Goal: Task Accomplishment & Management: Manage account settings

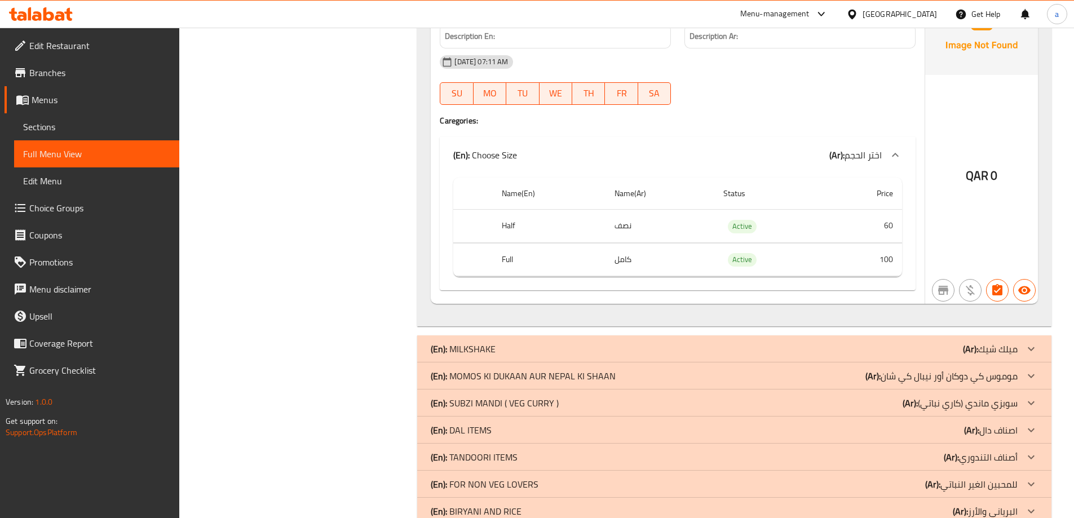
scroll to position [2321, 0]
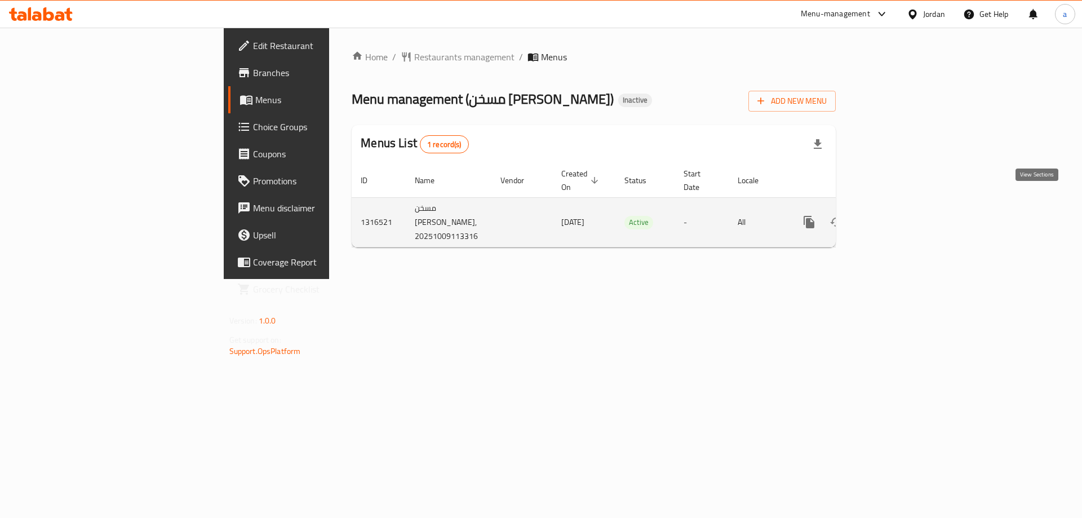
click at [897, 215] on icon "enhanced table" at bounding box center [891, 222] width 14 height 14
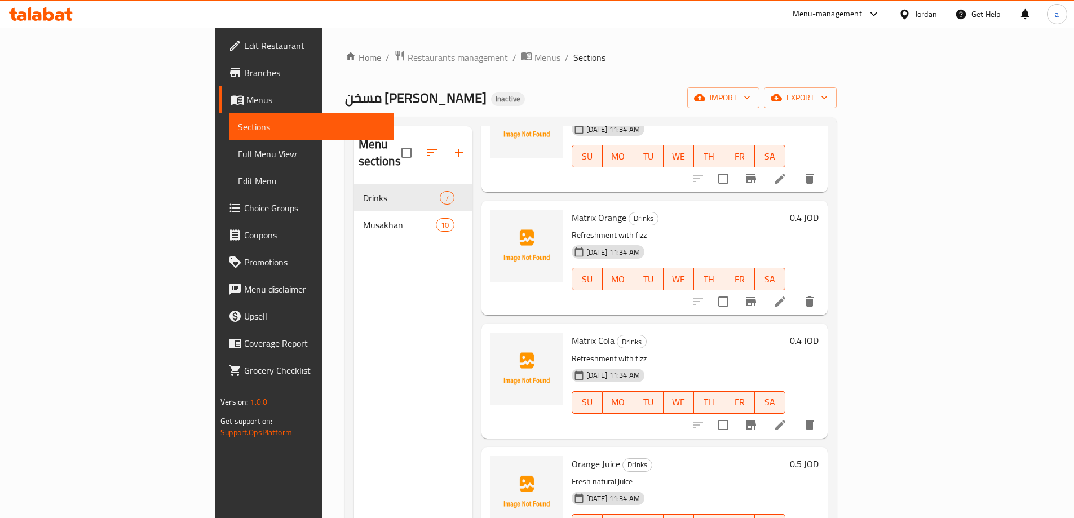
scroll to position [372, 0]
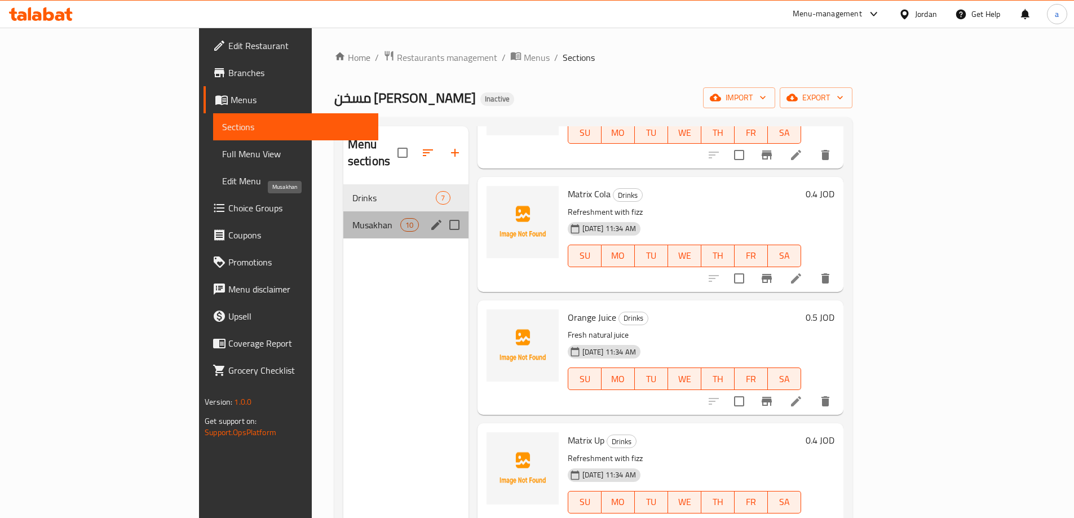
click at [352, 218] on span "Musakhan" at bounding box center [376, 225] width 48 height 14
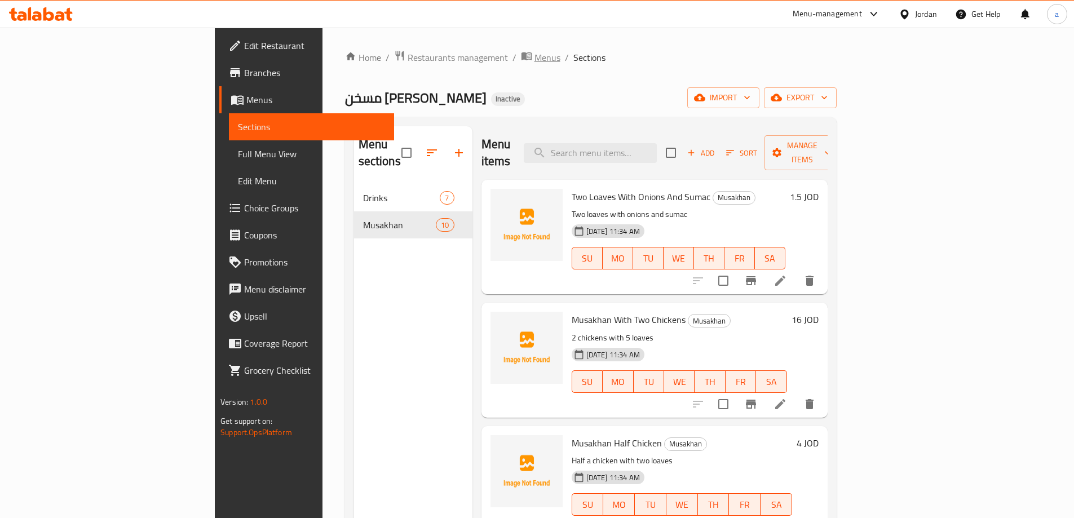
click at [534, 56] on span "Menus" at bounding box center [547, 58] width 26 height 14
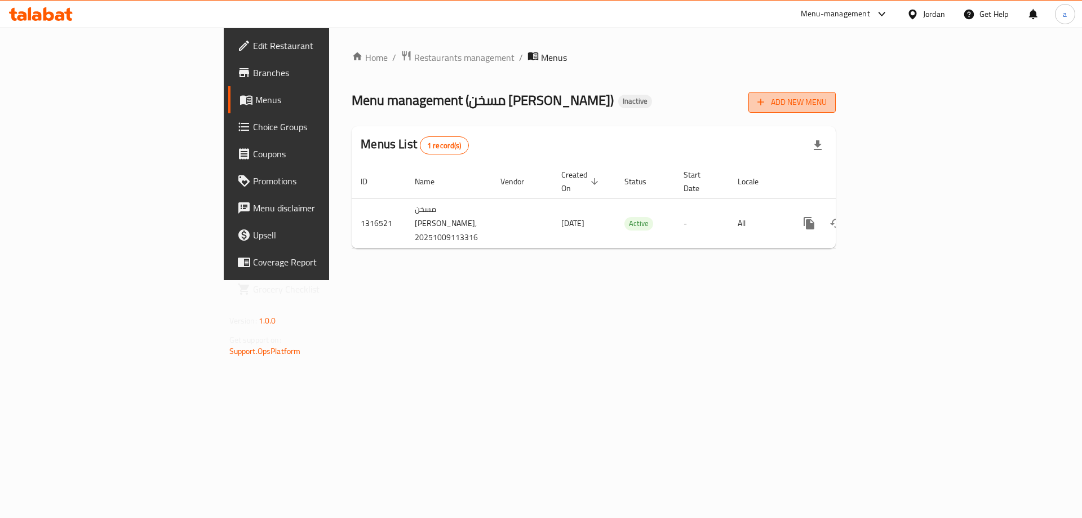
click at [827, 101] on span "Add New Menu" at bounding box center [792, 102] width 69 height 14
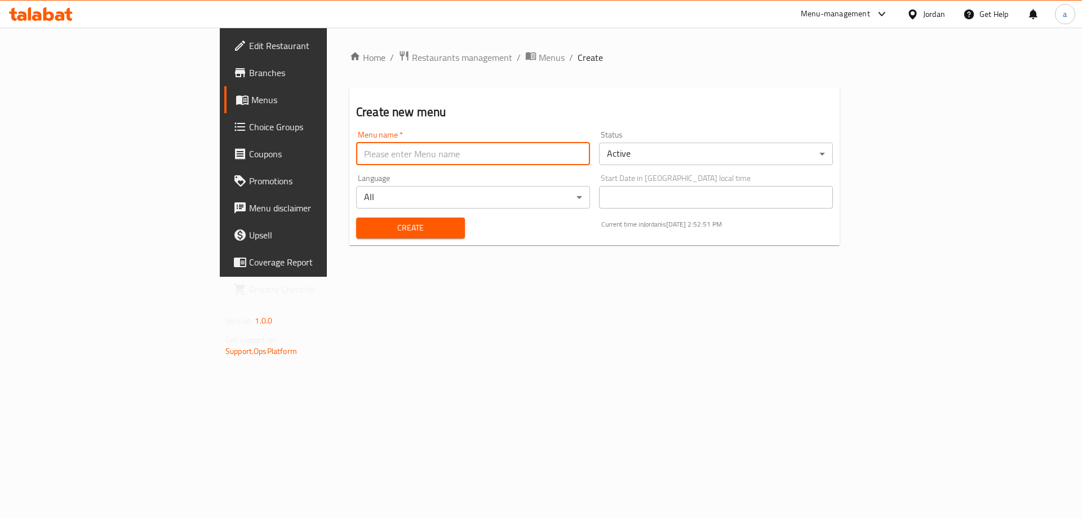
click at [453, 160] on input "text" at bounding box center [473, 154] width 234 height 23
type input "[PERSON_NAME] 9/10"
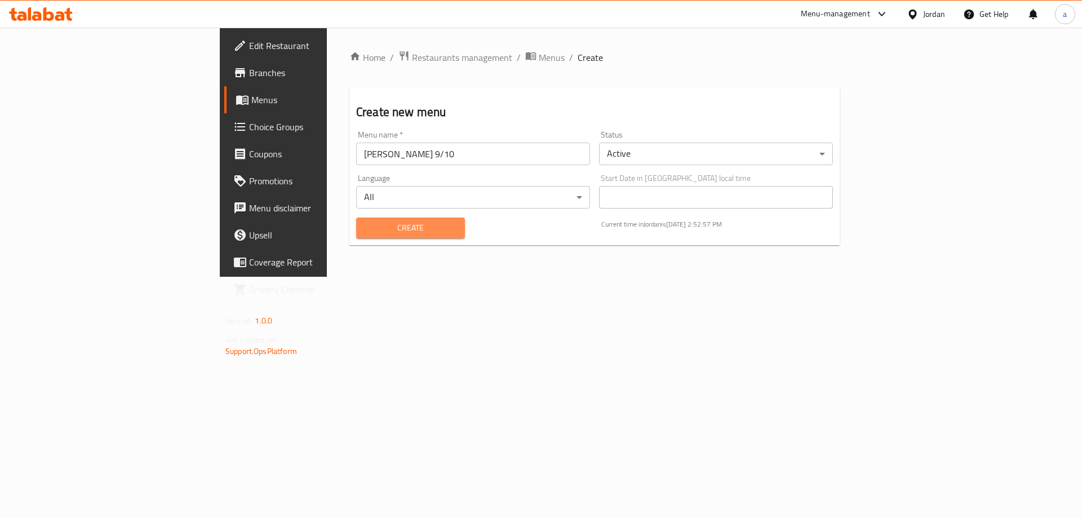
click at [365, 228] on span "Create" at bounding box center [410, 228] width 91 height 14
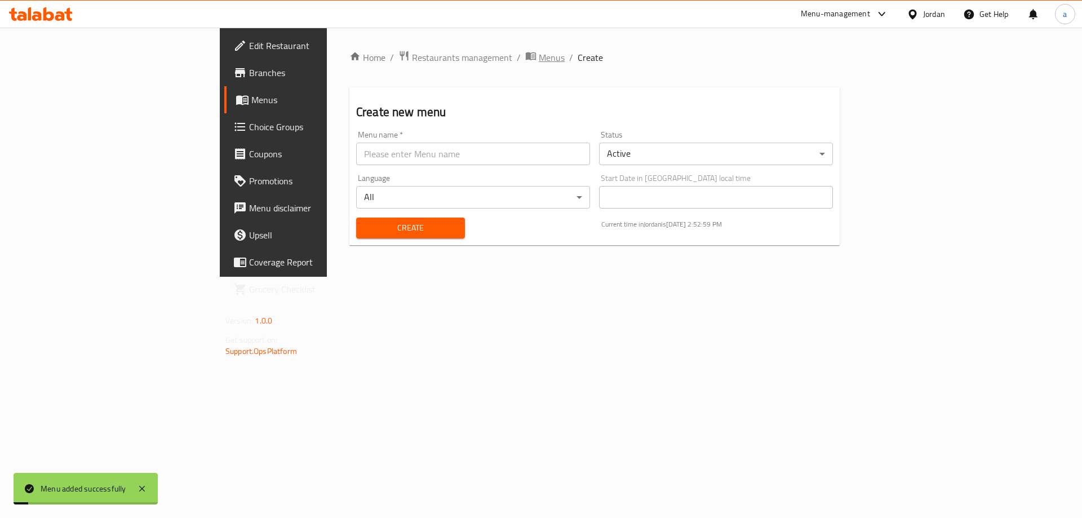
click at [539, 56] on span "Menus" at bounding box center [552, 58] width 26 height 14
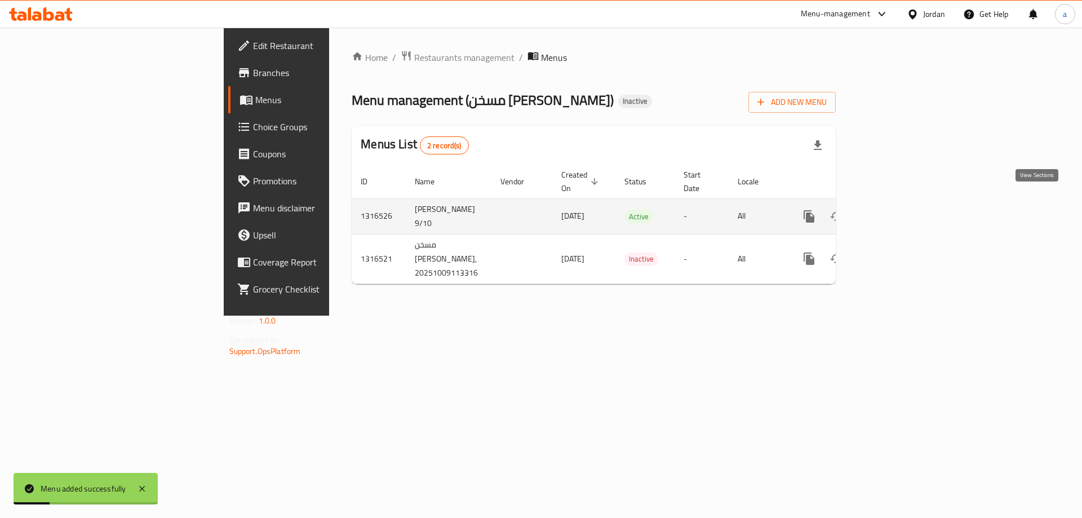
click at [897, 210] on icon "enhanced table" at bounding box center [891, 217] width 14 height 14
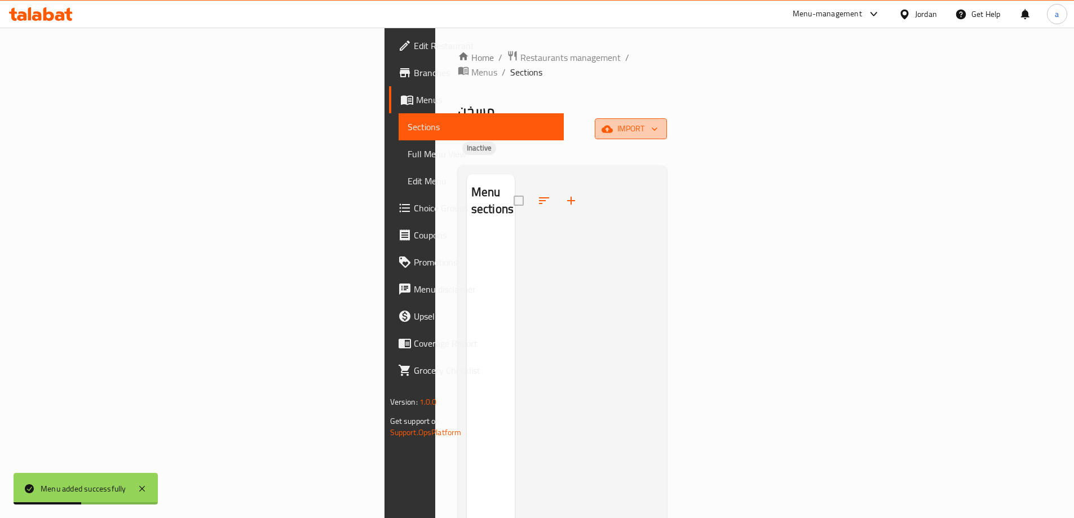
click at [613, 123] on icon "button" at bounding box center [606, 128] width 11 height 11
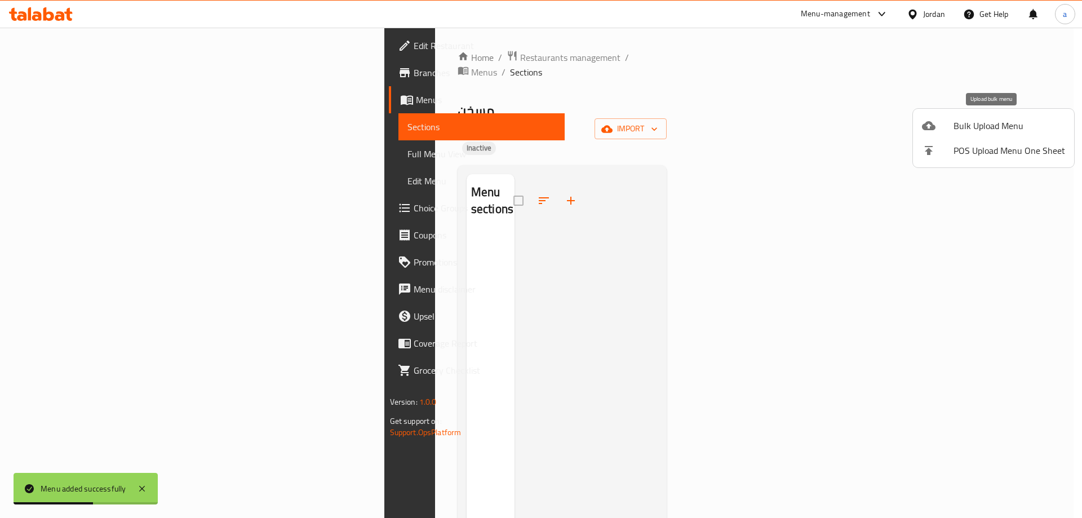
click at [948, 119] on div at bounding box center [938, 126] width 32 height 14
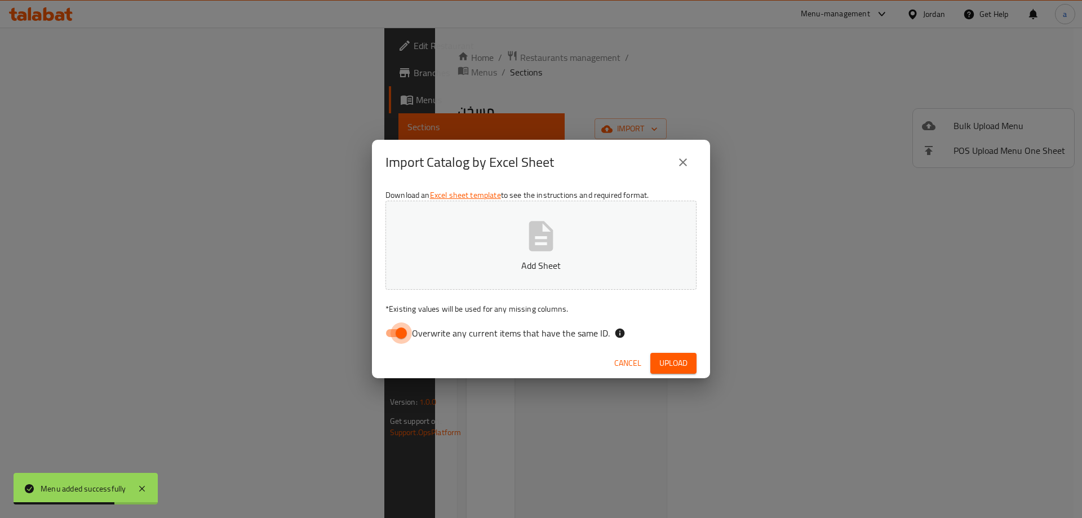
click at [409, 335] on input "Overwrite any current items that have the same ID." at bounding box center [401, 332] width 64 height 21
checkbox input "false"
click at [475, 278] on button "Add Sheet" at bounding box center [541, 245] width 311 height 89
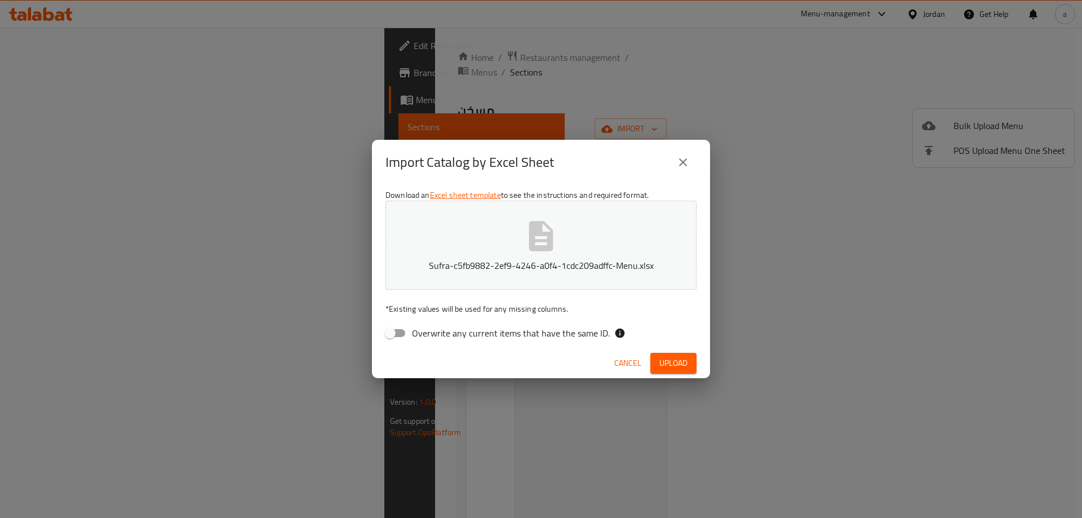
click at [681, 370] on span "Upload" at bounding box center [673, 363] width 28 height 14
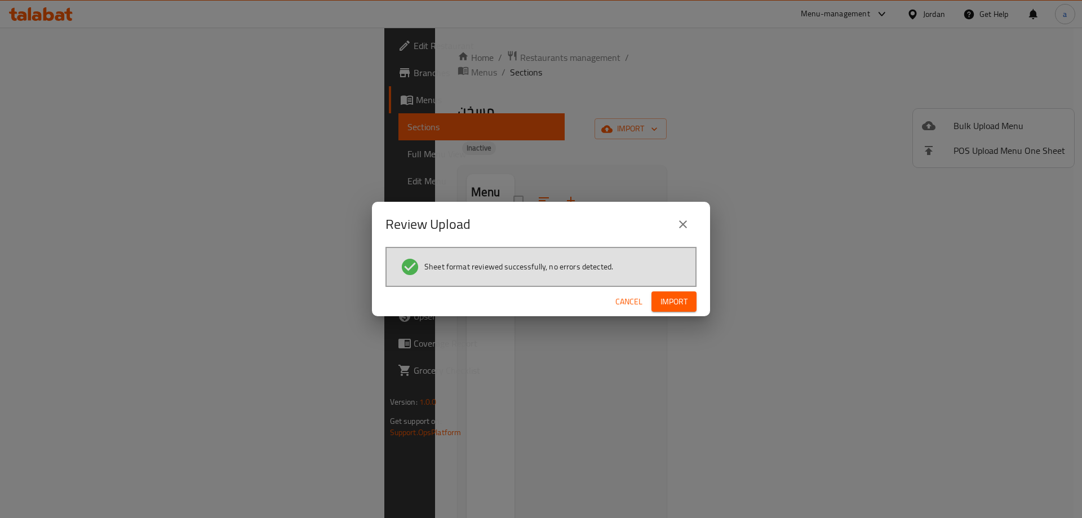
click at [681, 299] on span "Import" at bounding box center [674, 302] width 27 height 14
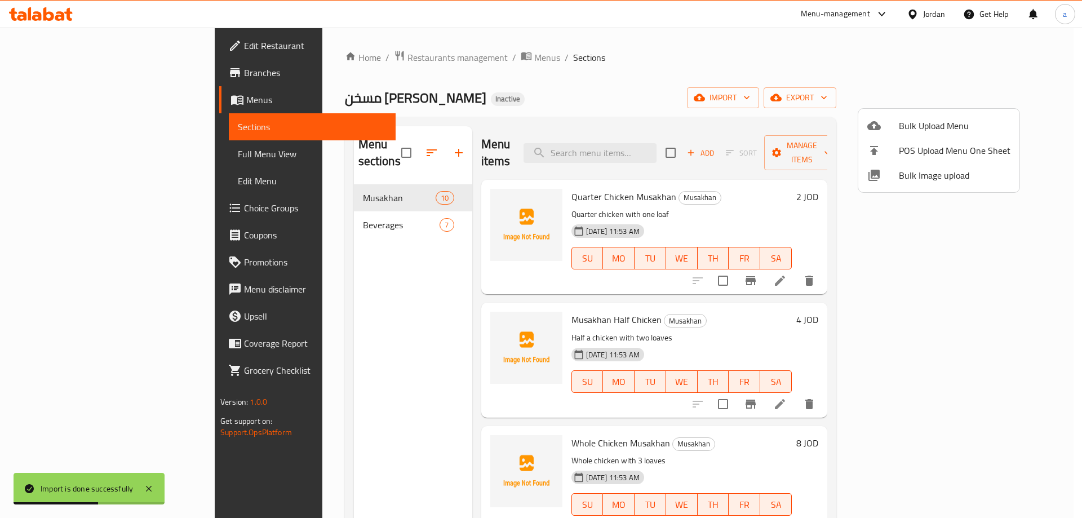
click at [277, 184] on div at bounding box center [541, 259] width 1082 height 518
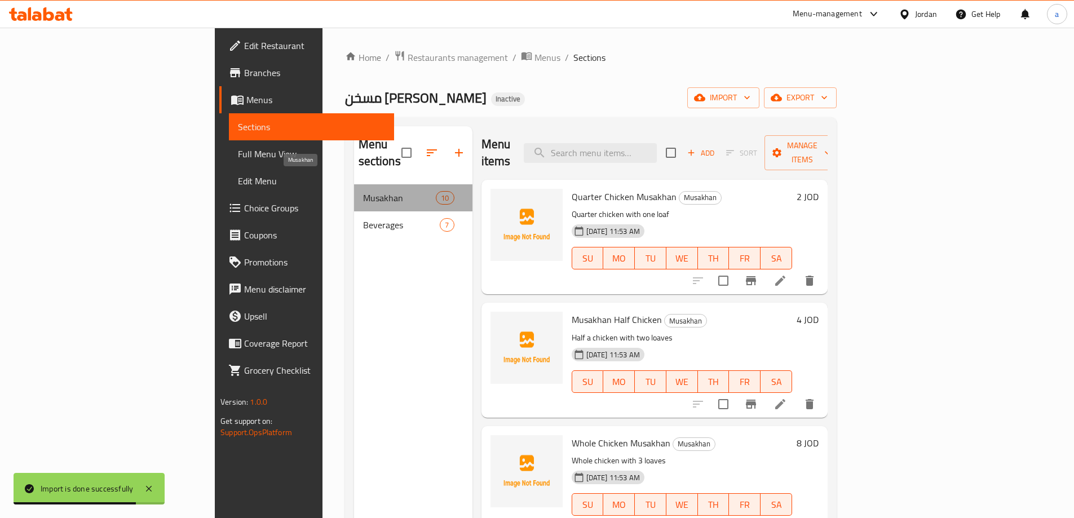
click at [363, 191] on span "Musakhan" at bounding box center [399, 198] width 73 height 14
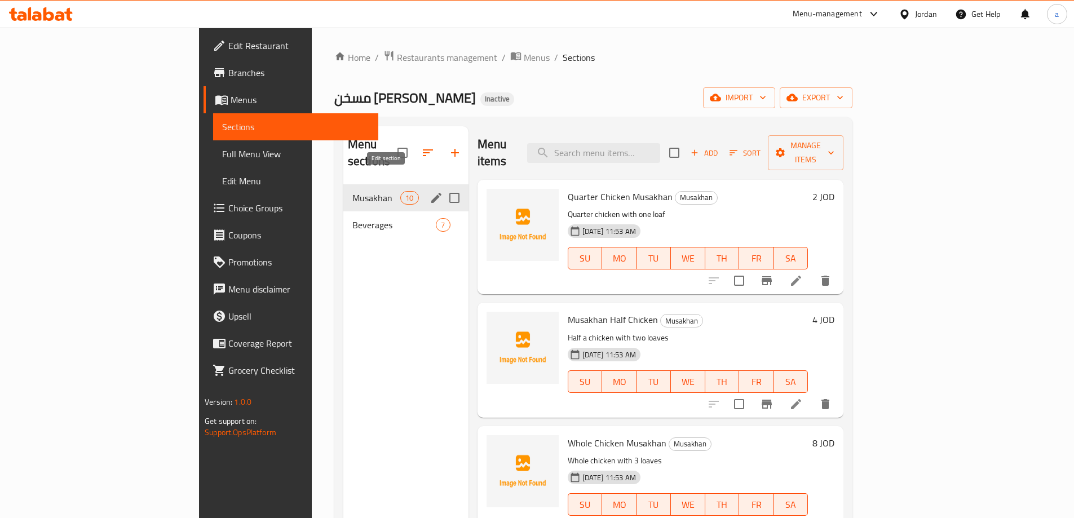
click at [431, 193] on icon "edit" at bounding box center [436, 198] width 10 height 10
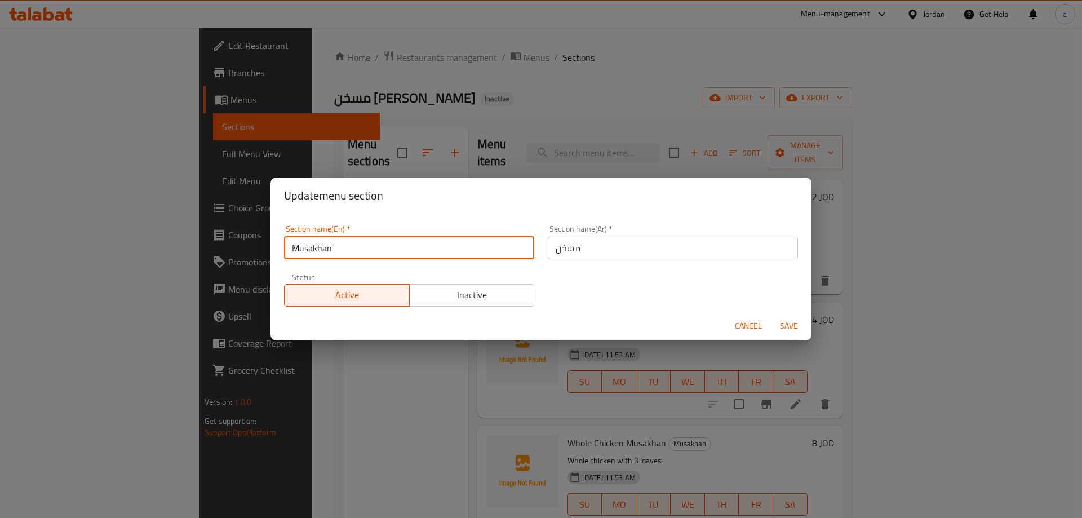
click at [472, 256] on input "Musakhan" at bounding box center [409, 248] width 250 height 23
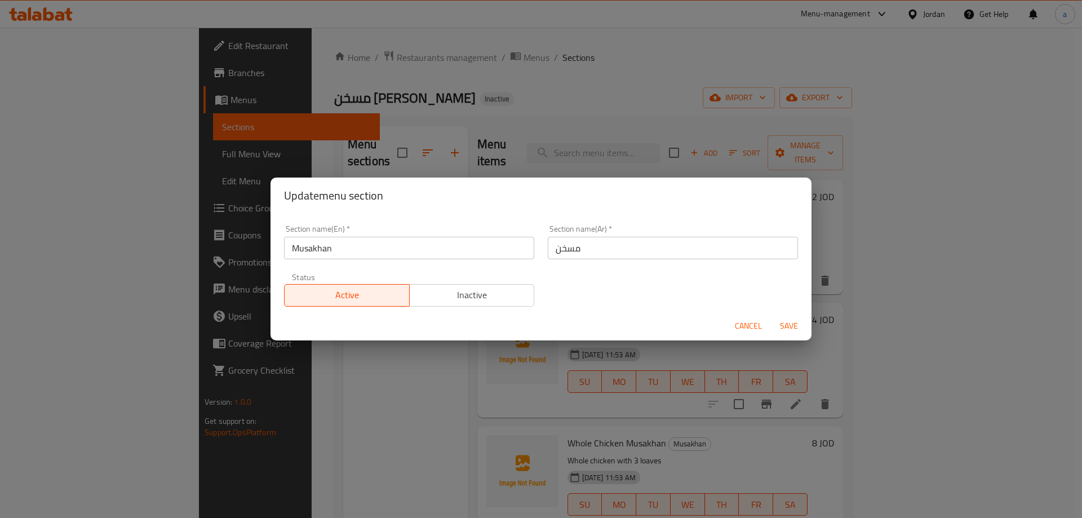
click at [263, 229] on div "Update menu section Section name(En)   * Musakhan Section name(En) * Section na…" at bounding box center [541, 259] width 1082 height 518
click at [653, 386] on div "Update menu section Section name(En)   * Musakhan Section name(En) * Section na…" at bounding box center [541, 259] width 1082 height 518
click at [742, 327] on span "Cancel" at bounding box center [748, 326] width 27 height 14
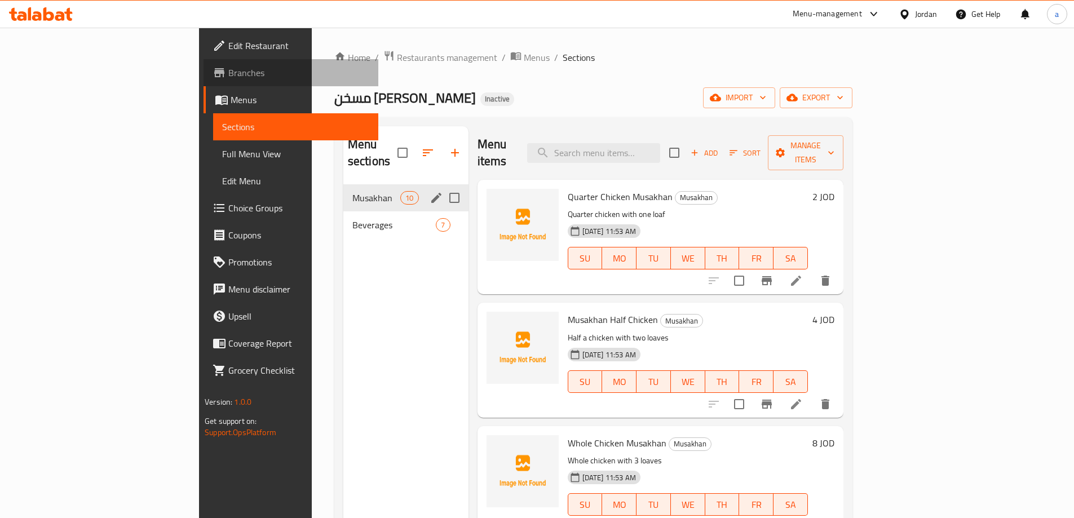
click at [228, 70] on span "Branches" at bounding box center [298, 73] width 141 height 14
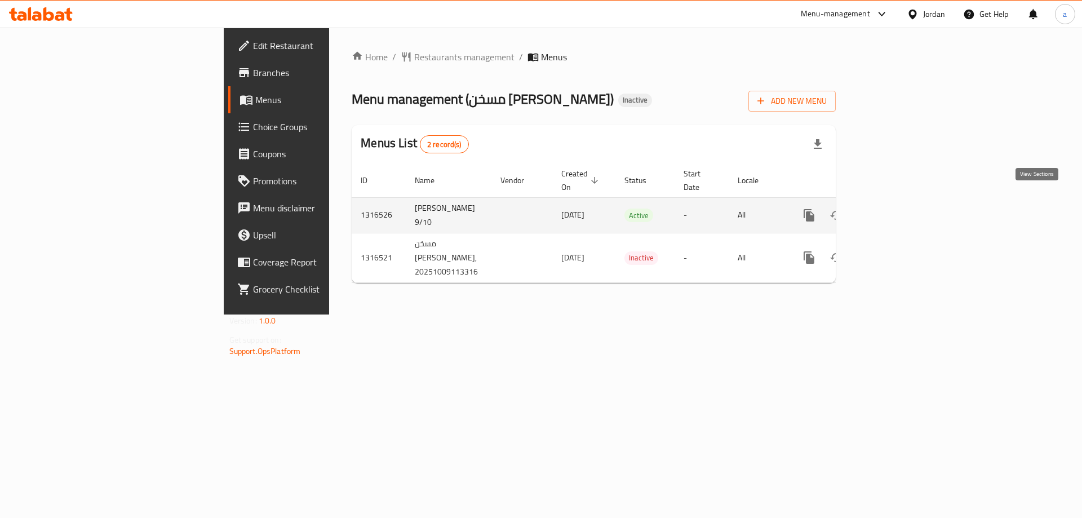
click at [904, 209] on link "enhanced table" at bounding box center [890, 215] width 27 height 27
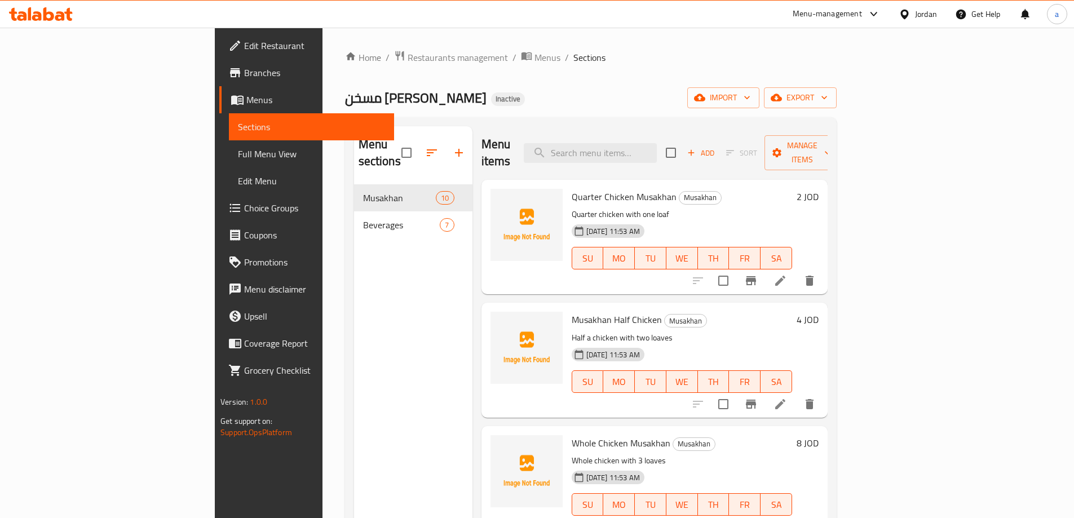
click at [796, 272] on li at bounding box center [780, 281] width 32 height 20
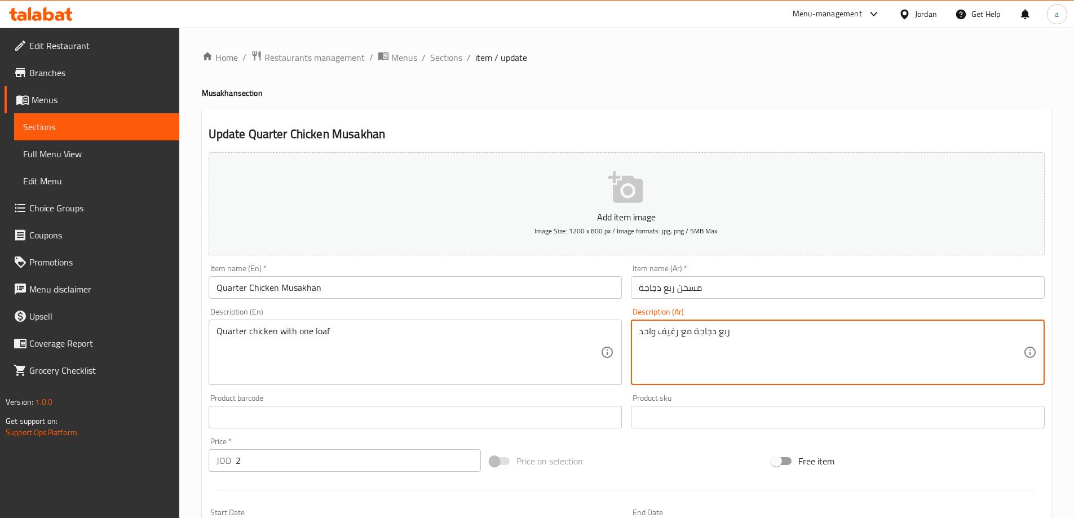
click at [672, 336] on textarea "ربع دجاجة مع رغيف واحد" at bounding box center [831, 353] width 384 height 54
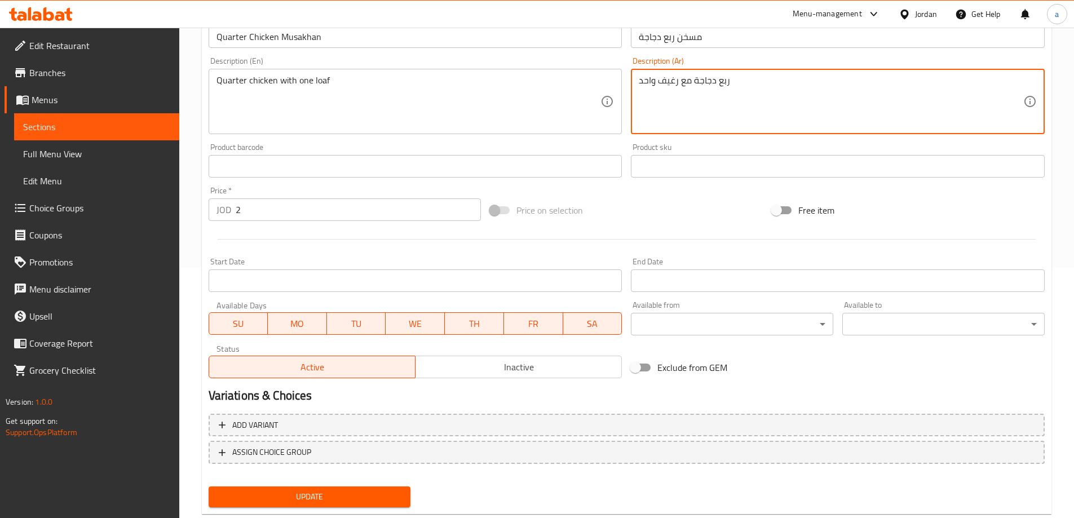
scroll to position [278, 0]
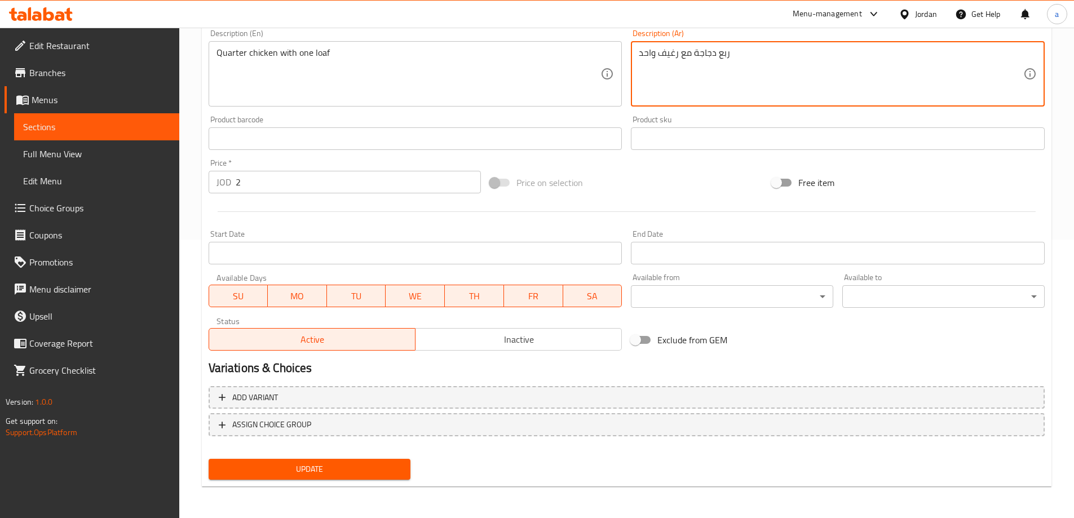
click at [383, 464] on span "Update" at bounding box center [310, 469] width 184 height 14
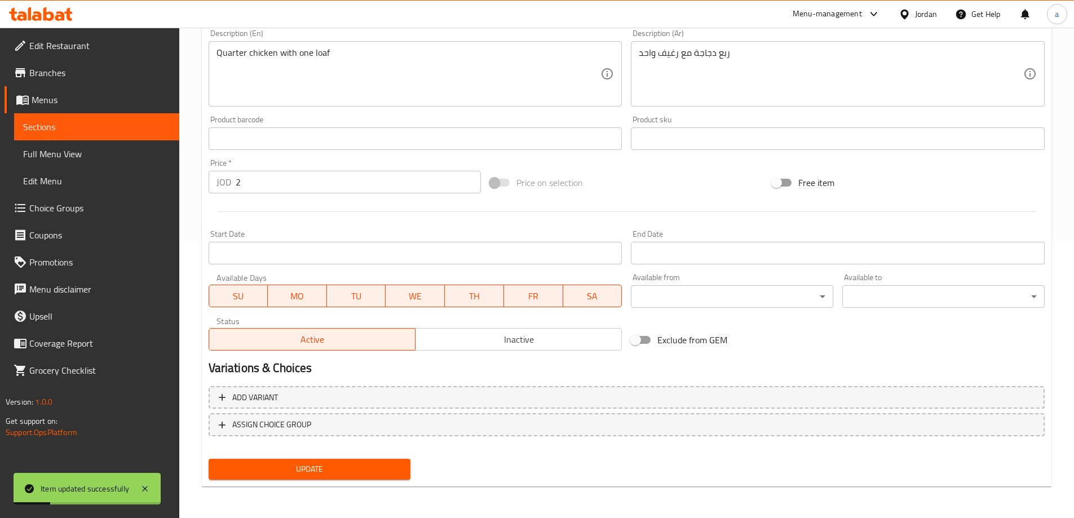
scroll to position [0, 0]
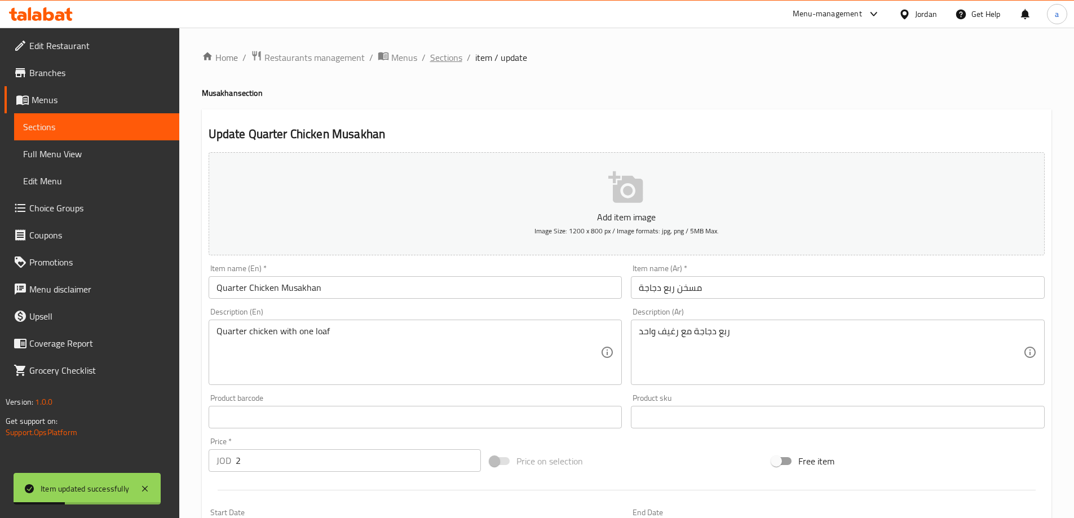
click at [456, 54] on span "Sections" at bounding box center [446, 58] width 32 height 14
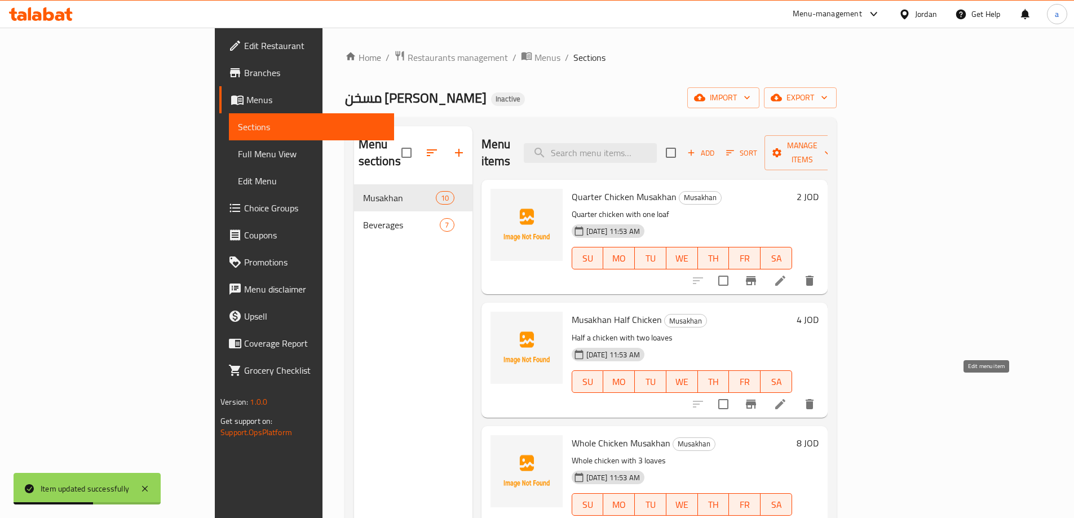
click at [787, 397] on icon at bounding box center [780, 404] width 14 height 14
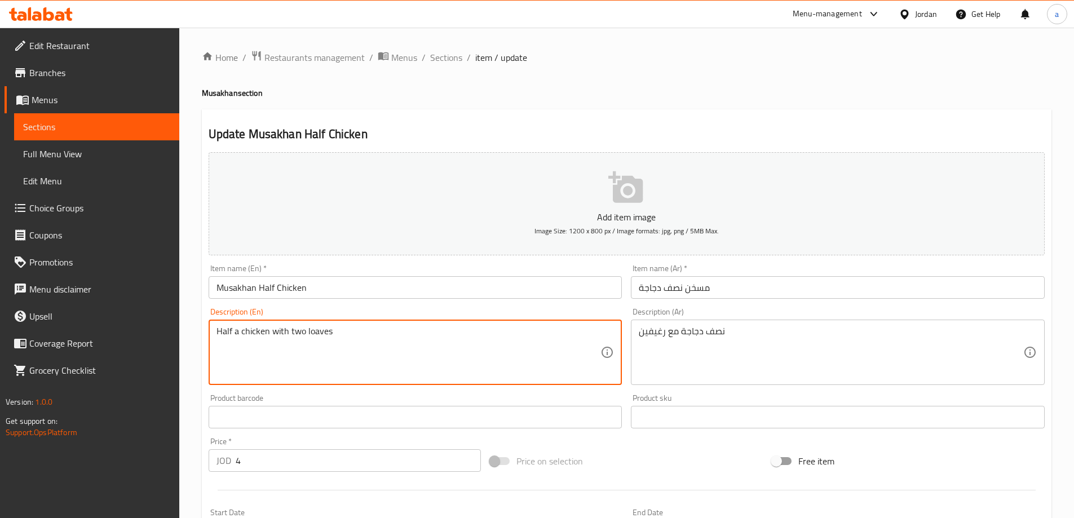
click at [322, 335] on textarea "Half a chicken with two loaves" at bounding box center [408, 353] width 384 height 54
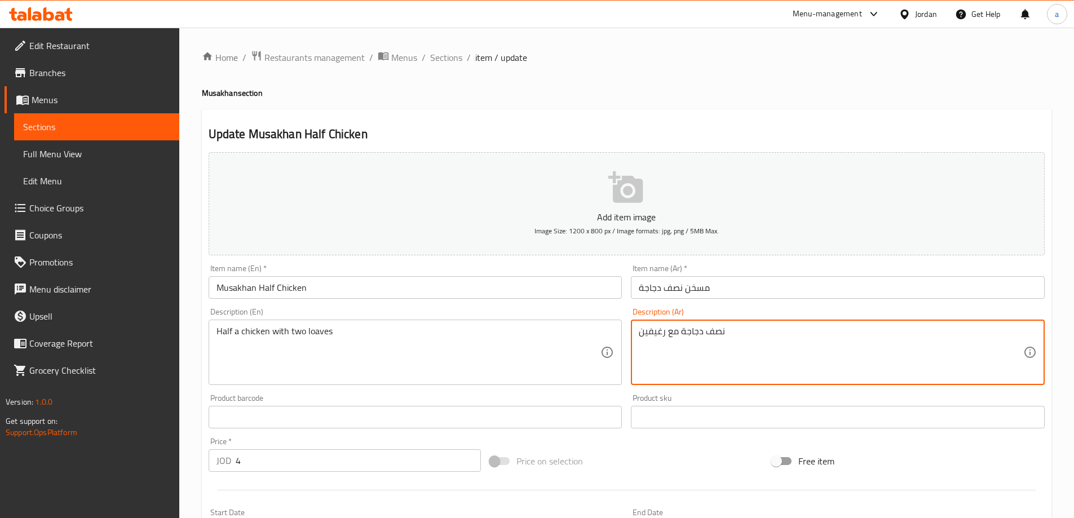
click at [639, 339] on textarea "نصف دجاجة مع رغيفين" at bounding box center [831, 353] width 384 height 54
click at [646, 330] on textarea "نصف دجاجة مع رغيفين" at bounding box center [831, 353] width 384 height 54
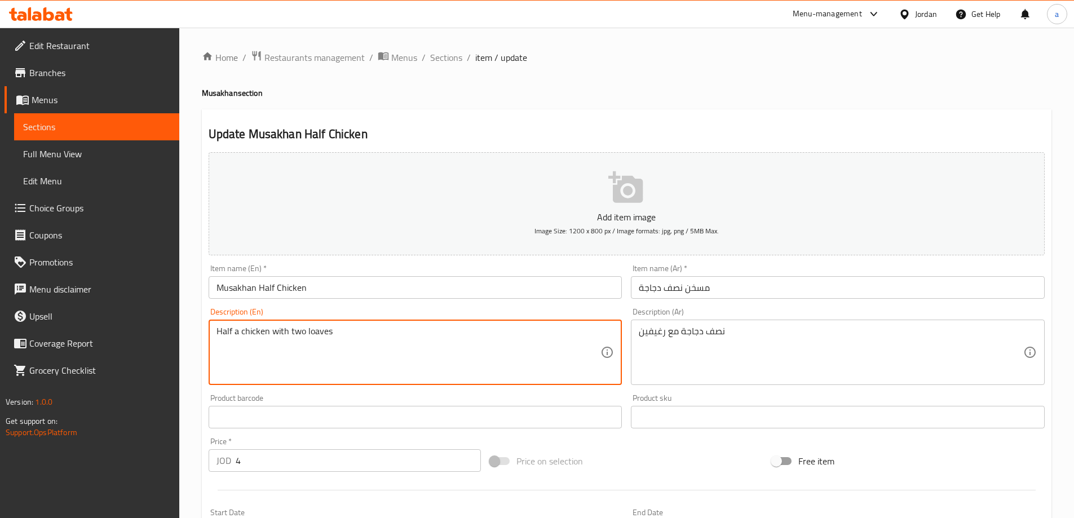
click at [324, 337] on textarea "Half a chicken with two loaves" at bounding box center [408, 353] width 384 height 54
paste textarea "Loaf"
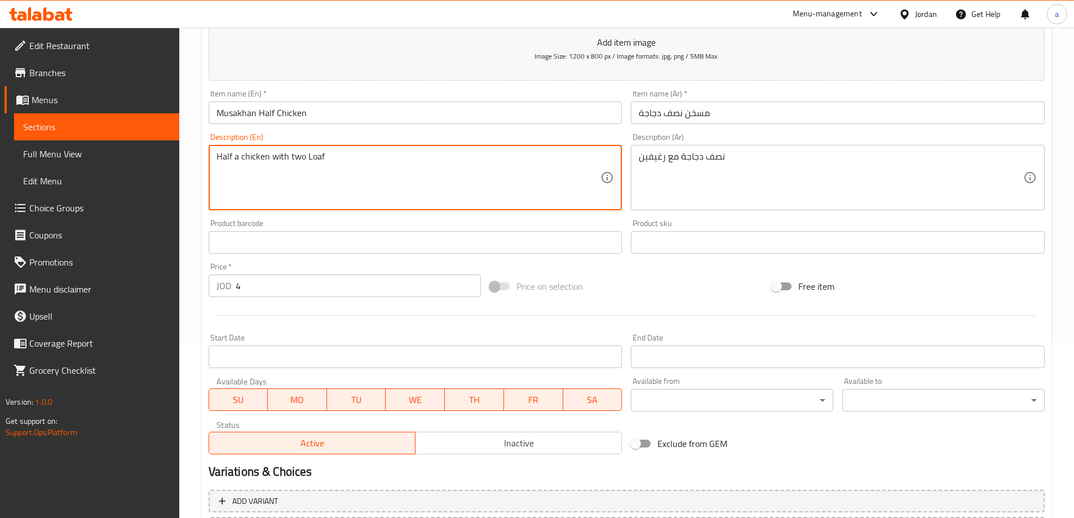
scroll to position [278, 0]
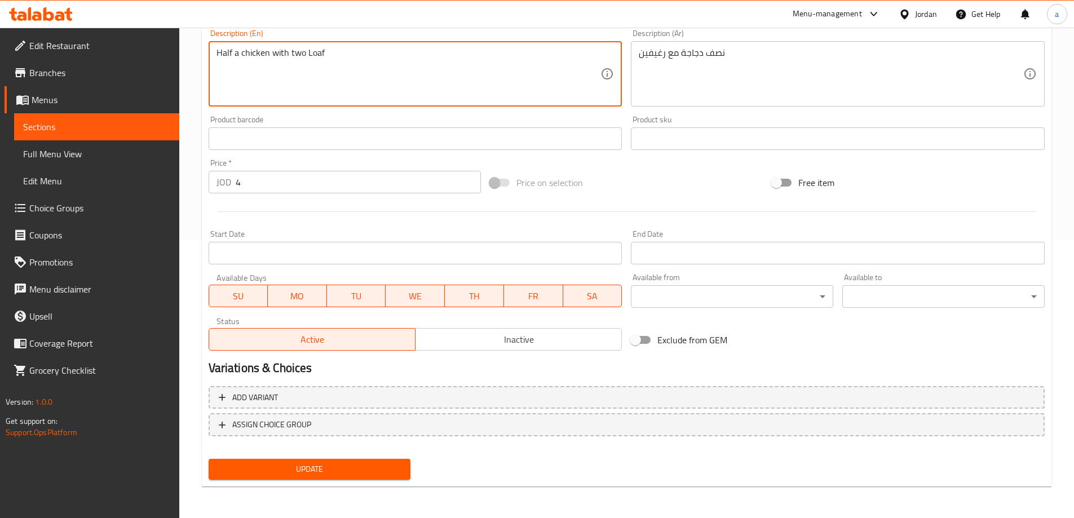
type textarea "Half a chicken with two Loaf"
click at [337, 473] on span "Update" at bounding box center [310, 469] width 184 height 14
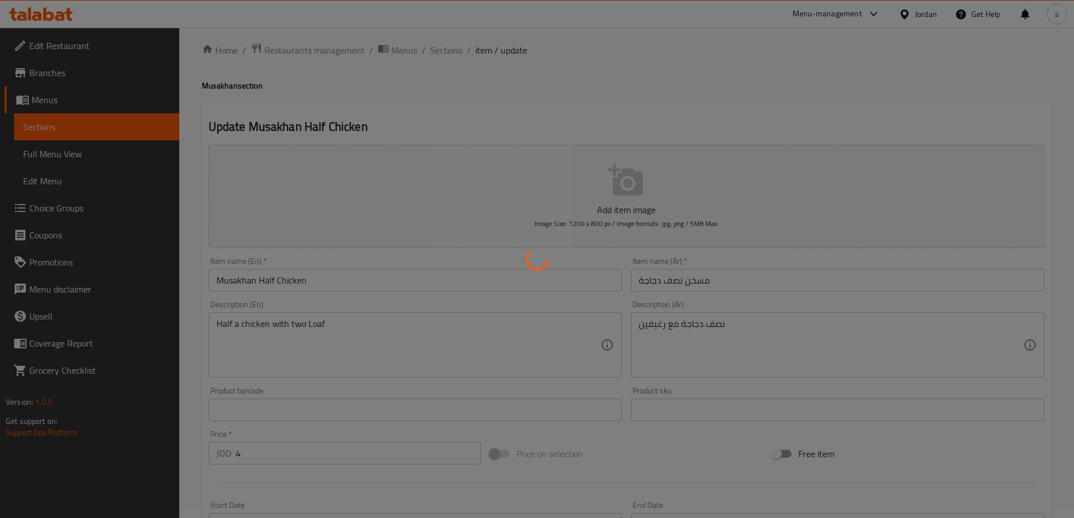
scroll to position [0, 0]
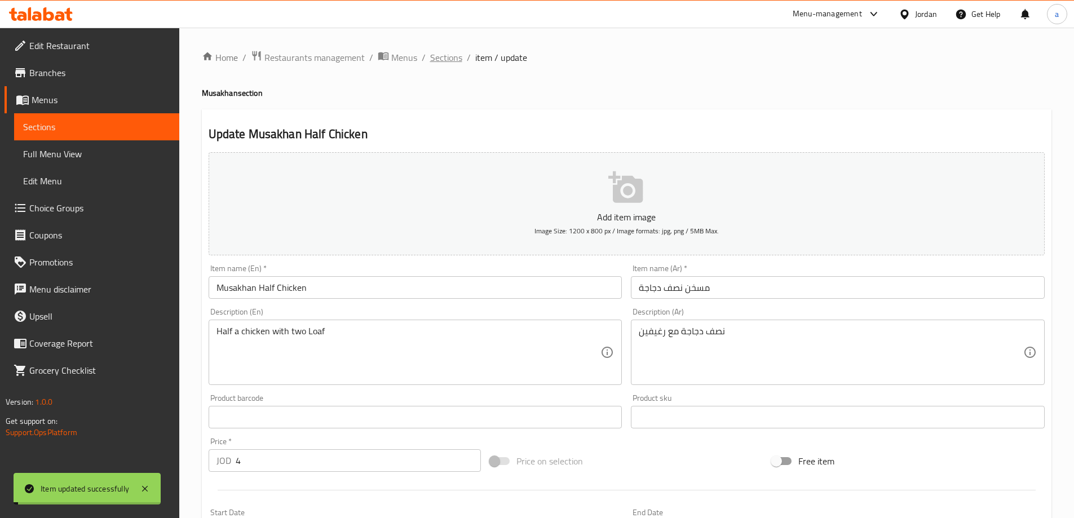
click at [448, 61] on span "Sections" at bounding box center [446, 58] width 32 height 14
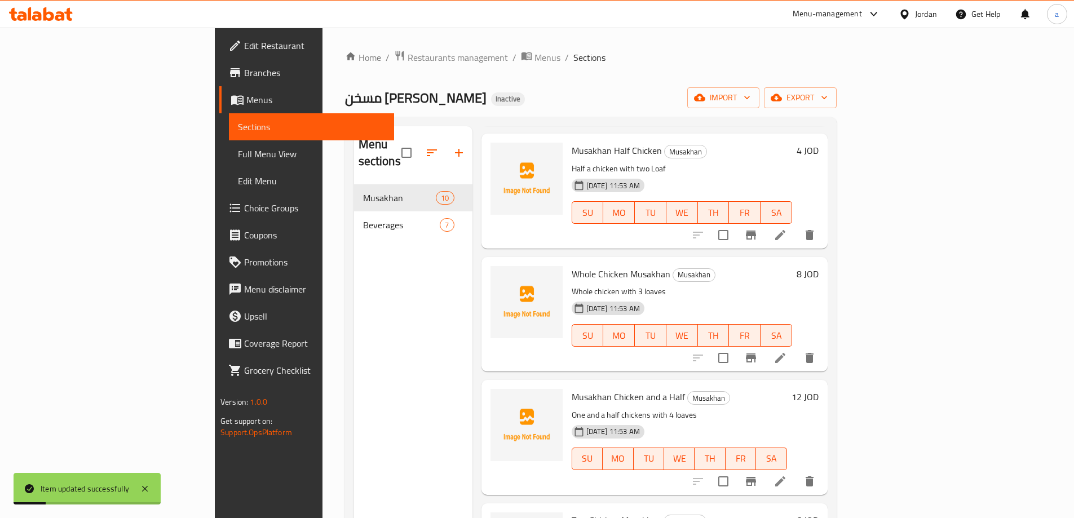
scroll to position [225, 0]
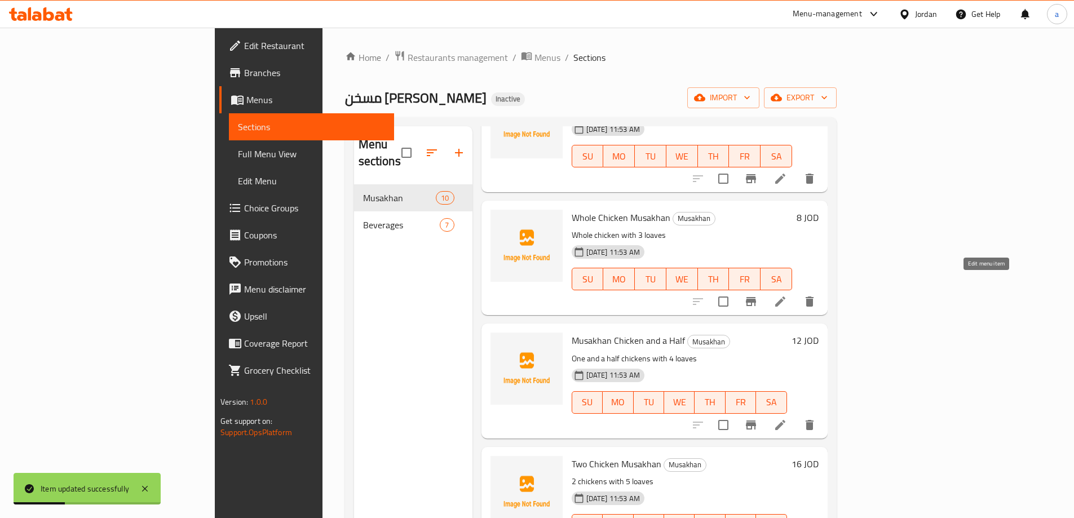
click at [787, 295] on icon at bounding box center [780, 302] width 14 height 14
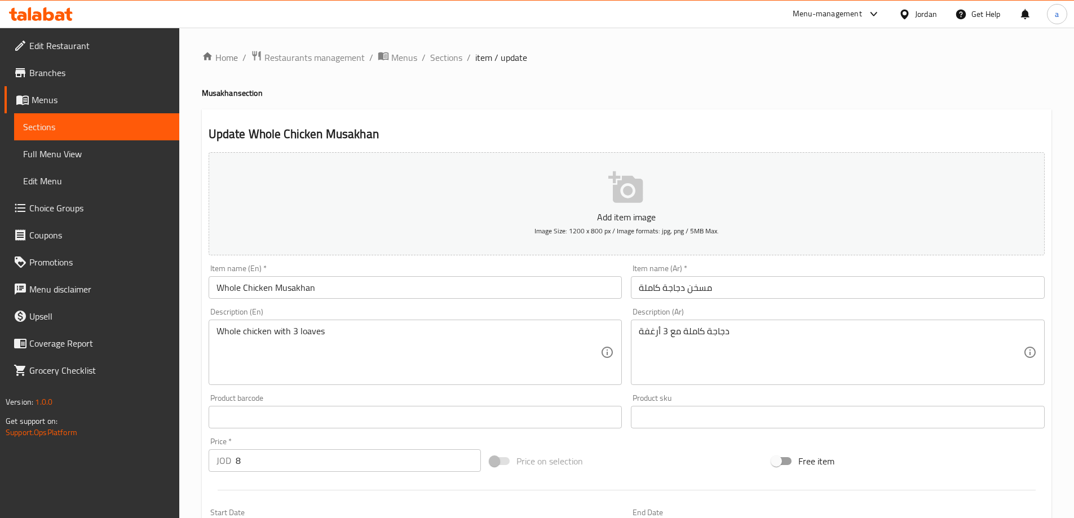
scroll to position [113, 0]
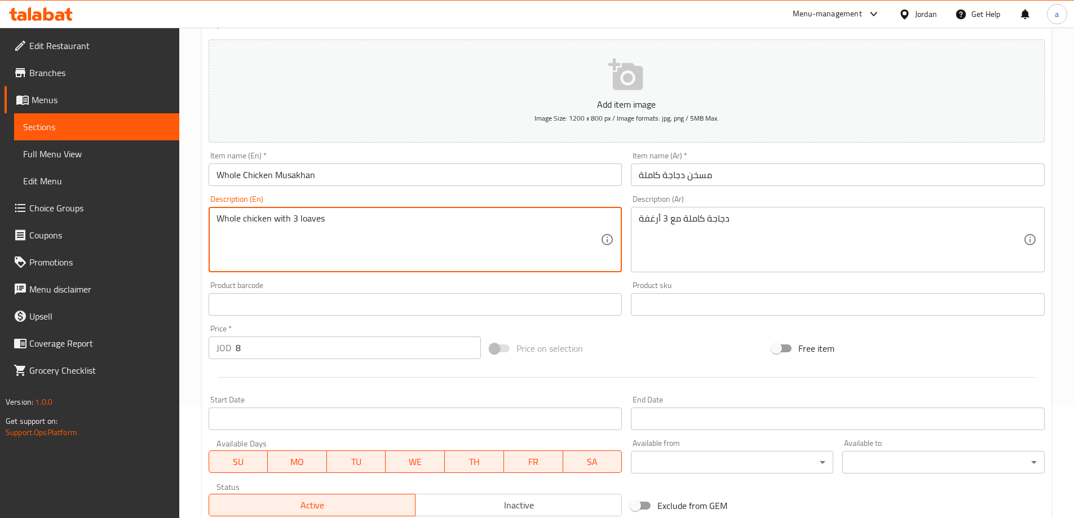
click at [307, 225] on textarea "Whole chicken with 3 loaves" at bounding box center [408, 240] width 384 height 54
click at [322, 237] on textarea "Whole chicken with 3 loaves" at bounding box center [408, 240] width 384 height 54
click at [320, 227] on textarea "Whole chicken with 3 loaves" at bounding box center [408, 240] width 384 height 54
click at [318, 238] on textarea "Whole chicken with 3 loaves" at bounding box center [408, 240] width 384 height 54
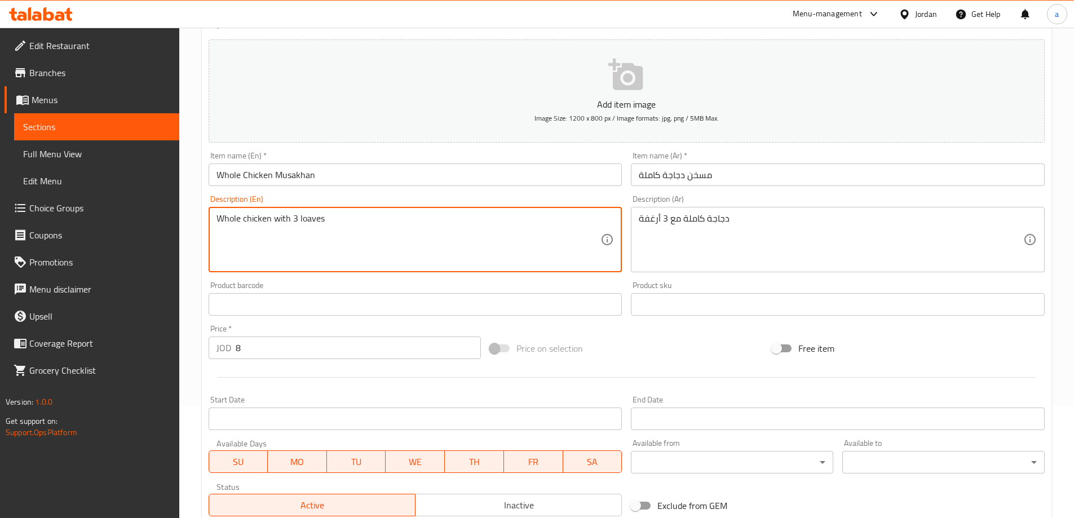
click at [318, 238] on textarea "Whole chicken with 3 loaves" at bounding box center [408, 240] width 384 height 54
click at [304, 243] on textarea "Whole chicken with 3 loaves" at bounding box center [408, 240] width 384 height 54
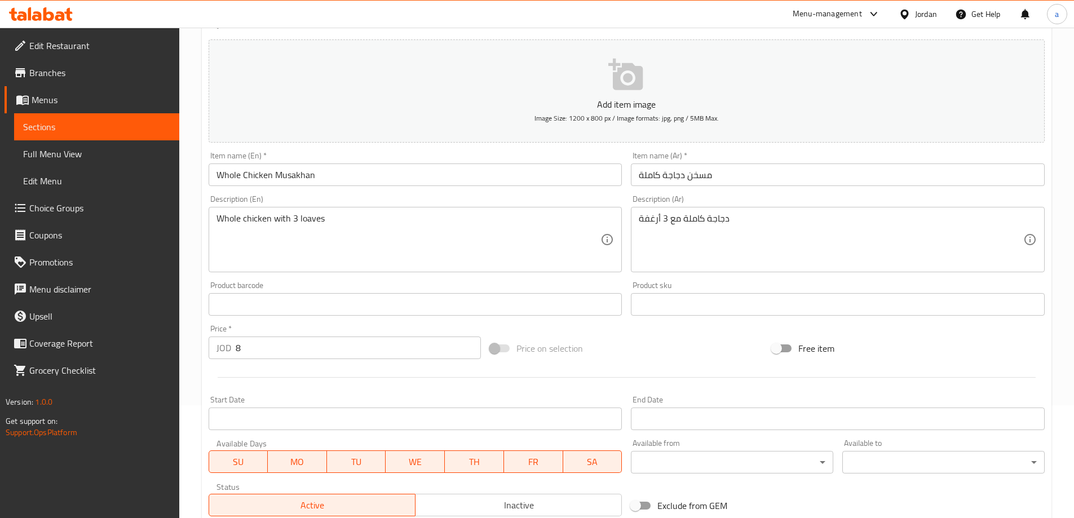
click at [302, 222] on textarea "Whole chicken with 3 loaves" at bounding box center [408, 240] width 384 height 54
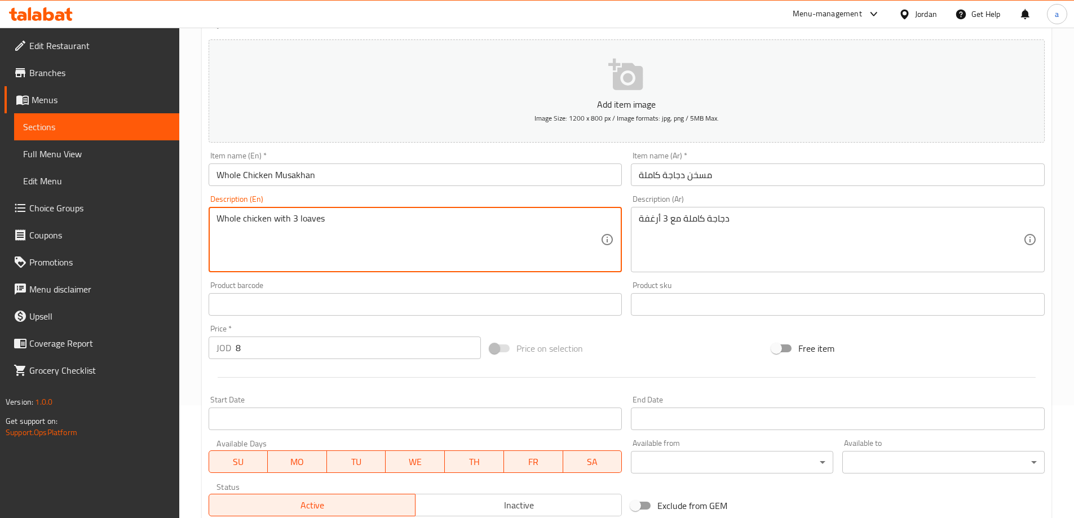
click at [302, 222] on textarea "Whole chicken with 3 loaves" at bounding box center [408, 240] width 384 height 54
click at [319, 243] on textarea "Whole chicken with 3 loaves" at bounding box center [408, 240] width 384 height 54
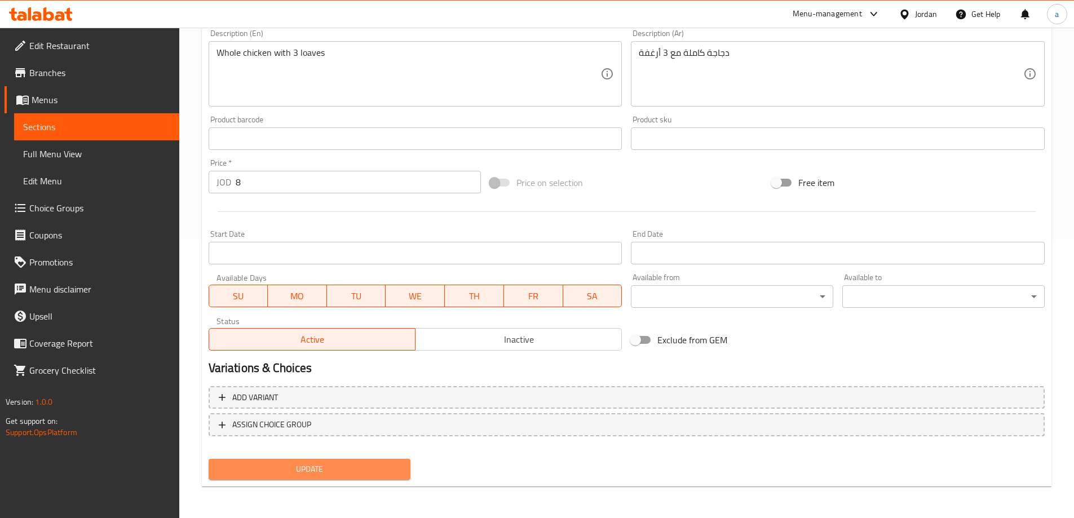
click at [309, 466] on span "Update" at bounding box center [310, 469] width 184 height 14
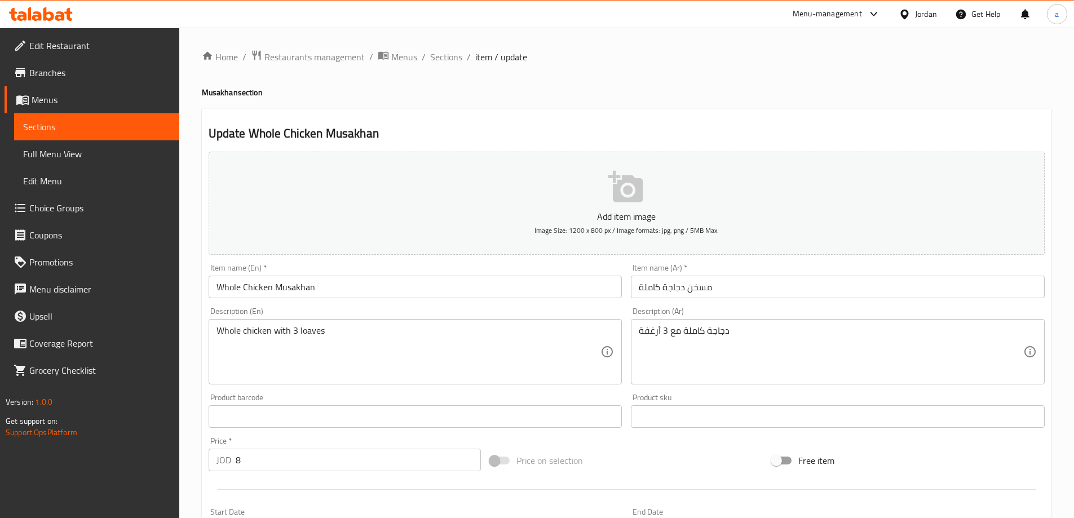
scroll to position [0, 0]
click at [460, 55] on span "Sections" at bounding box center [446, 58] width 32 height 14
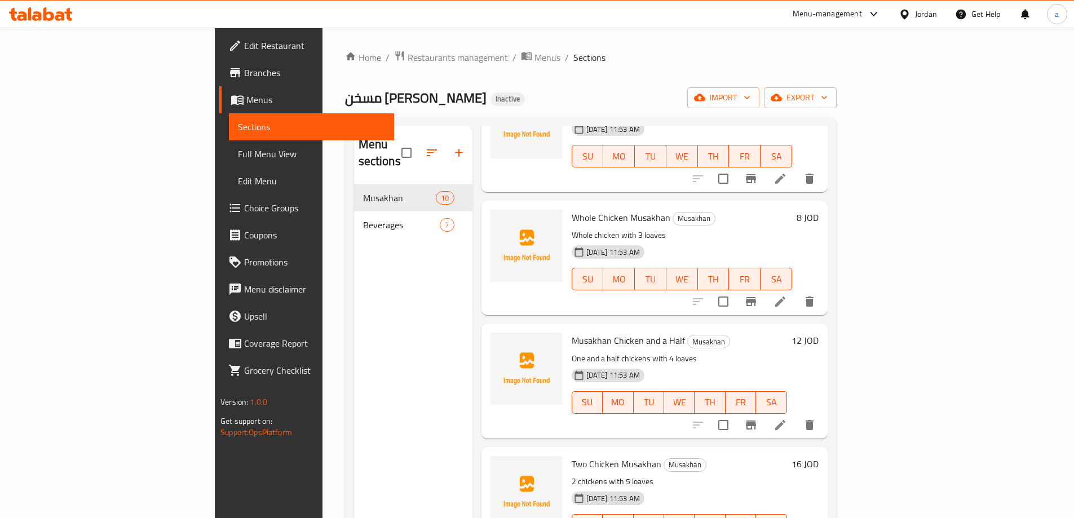
scroll to position [169, 0]
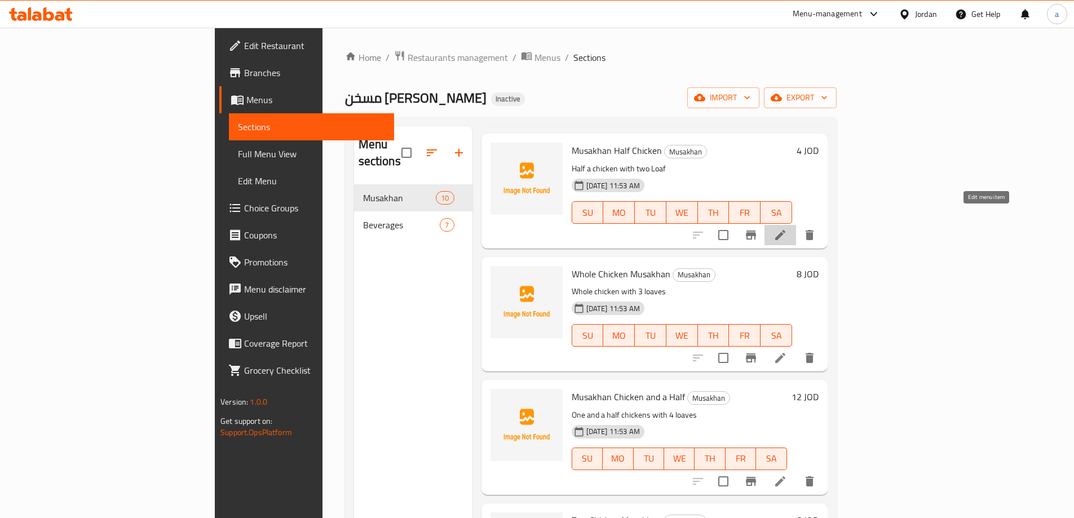
click at [787, 228] on icon at bounding box center [780, 235] width 14 height 14
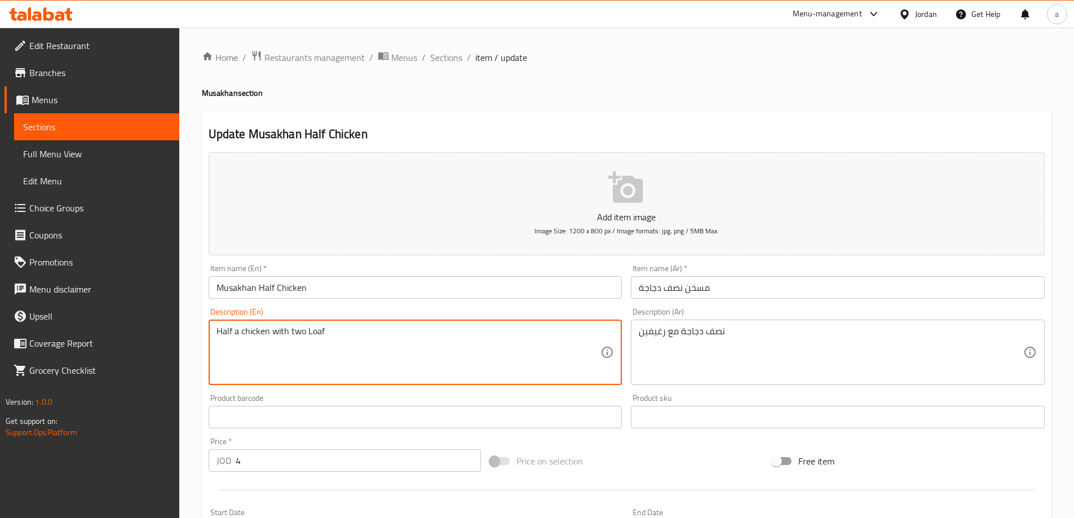
click at [322, 338] on textarea "Half a chicken with two Loaf" at bounding box center [408, 353] width 384 height 54
paste textarea "loaves"
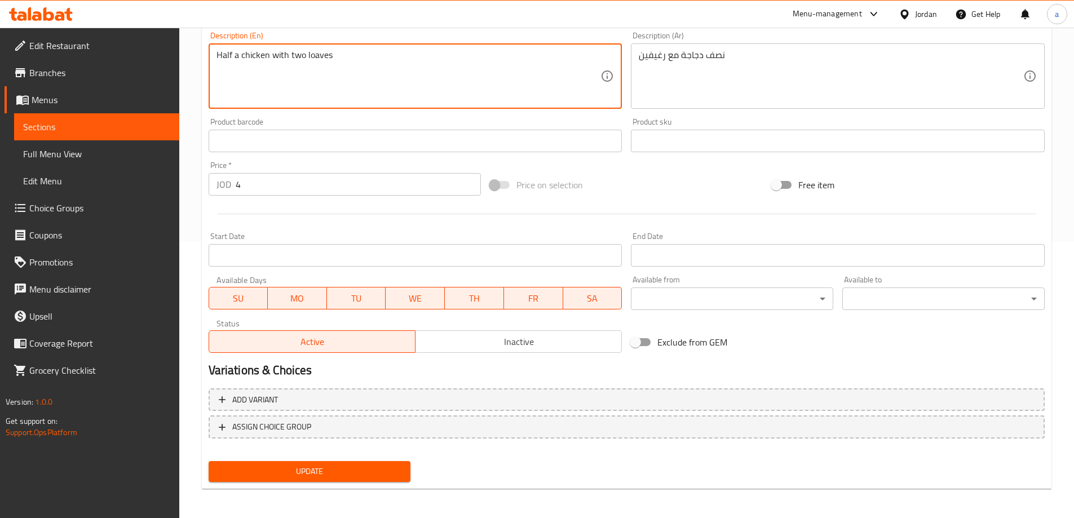
scroll to position [278, 0]
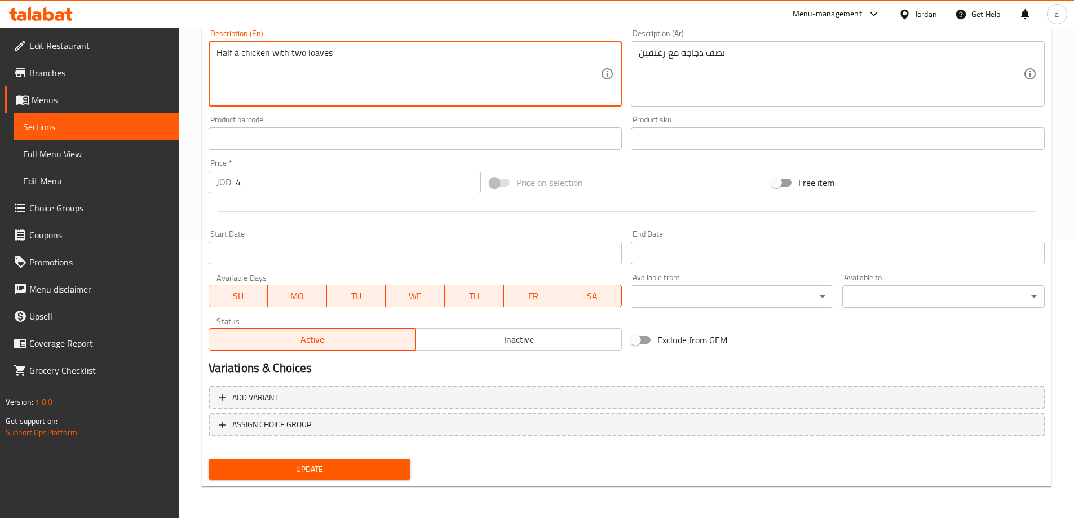
type textarea "Half a chicken with two loaves"
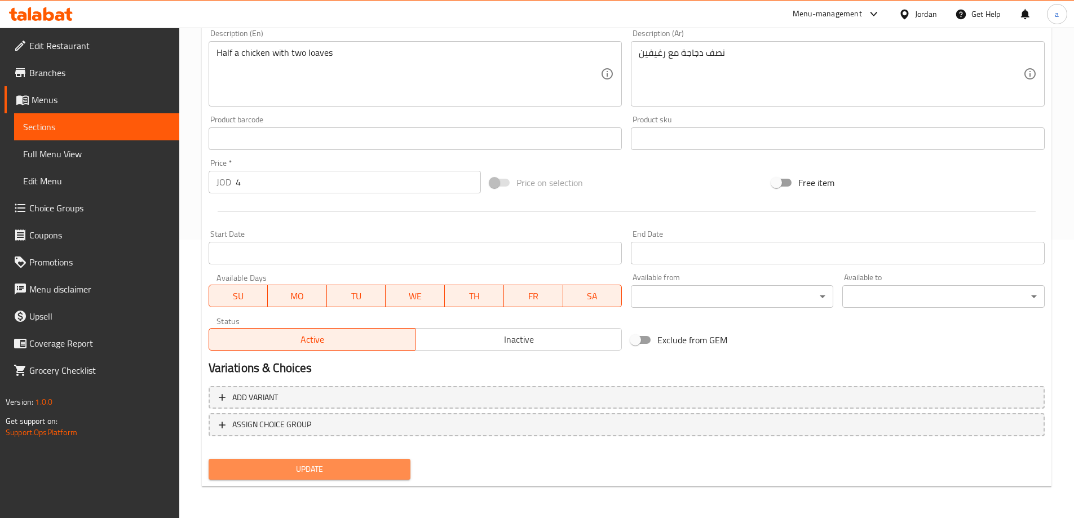
click at [290, 473] on span "Update" at bounding box center [310, 469] width 184 height 14
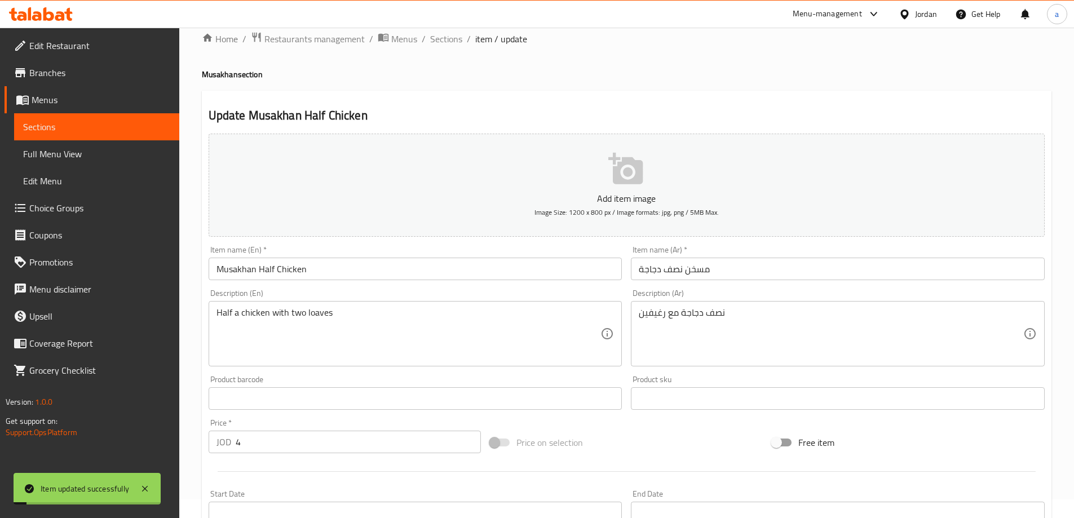
scroll to position [0, 0]
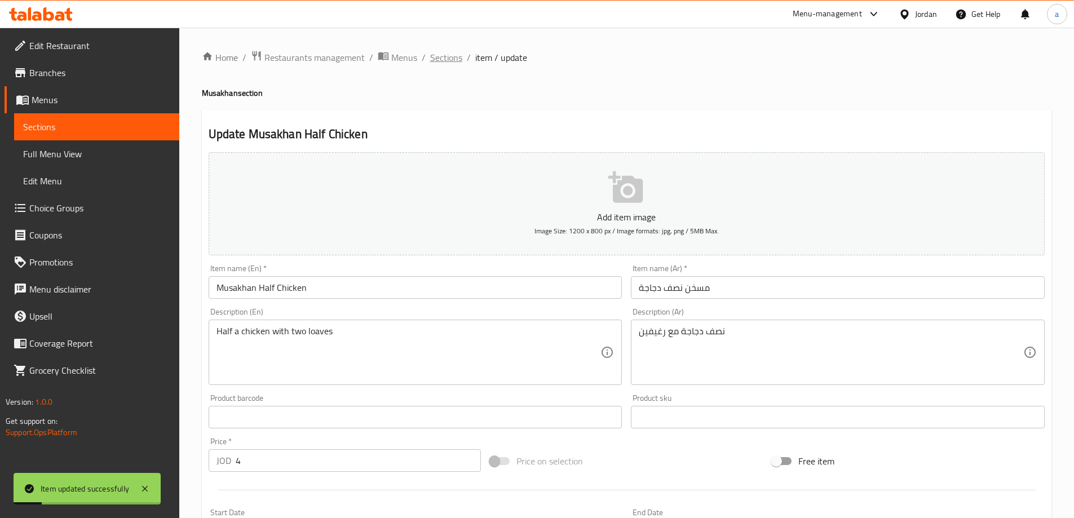
click at [452, 59] on span "Sections" at bounding box center [446, 58] width 32 height 14
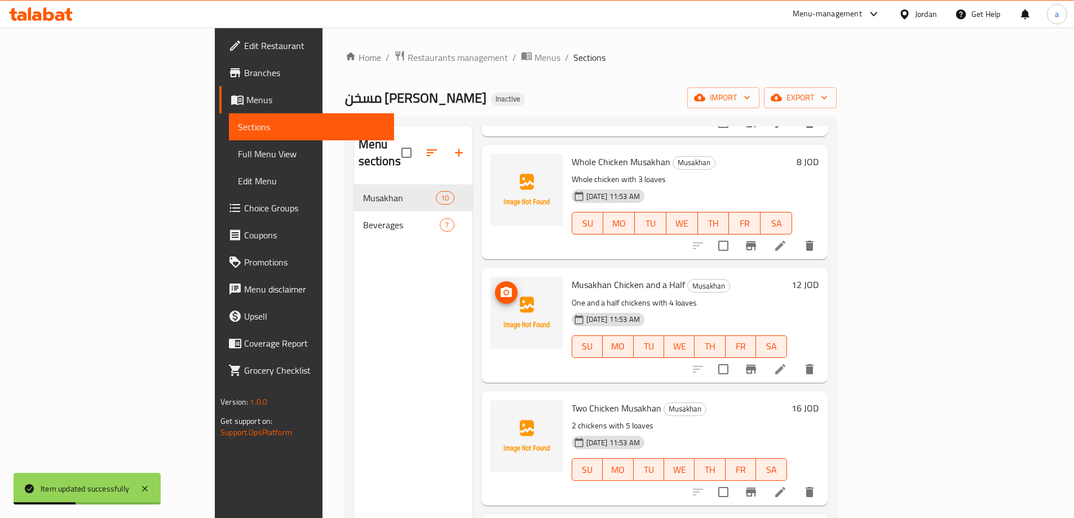
scroll to position [282, 0]
click at [785, 364] on icon at bounding box center [780, 369] width 10 height 10
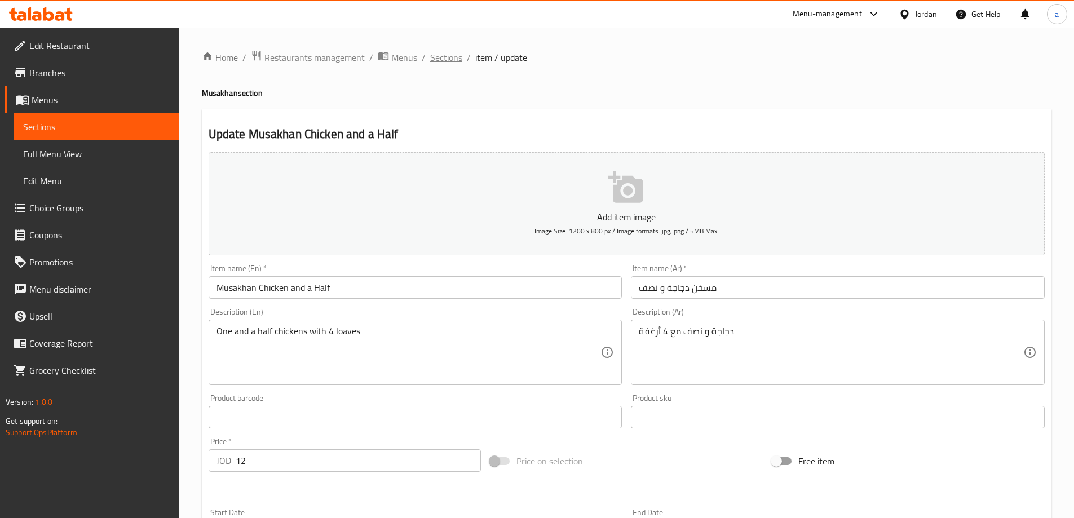
click at [435, 57] on span "Sections" at bounding box center [446, 58] width 32 height 14
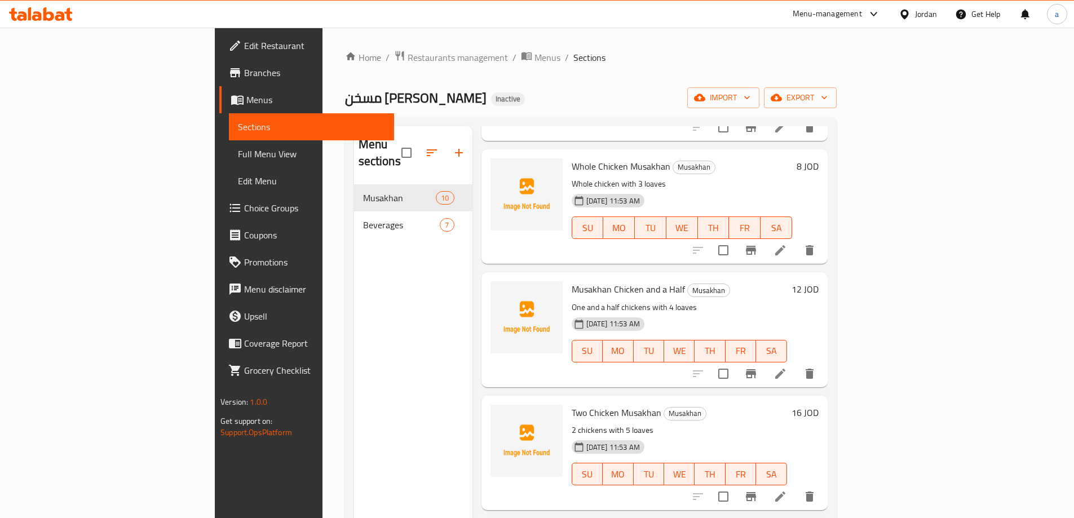
scroll to position [282, 0]
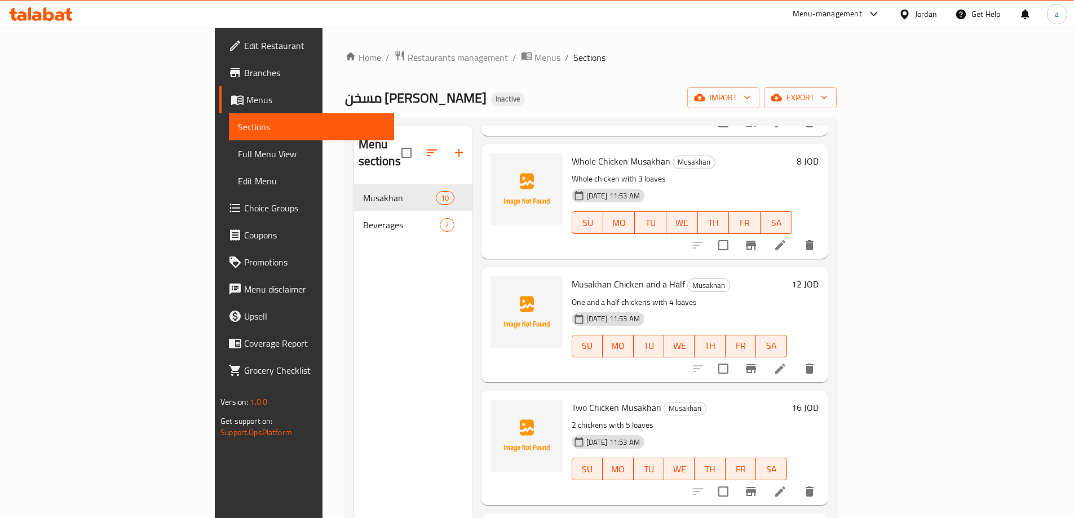
click at [823, 239] on div at bounding box center [753, 245] width 139 height 27
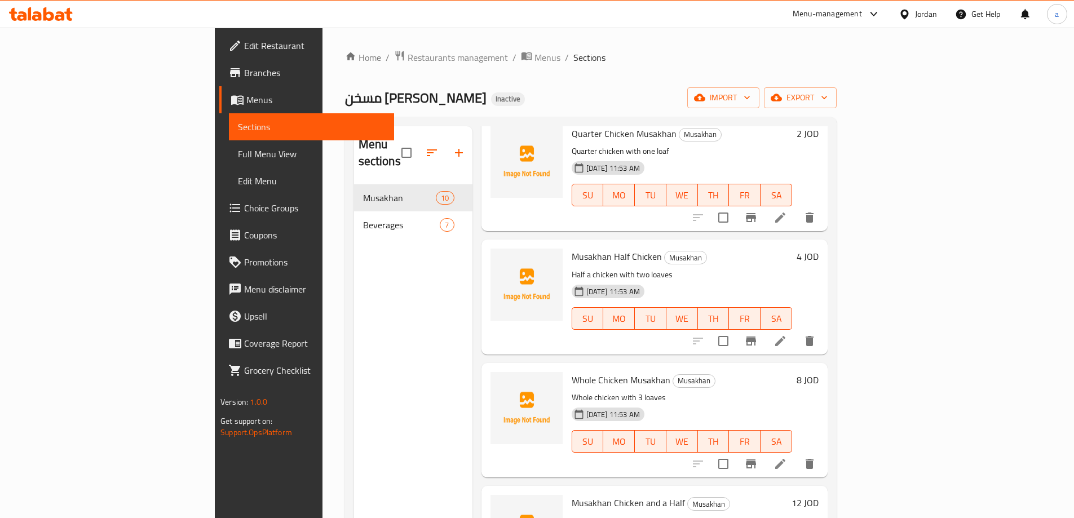
scroll to position [56, 0]
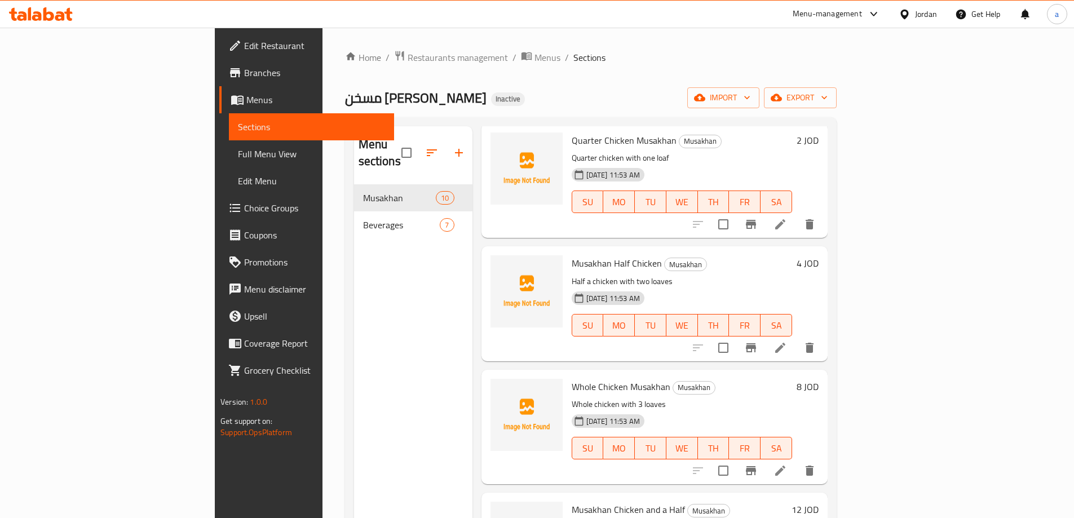
click at [796, 338] on li at bounding box center [780, 348] width 32 height 20
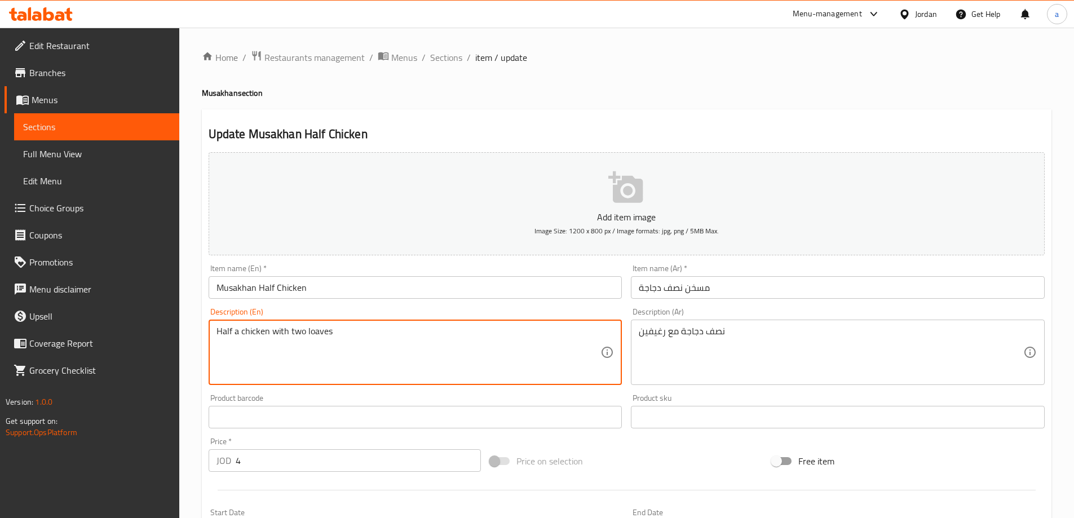
click at [329, 335] on textarea "Half a chicken with two loaves" at bounding box center [408, 353] width 384 height 54
click at [324, 335] on textarea "Half a chicken with two loaves" at bounding box center [408, 353] width 384 height 54
paste textarea "f"
click at [346, 428] on input "text" at bounding box center [416, 417] width 414 height 23
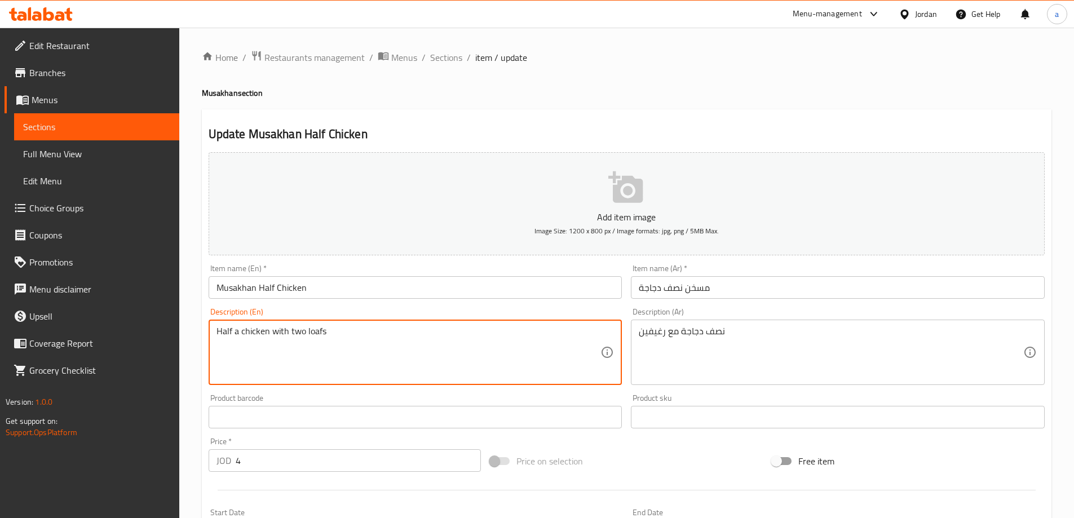
click at [352, 357] on textarea "Half a chicken with two loafs" at bounding box center [408, 353] width 384 height 54
click at [311, 362] on textarea "Half a chicken with two loafs" at bounding box center [408, 353] width 384 height 54
click at [273, 342] on textarea "Half a chicken with two loafs" at bounding box center [408, 353] width 384 height 54
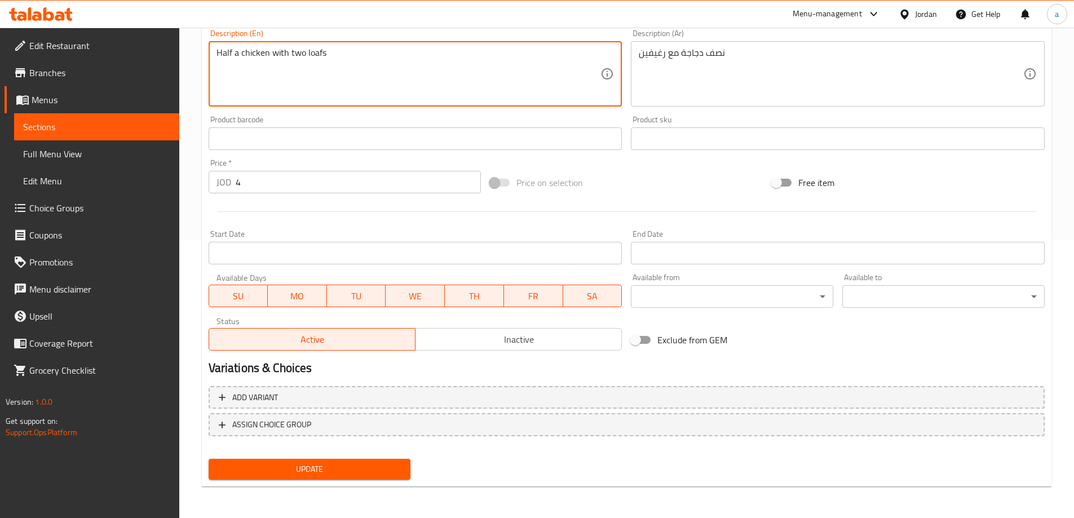
type textarea "Half a chicken with two loafs"
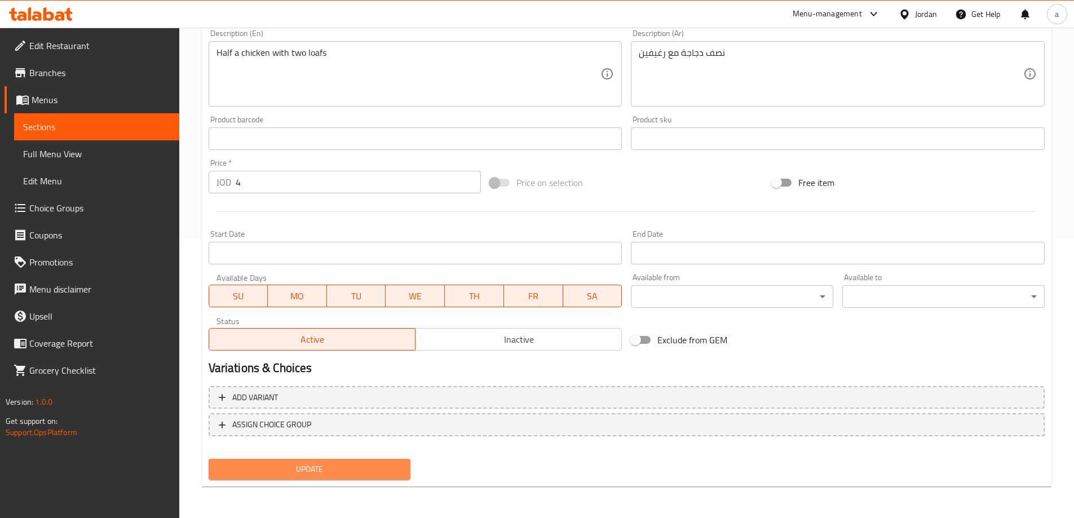
click at [330, 463] on span "Update" at bounding box center [310, 469] width 184 height 14
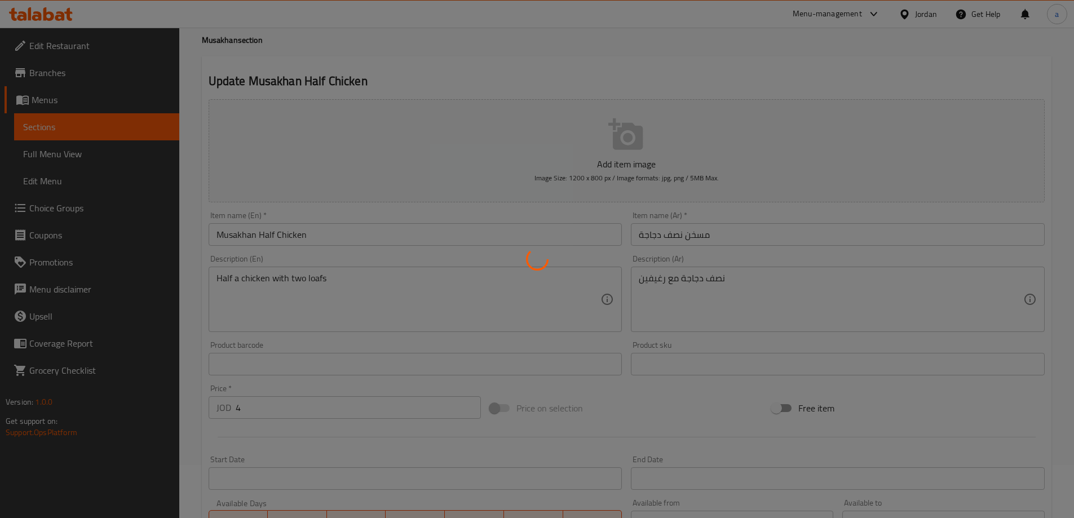
scroll to position [0, 0]
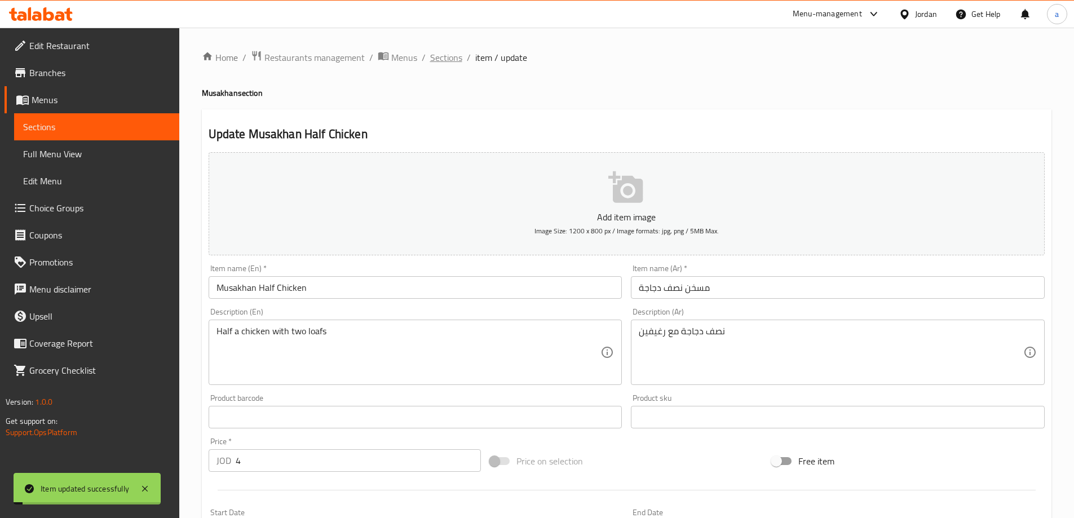
click at [441, 51] on span "Sections" at bounding box center [446, 58] width 32 height 14
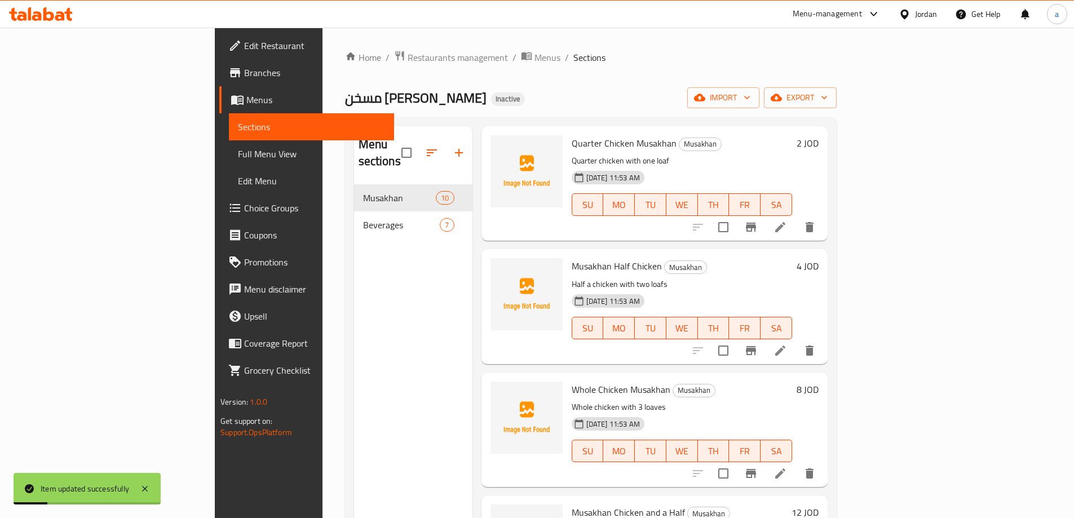
scroll to position [113, 0]
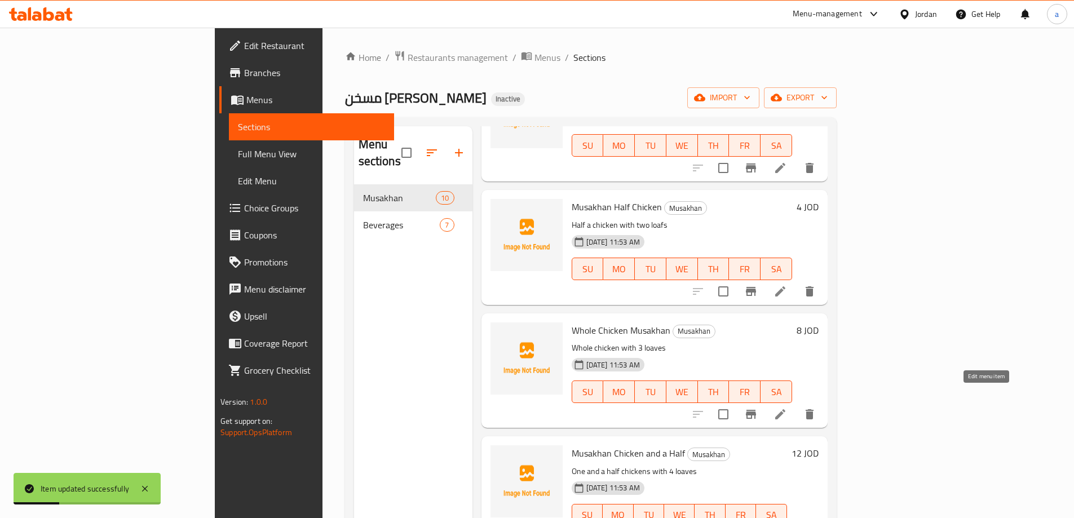
click at [785, 409] on icon at bounding box center [780, 414] width 10 height 10
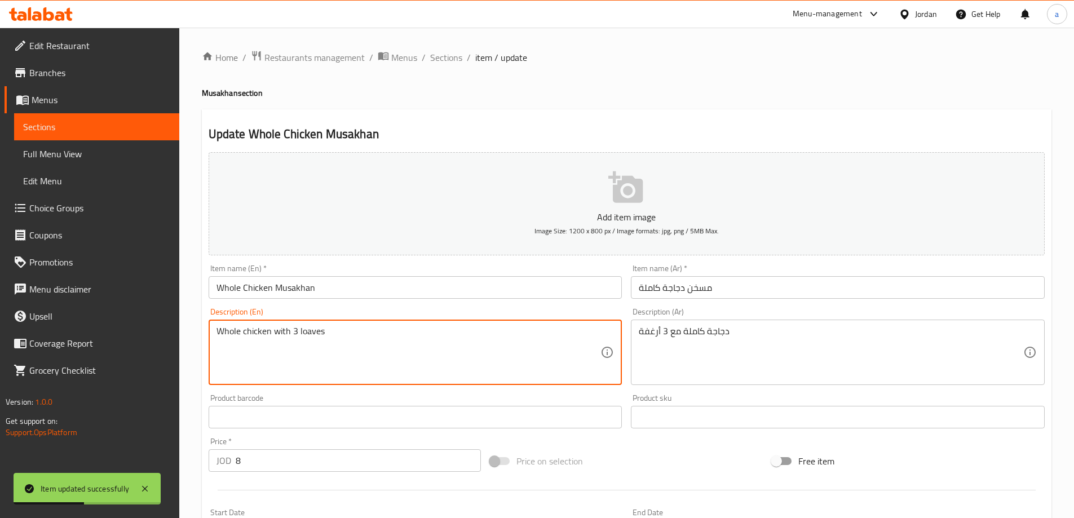
click at [318, 333] on textarea "Whole chicken with 3 loaves" at bounding box center [408, 353] width 384 height 54
paste textarea "f"
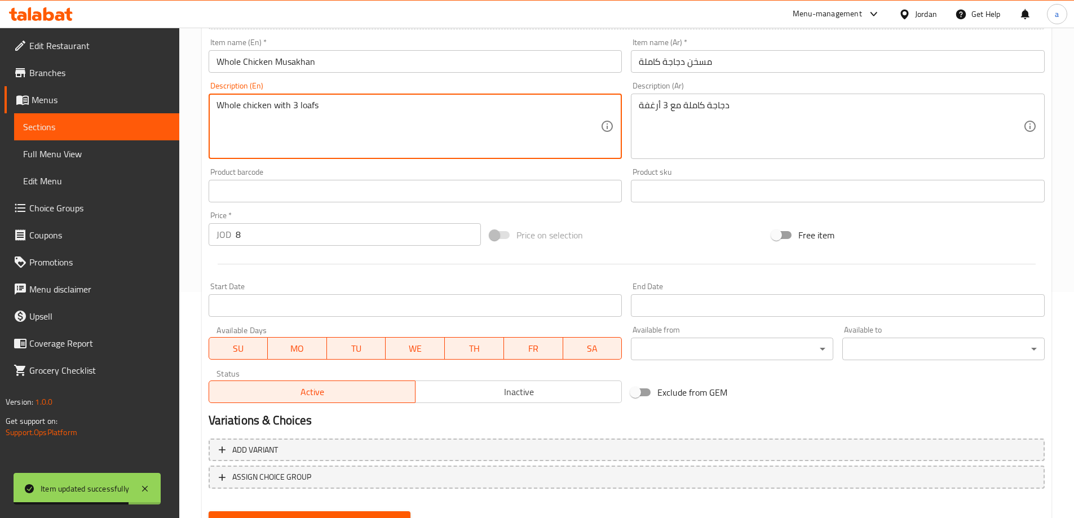
scroll to position [278, 0]
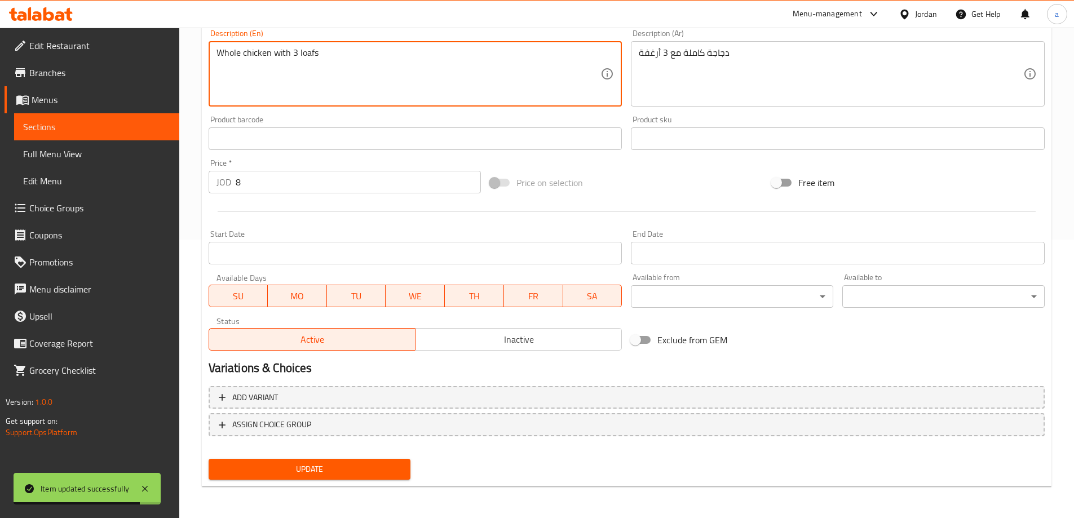
type textarea "Whole chicken with 3 loafs"
click at [358, 473] on span "Update" at bounding box center [310, 469] width 184 height 14
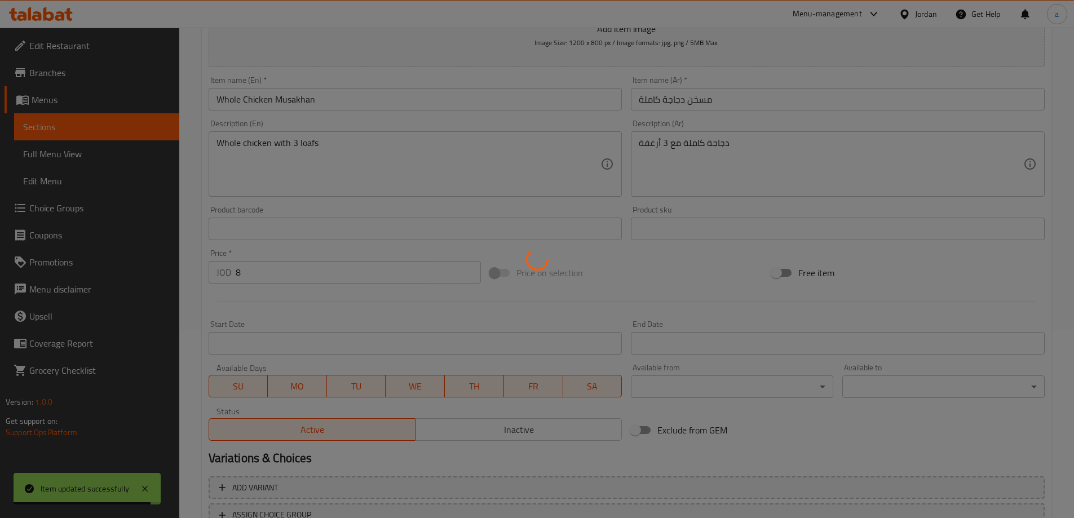
scroll to position [0, 0]
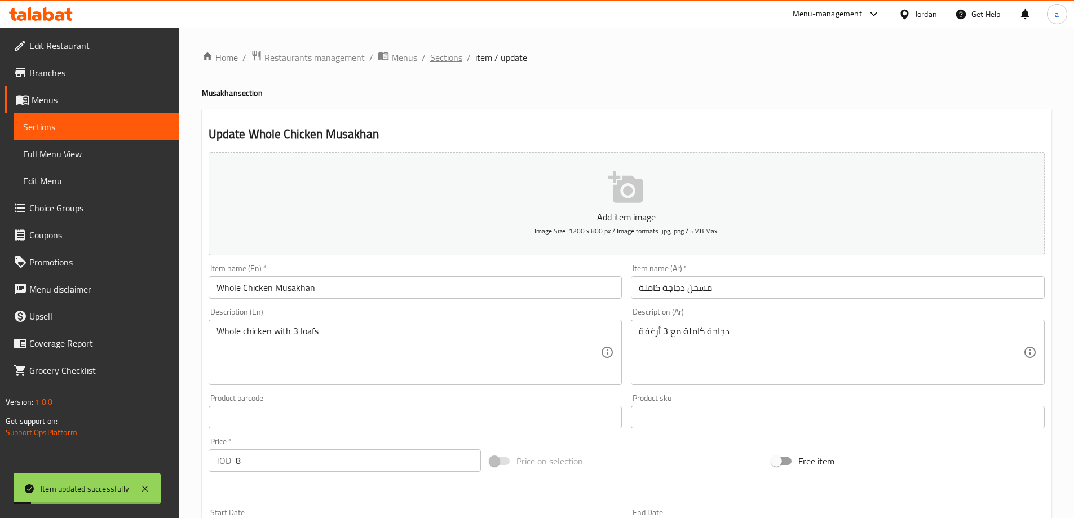
click at [451, 59] on span "Sections" at bounding box center [446, 58] width 32 height 14
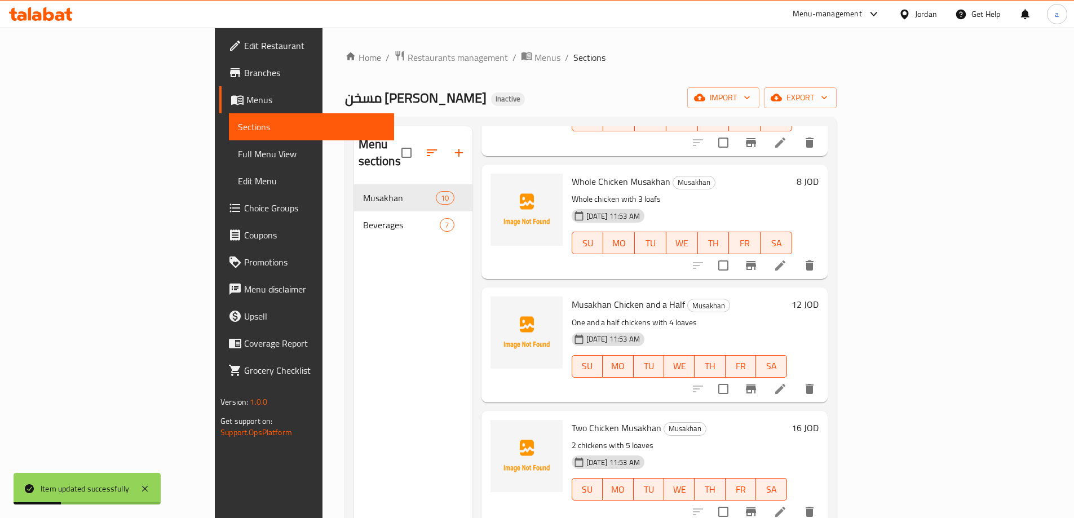
scroll to position [282, 0]
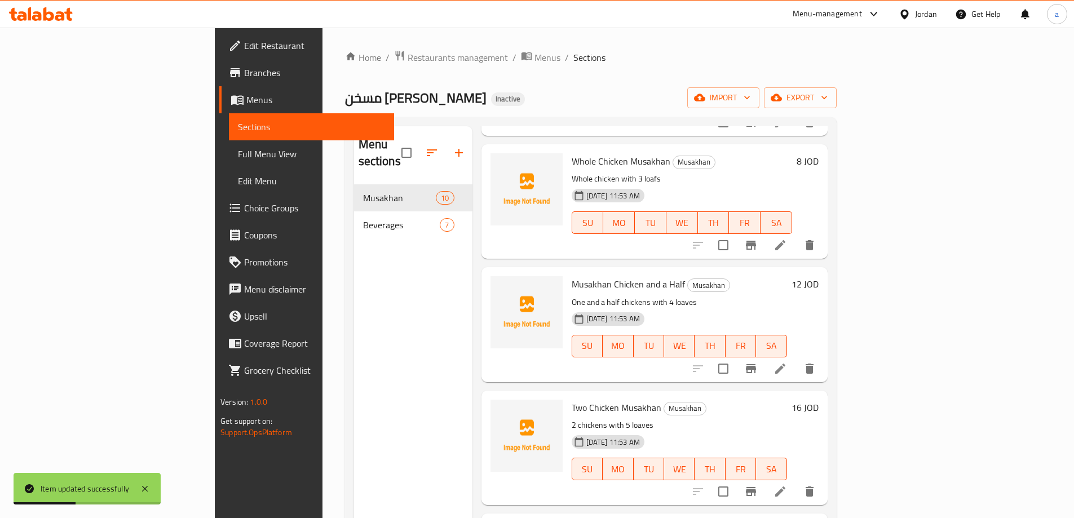
click at [796, 359] on li at bounding box center [780, 368] width 32 height 20
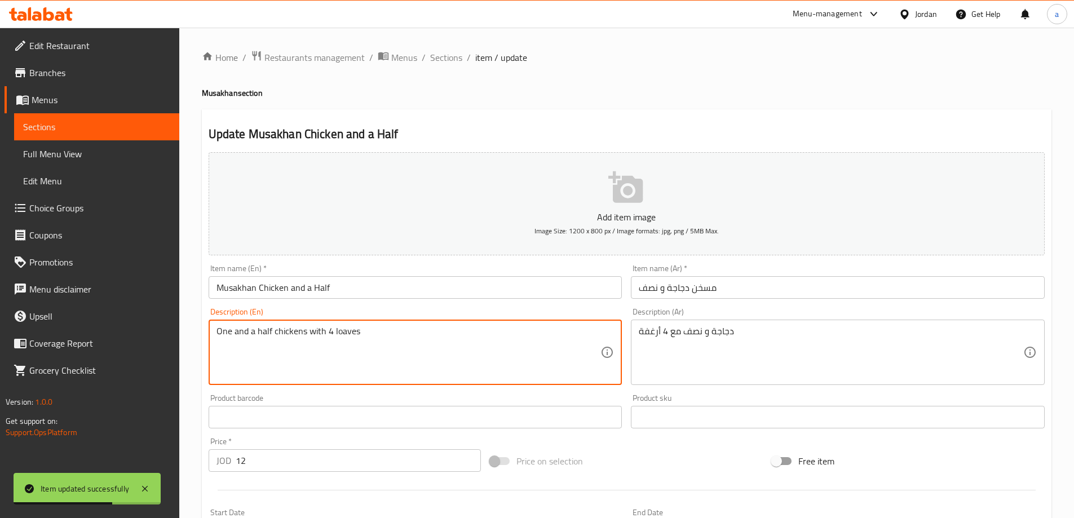
click at [340, 335] on textarea "One and a half chickens with 4 loaves" at bounding box center [408, 353] width 384 height 54
paste textarea "f"
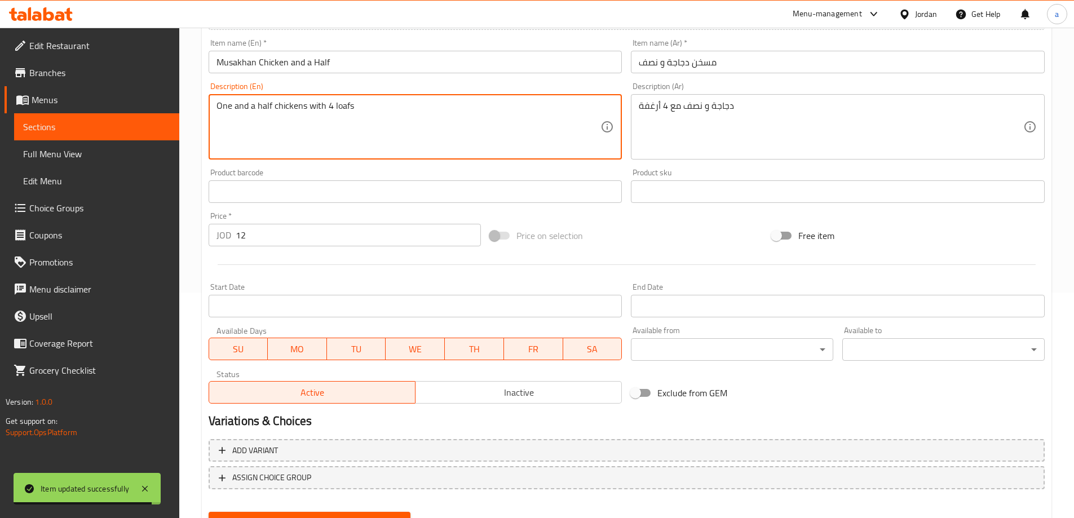
scroll to position [278, 0]
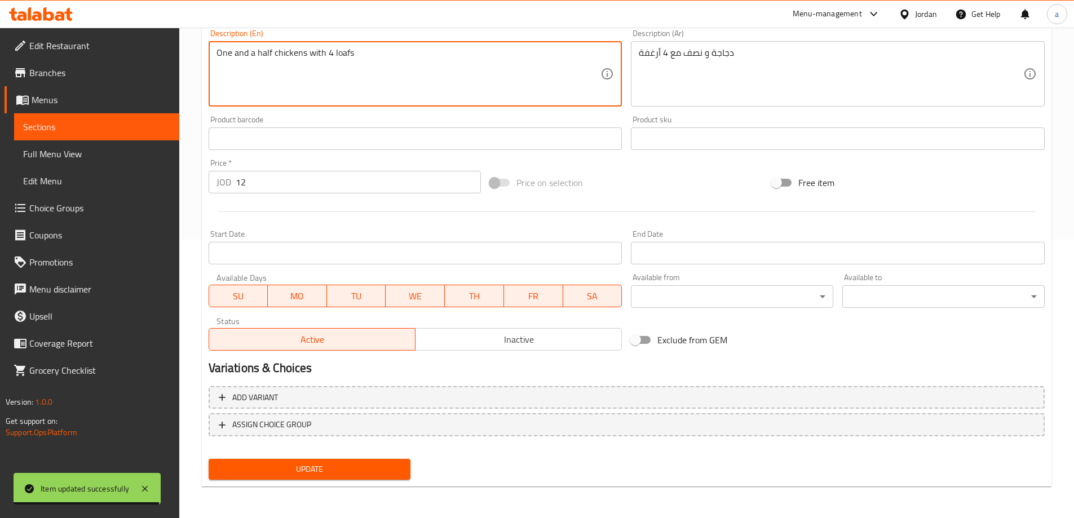
type textarea "One and a half chickens with 4 loafs"
click at [338, 468] on span "Update" at bounding box center [310, 469] width 184 height 14
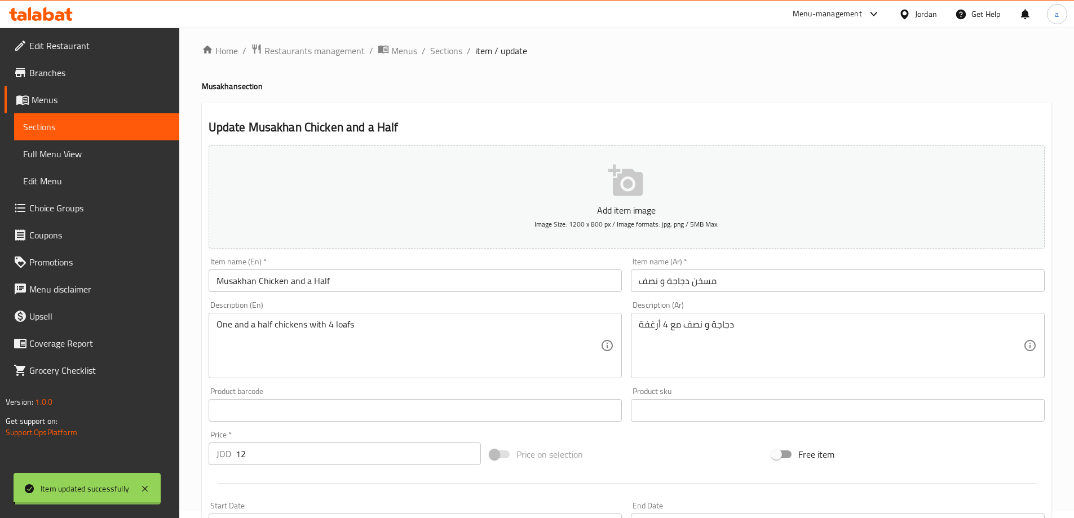
scroll to position [0, 0]
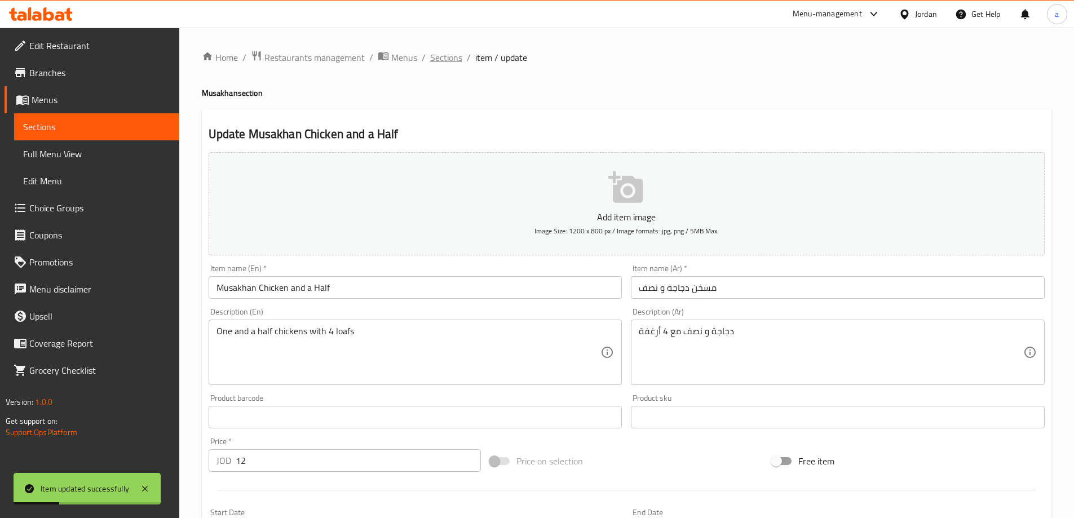
click at [448, 59] on span "Sections" at bounding box center [446, 58] width 32 height 14
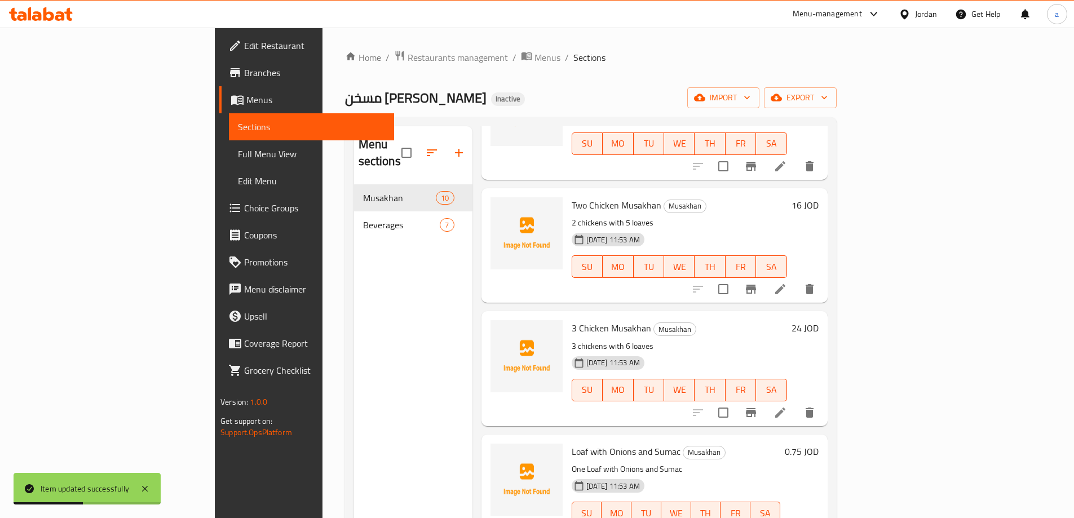
scroll to position [507, 0]
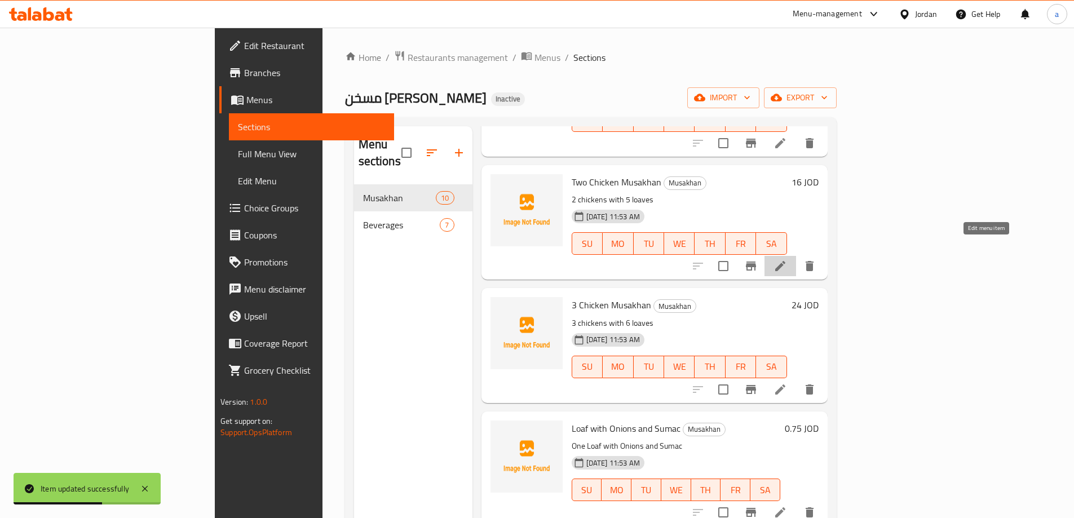
click at [787, 259] on icon at bounding box center [780, 266] width 14 height 14
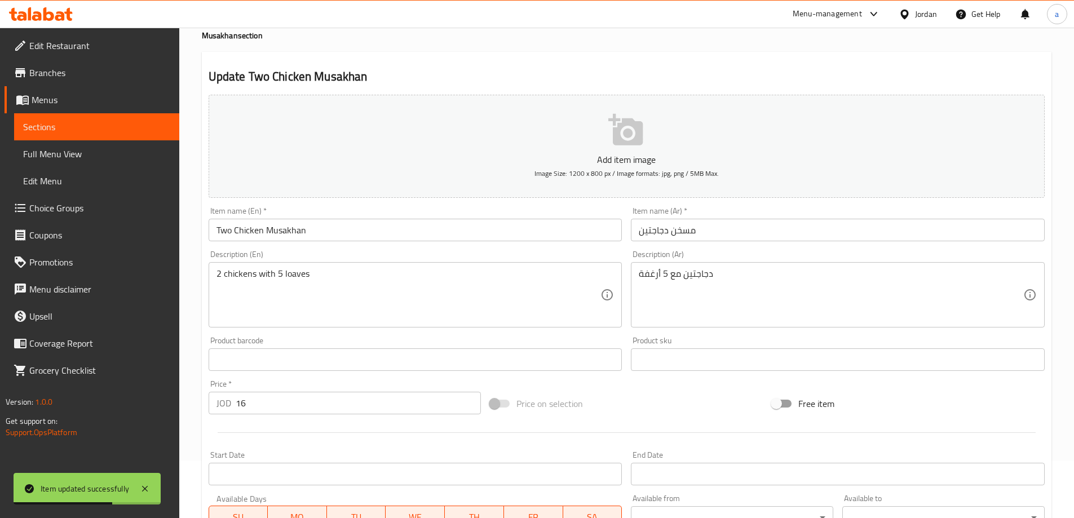
scroll to position [113, 0]
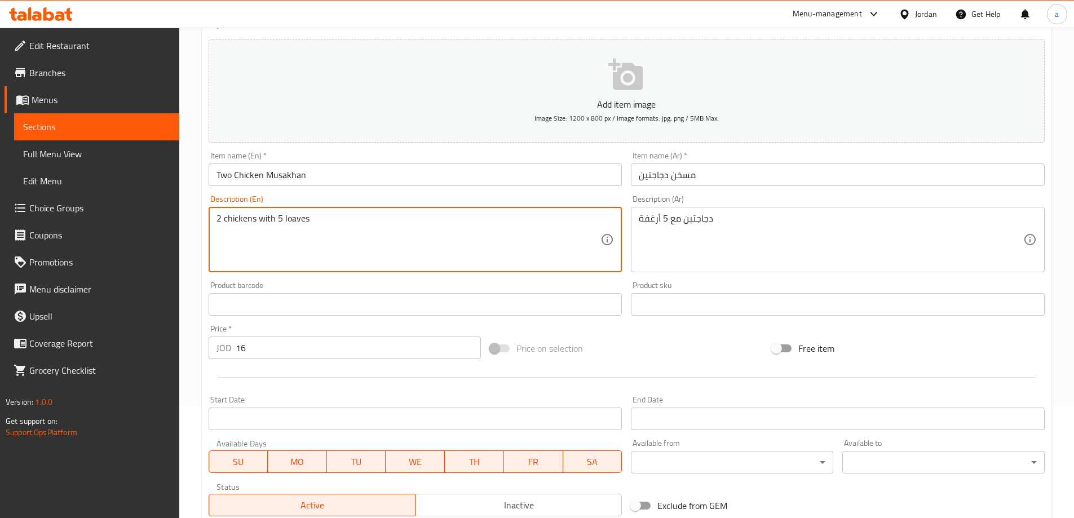
click at [301, 216] on textarea "2 chickens with 5 loaves" at bounding box center [408, 240] width 384 height 54
paste textarea "f"
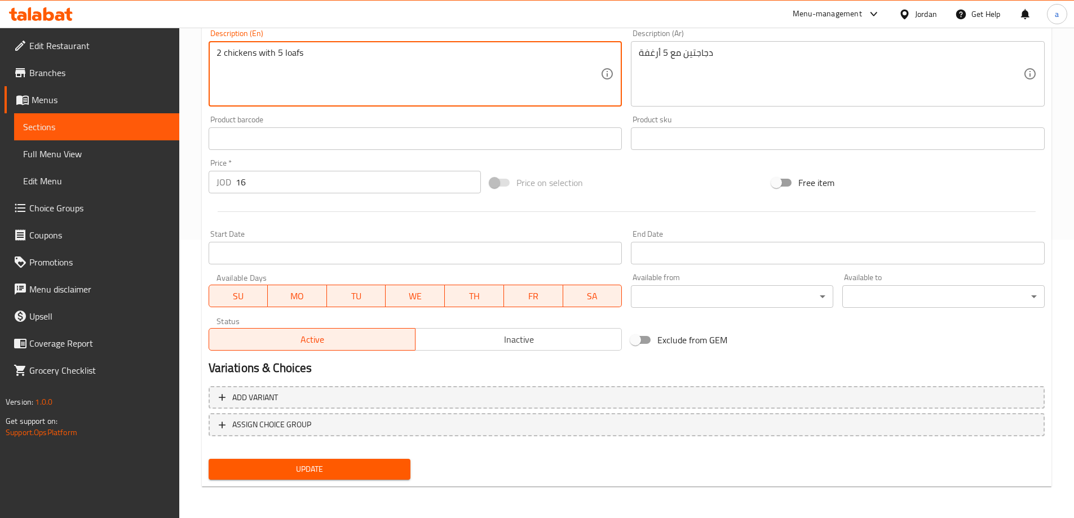
type textarea "2 chickens with 5 loafs"
click at [311, 474] on span "Update" at bounding box center [310, 469] width 184 height 14
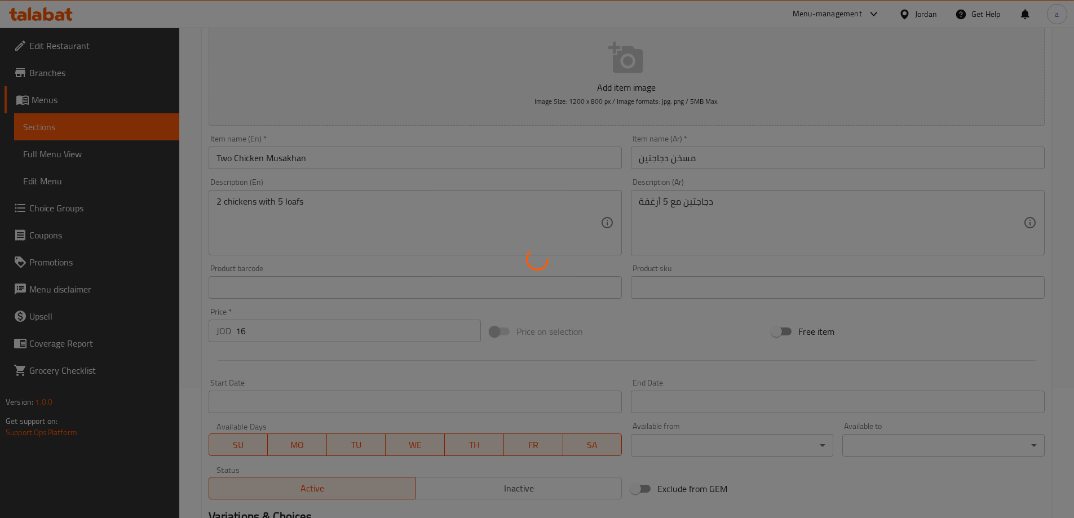
scroll to position [0, 0]
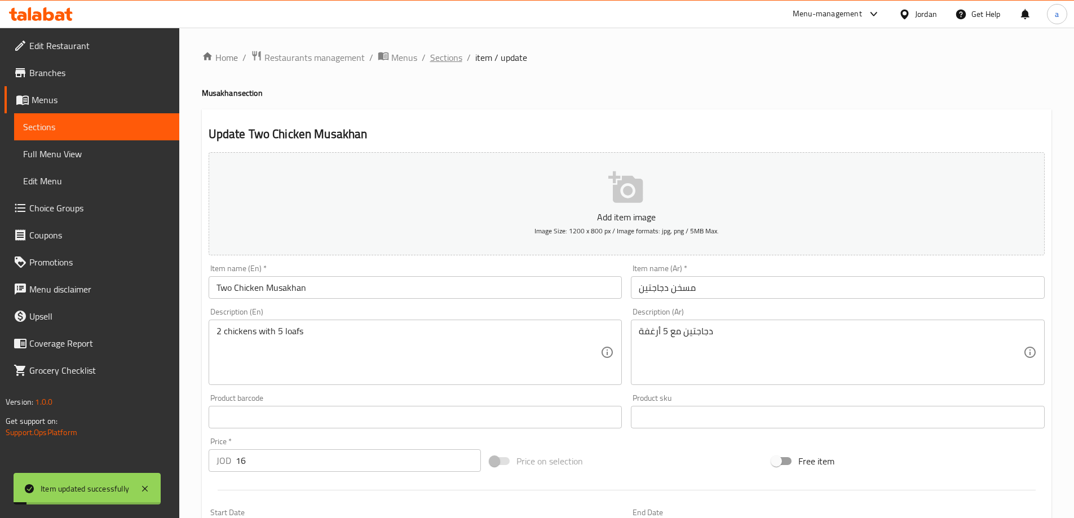
click at [453, 57] on span "Sections" at bounding box center [446, 58] width 32 height 14
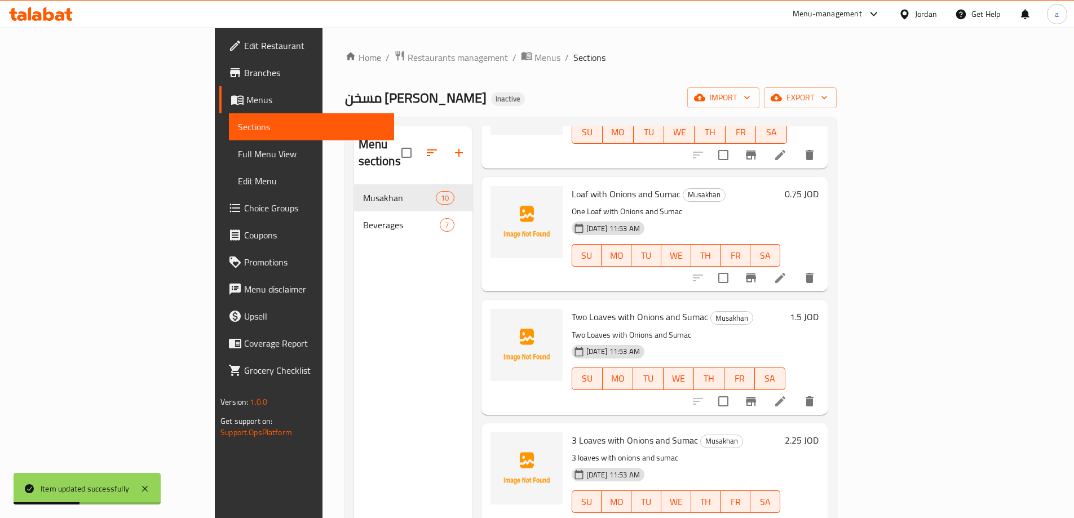
scroll to position [685, 0]
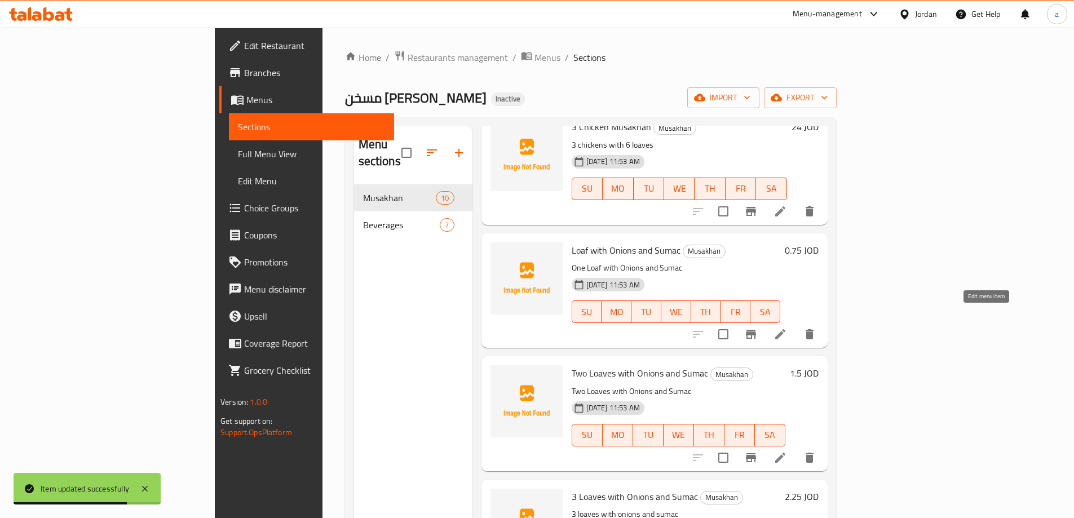
click at [787, 327] on icon at bounding box center [780, 334] width 14 height 14
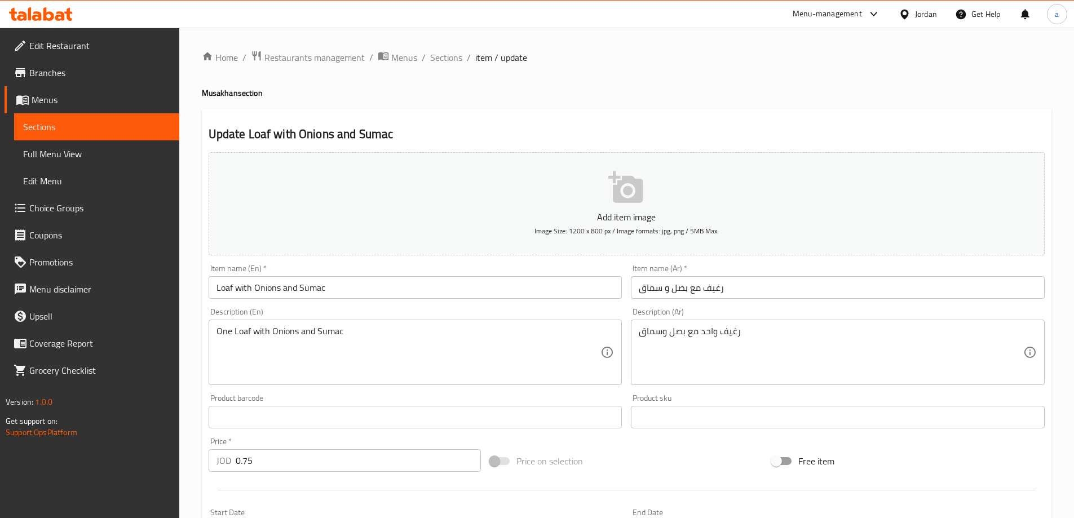
click at [650, 284] on input "رغيف مع بصل و سماق" at bounding box center [838, 287] width 414 height 23
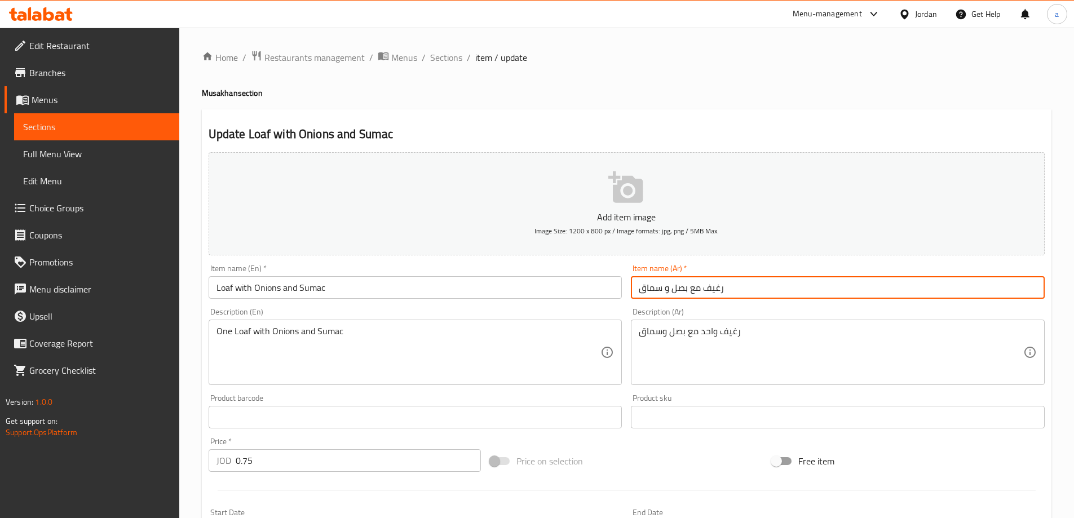
click at [650, 284] on input "رغيف مع بصل و سماق" at bounding box center [838, 287] width 414 height 23
click at [445, 60] on span "Sections" at bounding box center [446, 58] width 32 height 14
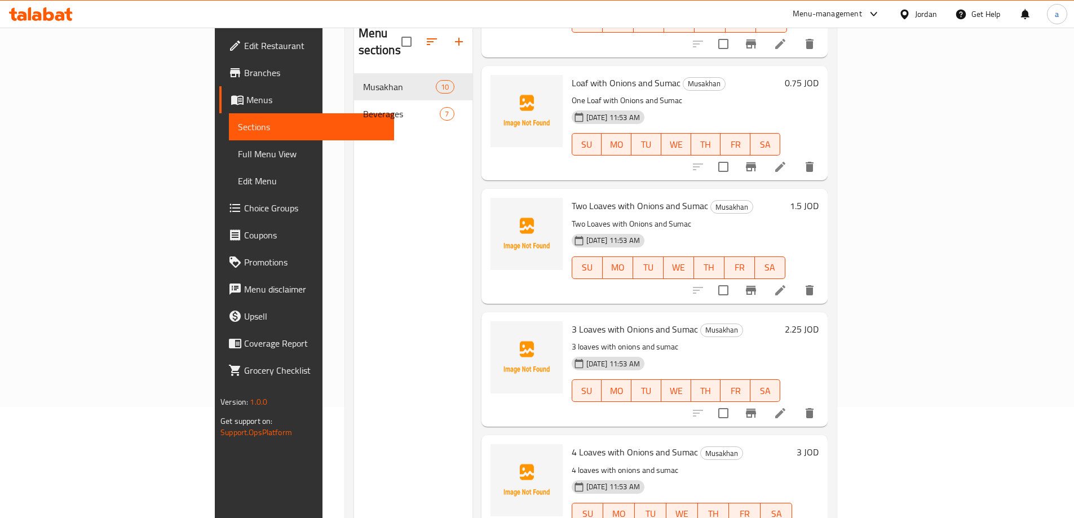
scroll to position [158, 0]
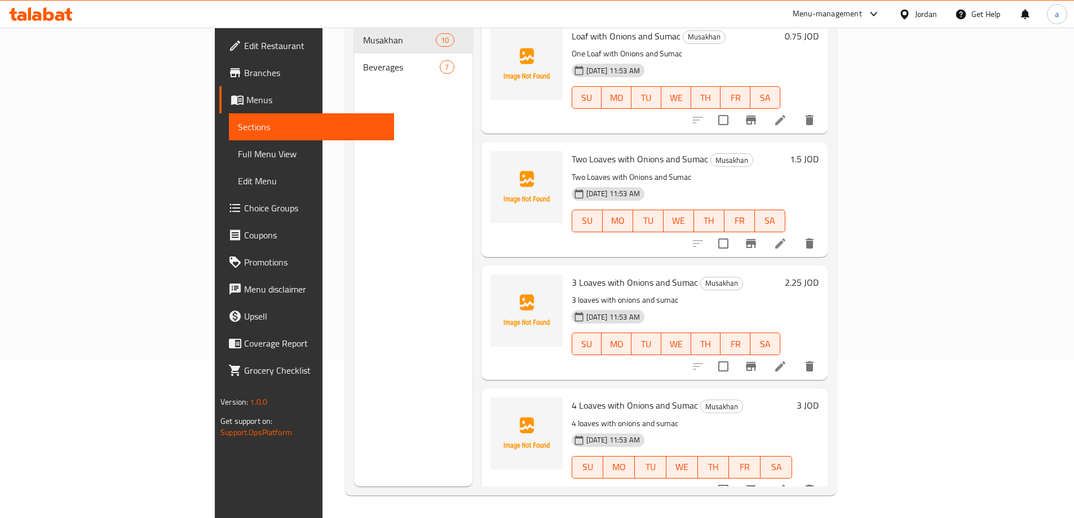
click at [796, 480] on li at bounding box center [780, 490] width 32 height 20
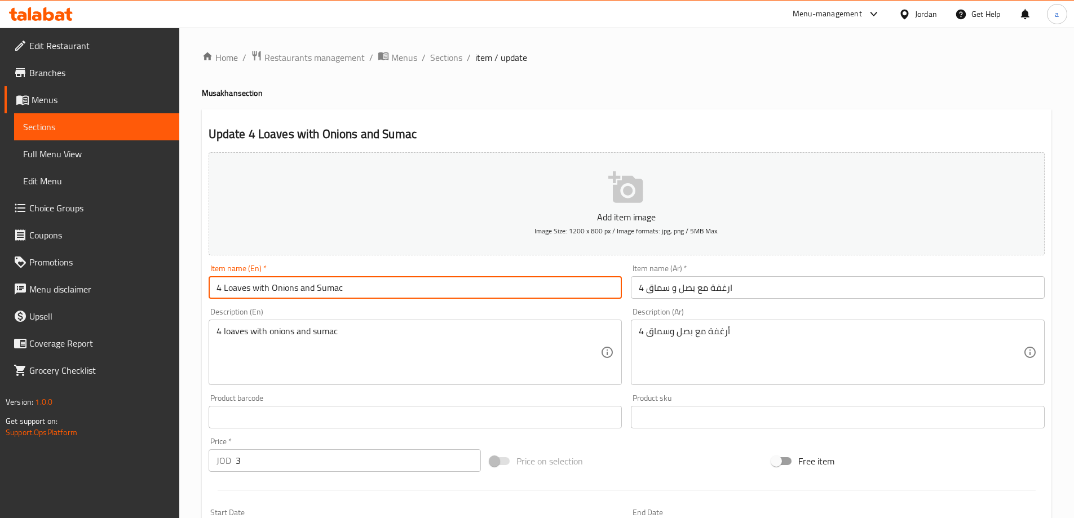
click at [367, 293] on input "4 Loaves with Onions and Sumac" at bounding box center [416, 287] width 414 height 23
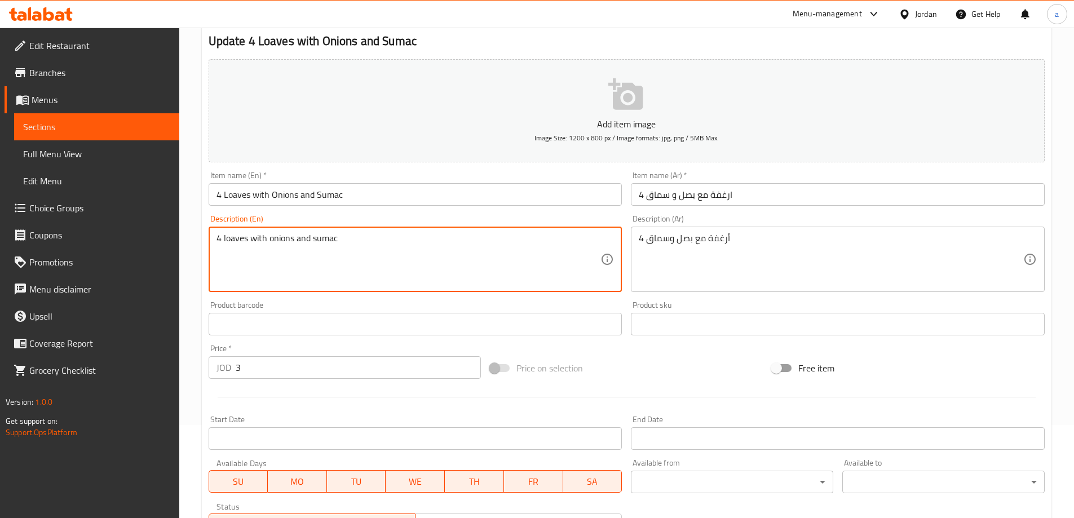
scroll to position [169, 0]
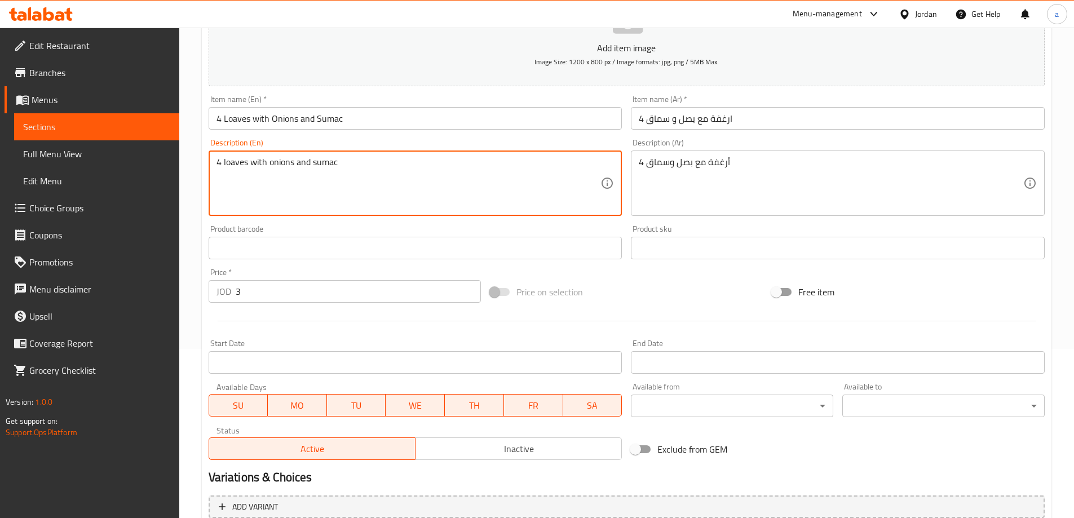
click at [484, 198] on textarea "4 loaves with onions and sumac" at bounding box center [408, 184] width 384 height 54
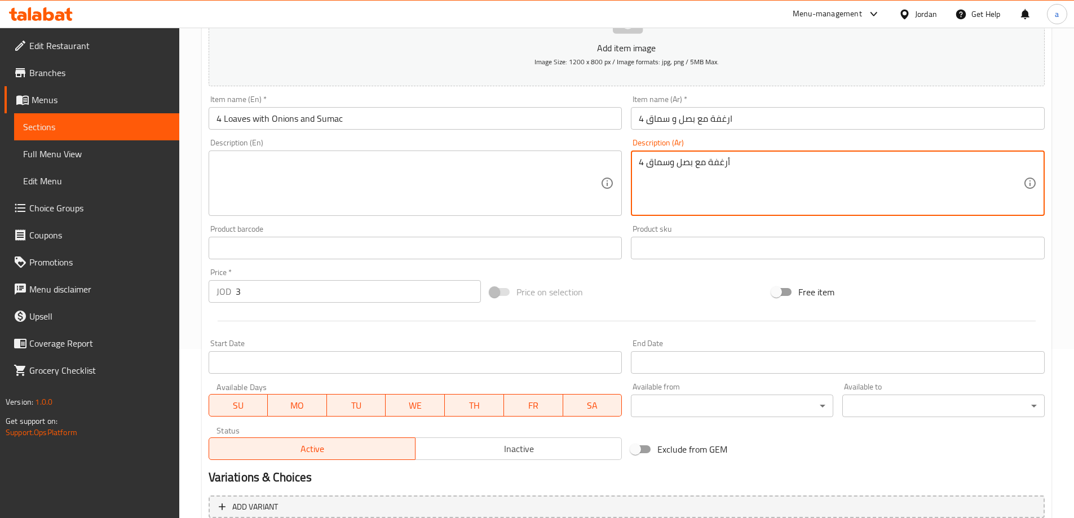
click at [671, 194] on textarea "4 أرغفة مع بصل وسماق" at bounding box center [831, 184] width 384 height 54
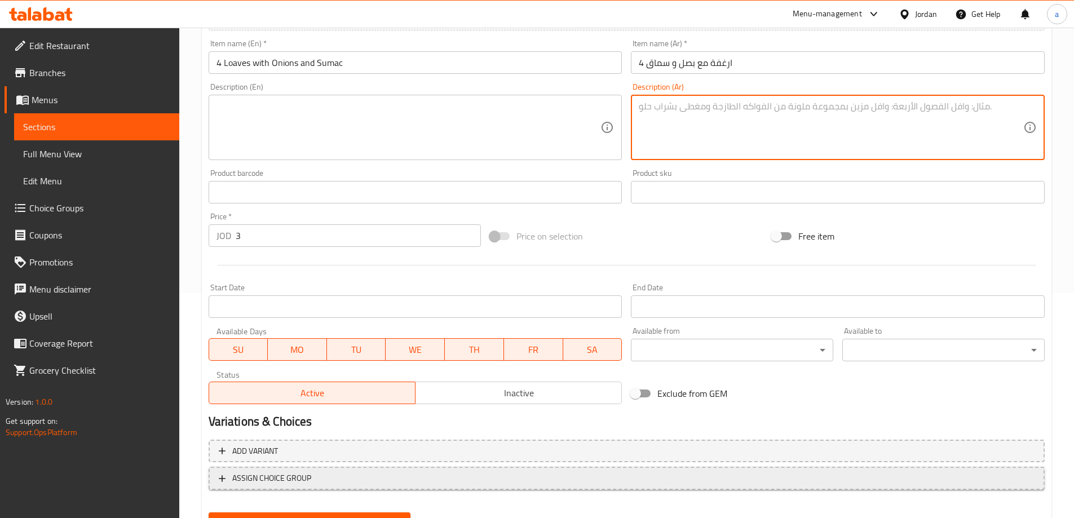
scroll to position [278, 0]
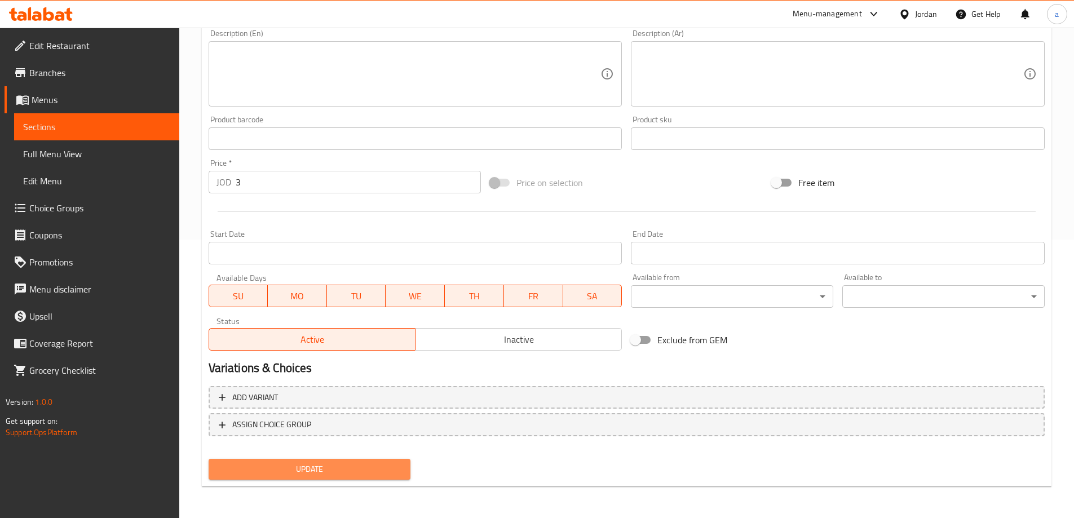
click at [370, 471] on span "Update" at bounding box center [310, 469] width 184 height 14
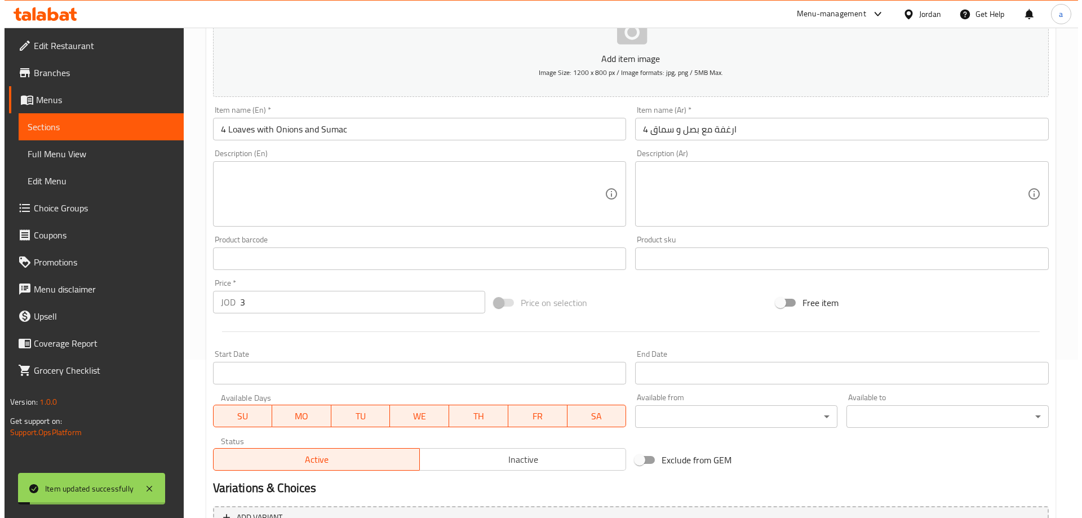
scroll to position [0, 0]
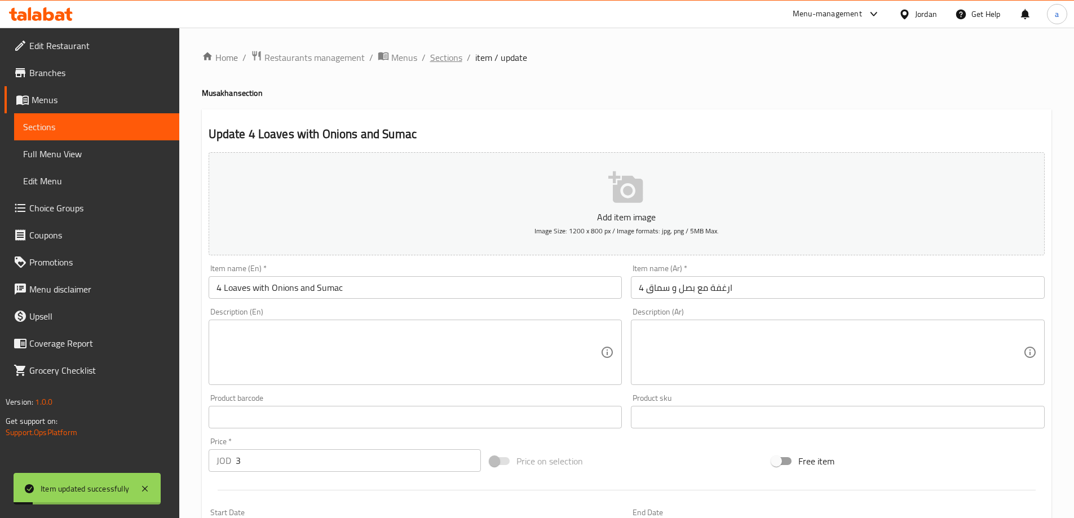
click at [450, 59] on span "Sections" at bounding box center [446, 58] width 32 height 14
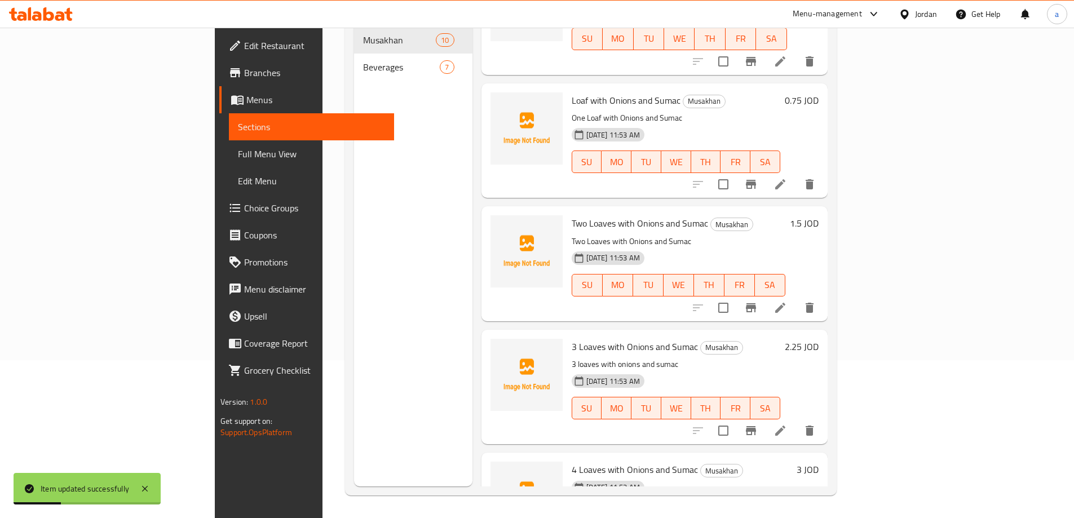
scroll to position [725, 0]
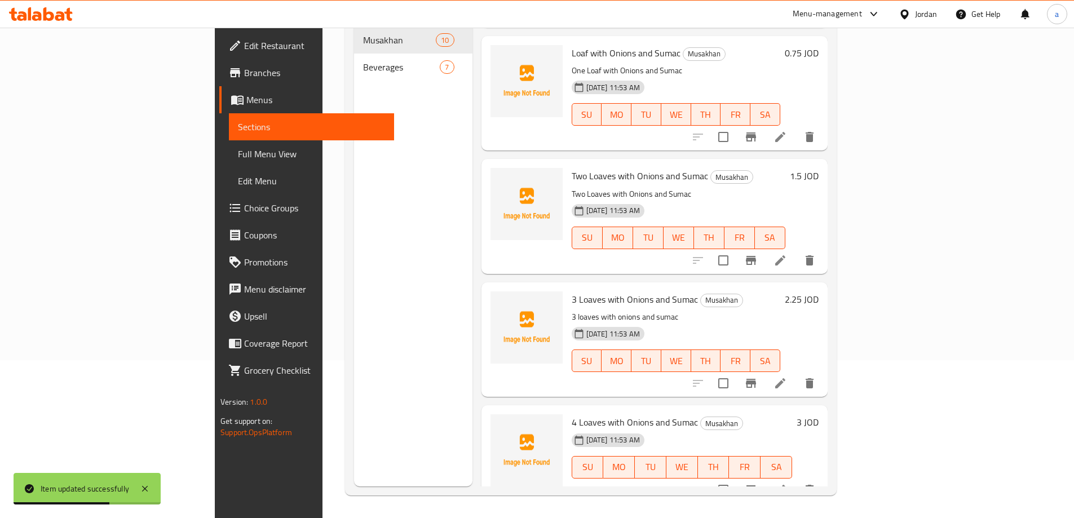
click at [796, 373] on li at bounding box center [780, 383] width 32 height 20
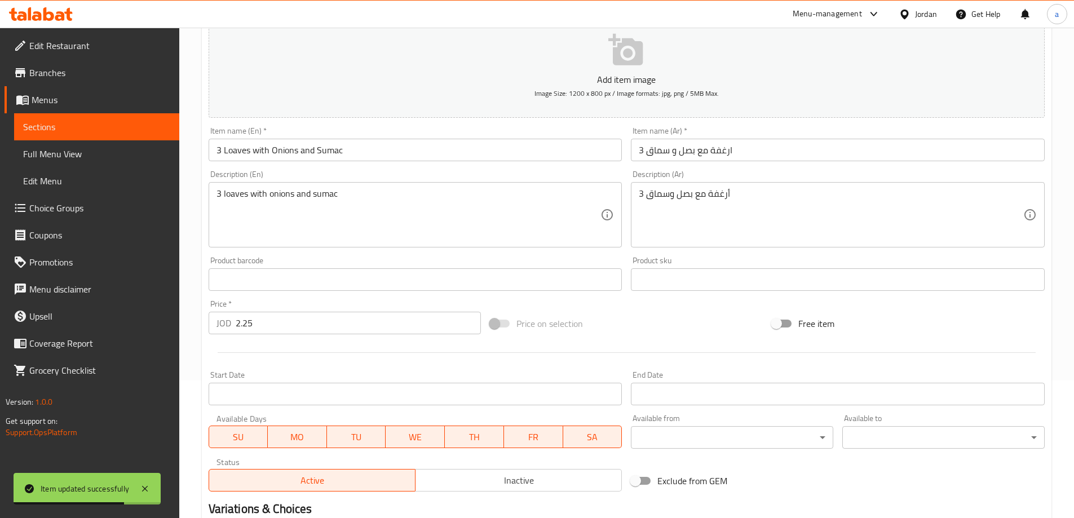
scroll to position [225, 0]
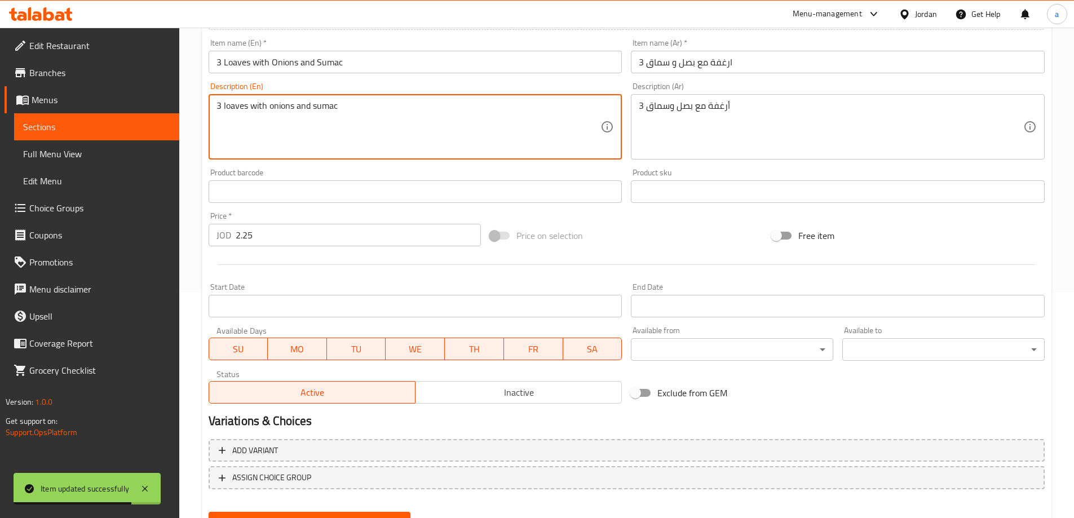
click at [471, 109] on textarea "3 loaves with onions and sumac" at bounding box center [408, 127] width 384 height 54
click at [635, 114] on div "3 أرغفة مع بصل وسماق Description (Ar)" at bounding box center [838, 126] width 414 height 65
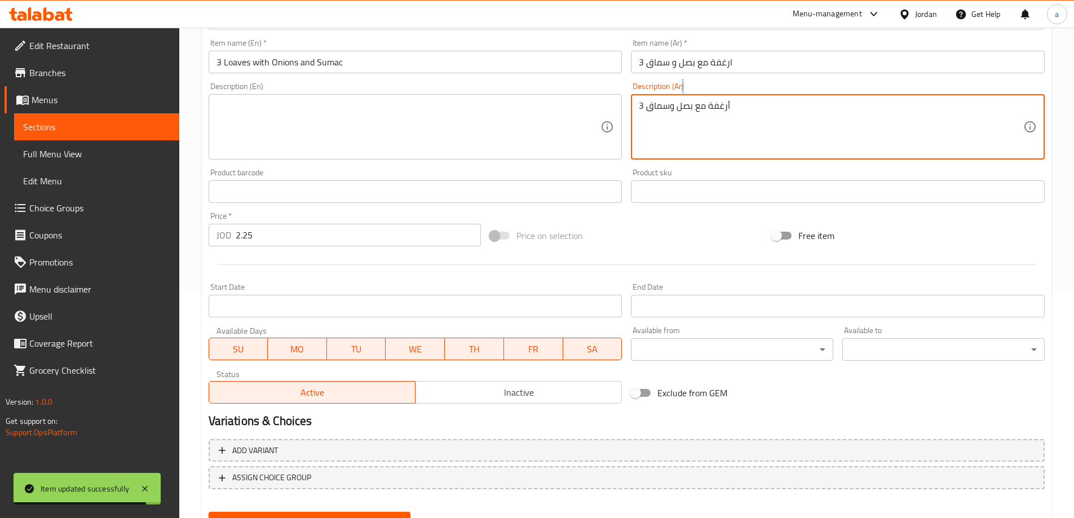
click at [635, 114] on div "3 أرغفة مع بصل وسماق Description (Ar)" at bounding box center [838, 126] width 414 height 65
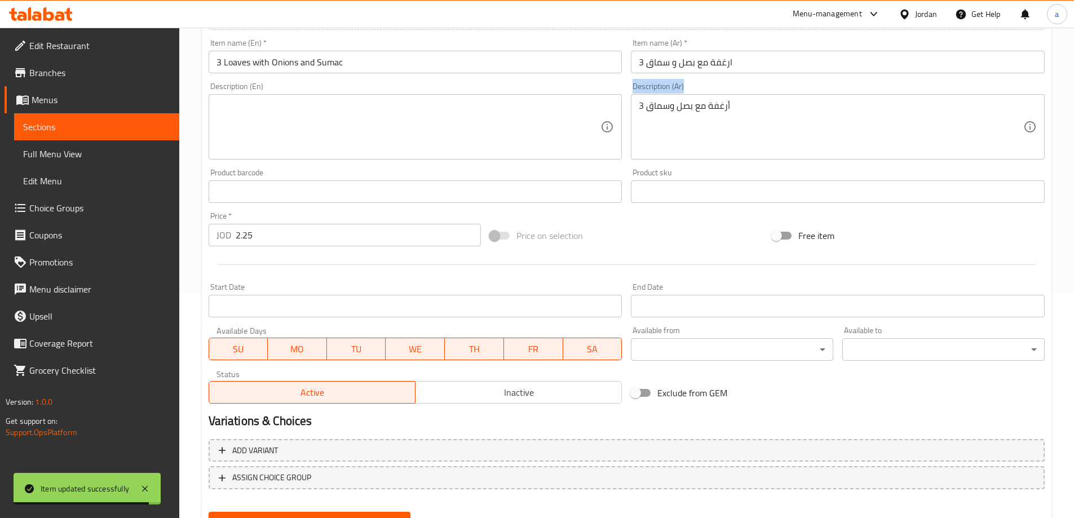
click at [635, 114] on div "3 أرغفة مع بصل وسماق Description (Ar)" at bounding box center [838, 126] width 414 height 65
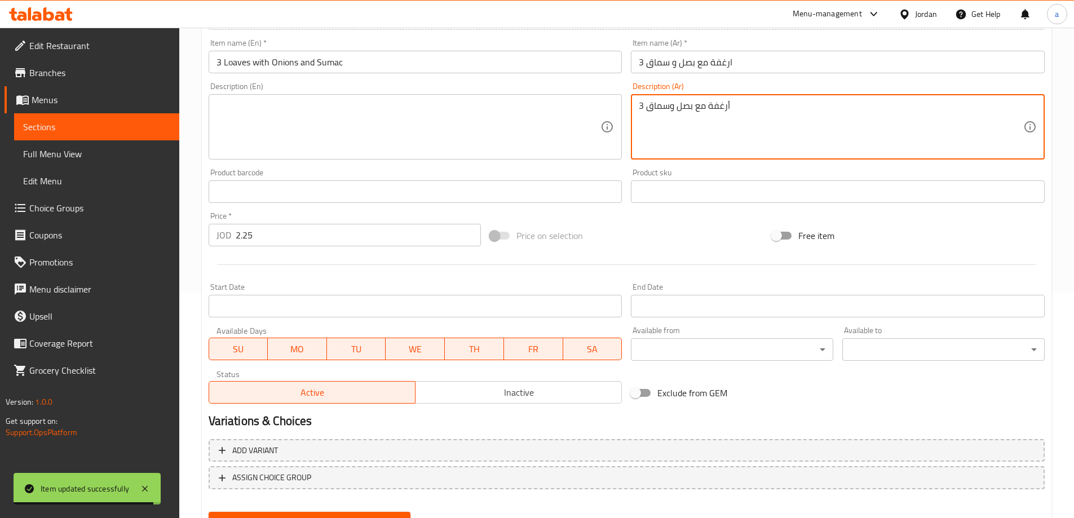
click at [652, 122] on textarea "3 أرغفة مع بصل وسماق" at bounding box center [831, 127] width 384 height 54
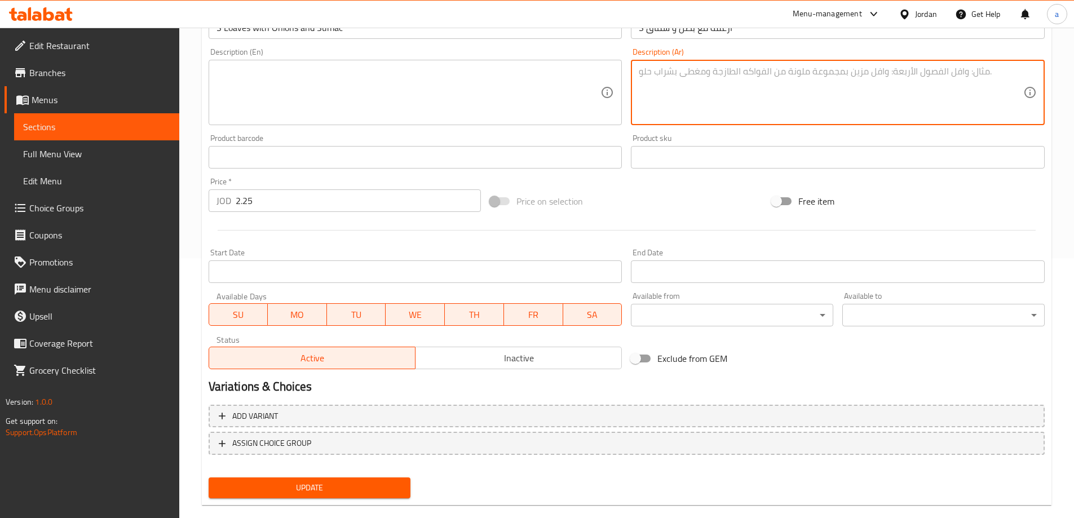
scroll to position [278, 0]
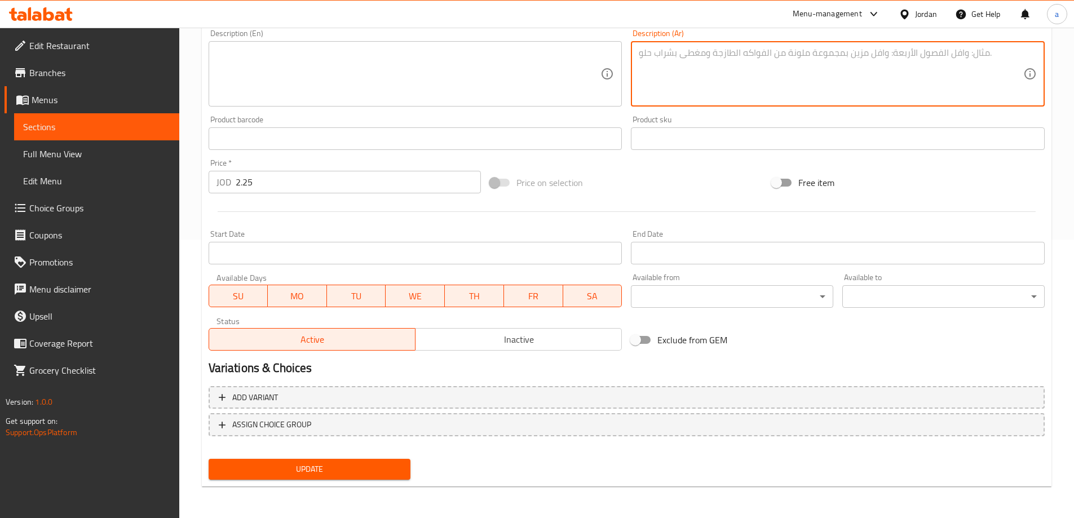
click at [310, 471] on span "Update" at bounding box center [310, 469] width 184 height 14
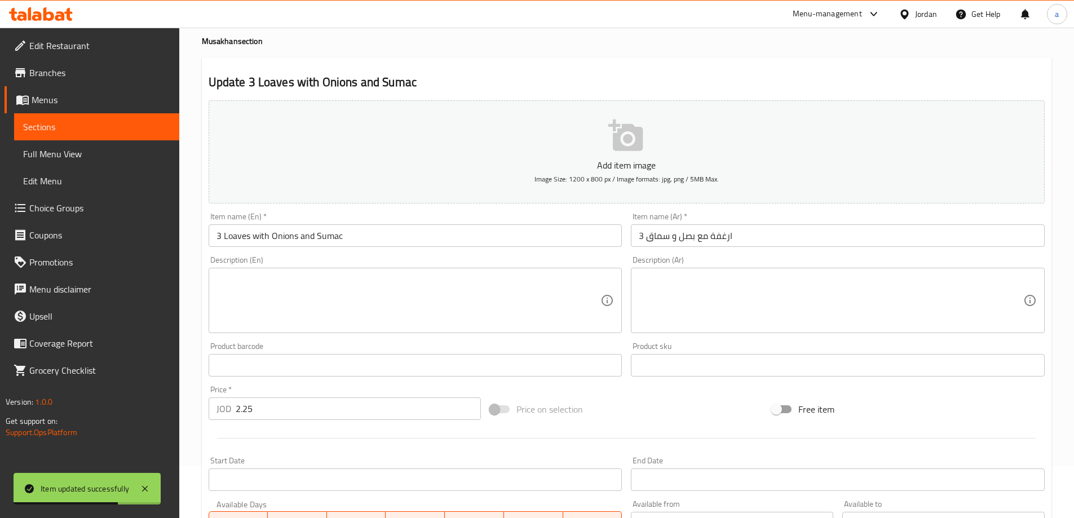
scroll to position [0, 0]
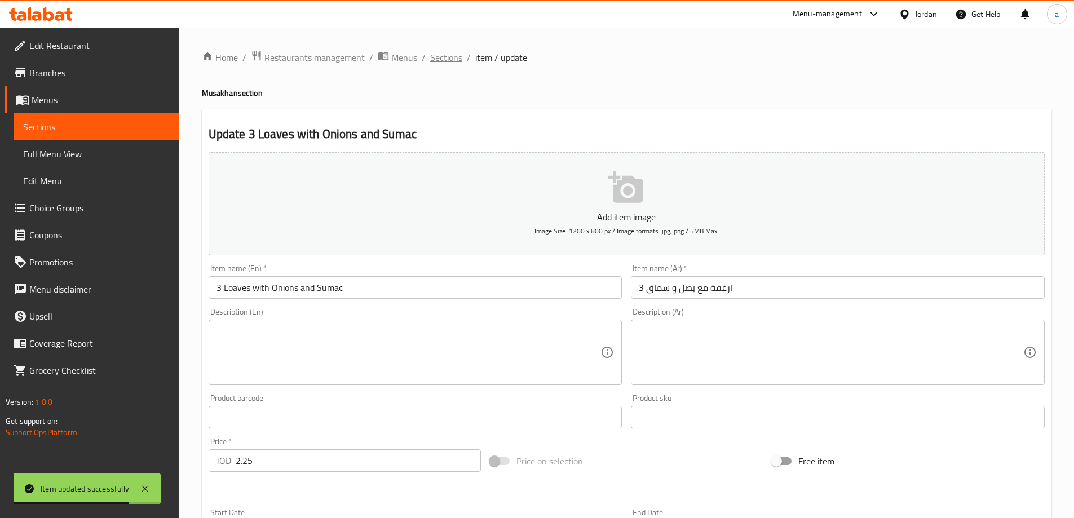
click at [433, 63] on span "Sections" at bounding box center [446, 58] width 32 height 14
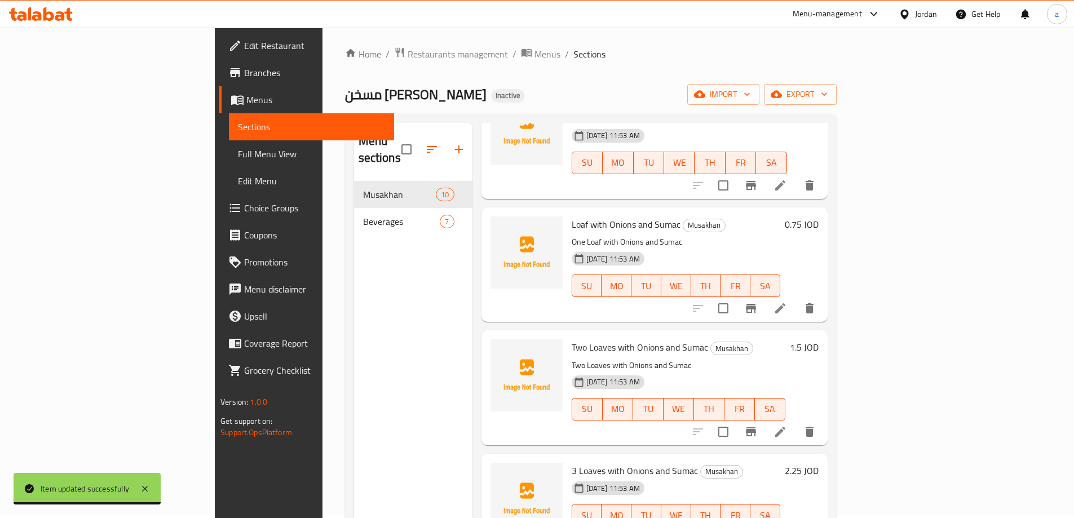
scroll to position [158, 0]
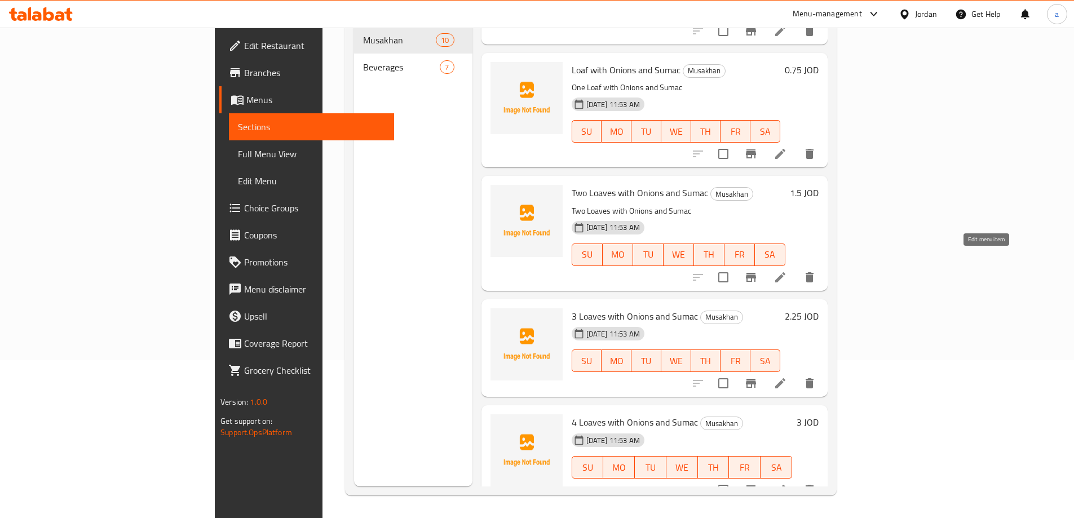
click at [787, 271] on icon at bounding box center [780, 278] width 14 height 14
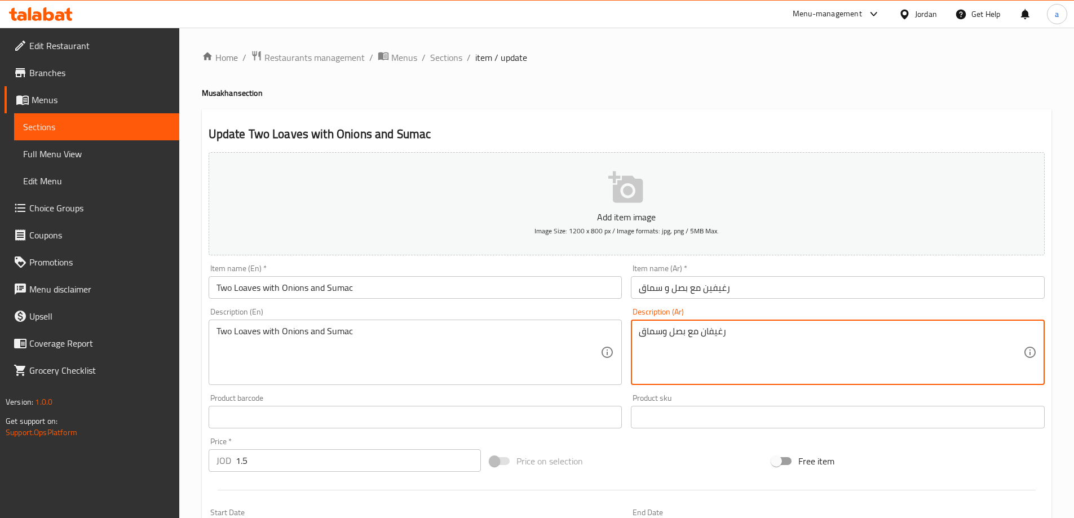
click at [744, 355] on textarea "رغيفان مع بصل وسماق" at bounding box center [831, 353] width 384 height 54
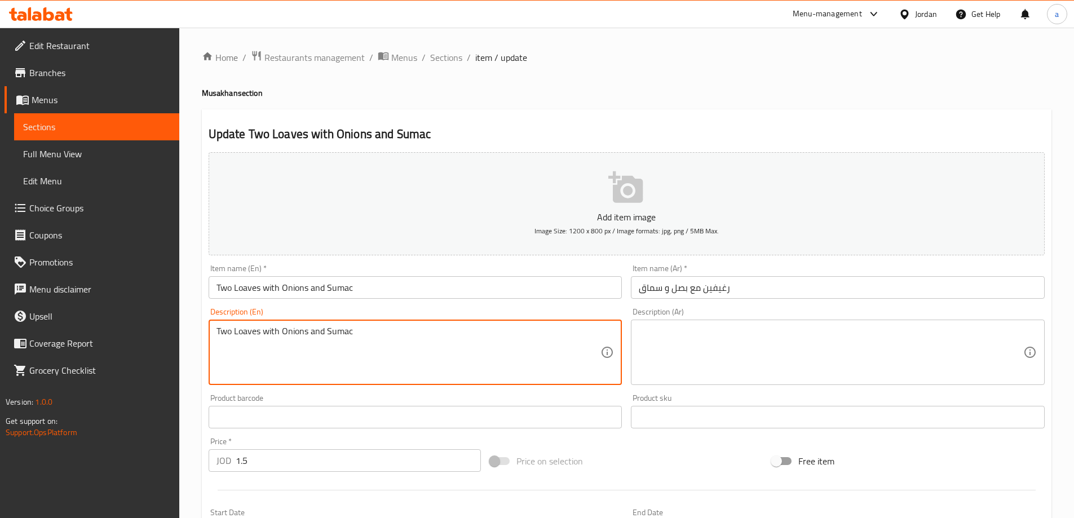
click at [497, 327] on textarea "Two Loaves with Onions and Sumac" at bounding box center [408, 353] width 384 height 54
type textarea "Two Loaves with Onions and"
click at [497, 327] on textarea "Two Loaves with Onions and" at bounding box center [408, 353] width 384 height 54
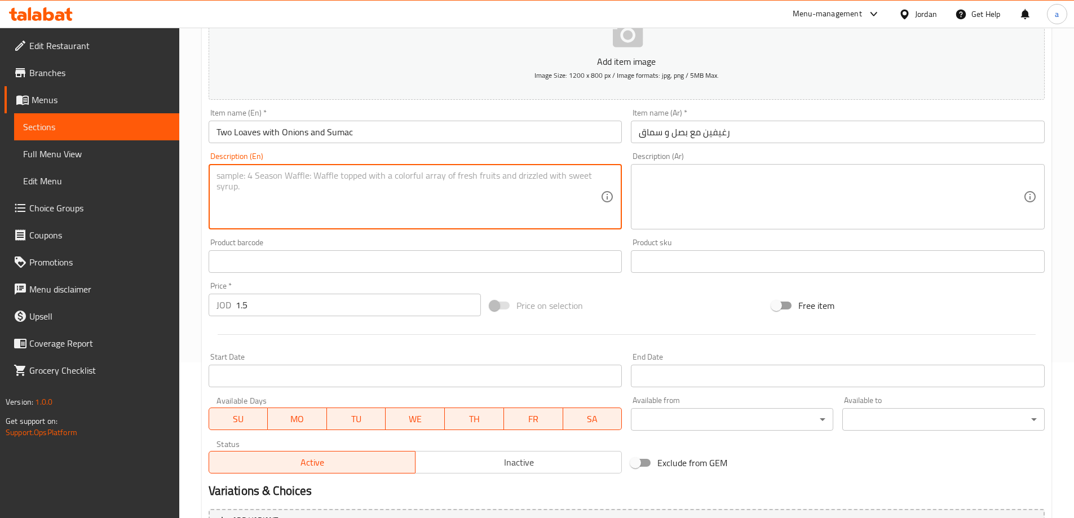
scroll to position [278, 0]
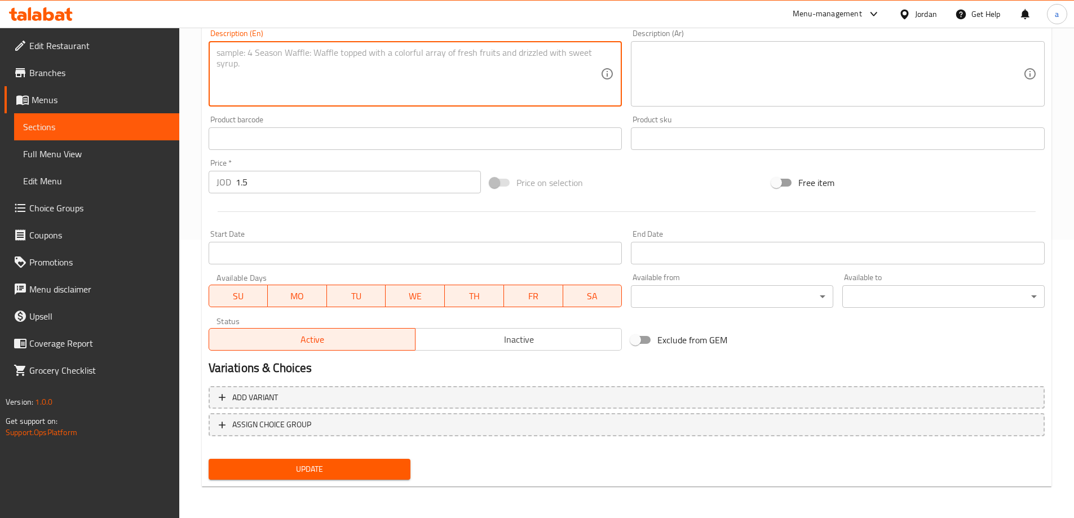
click at [377, 459] on button "Update" at bounding box center [310, 469] width 202 height 21
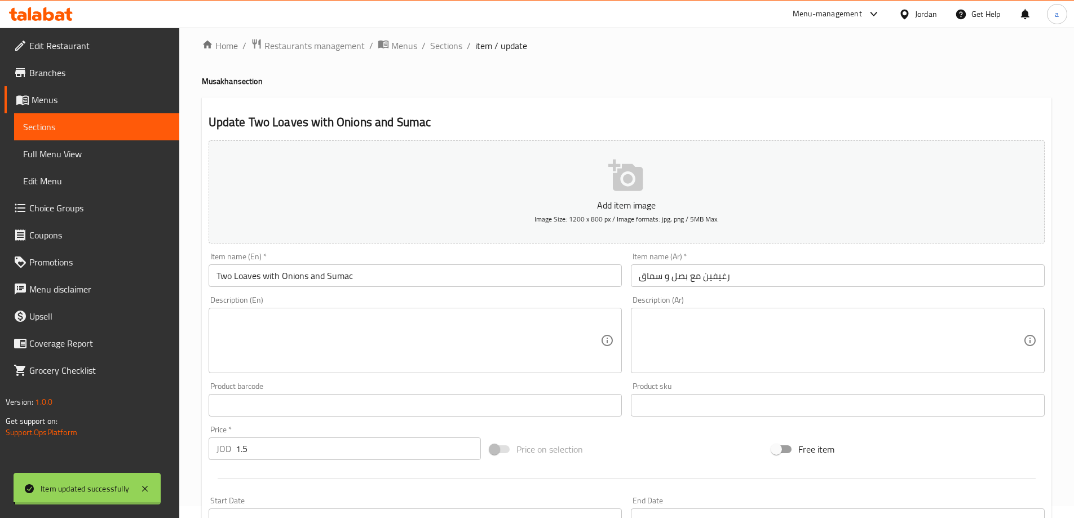
scroll to position [0, 0]
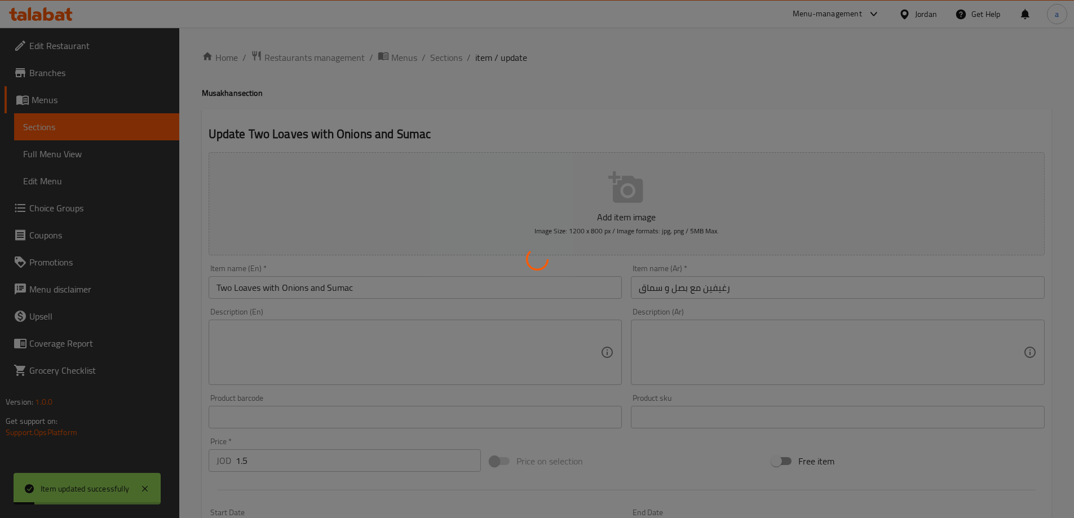
click at [451, 70] on div at bounding box center [537, 259] width 1074 height 518
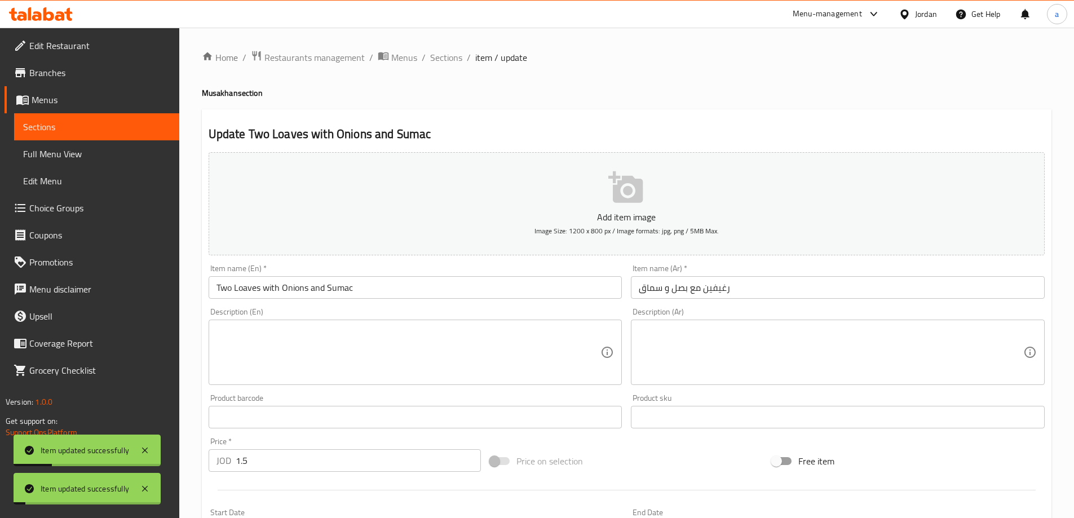
click at [449, 48] on div "Home / Restaurants management / Menus / Sections / item / update Musakhan secti…" at bounding box center [626, 412] width 894 height 769
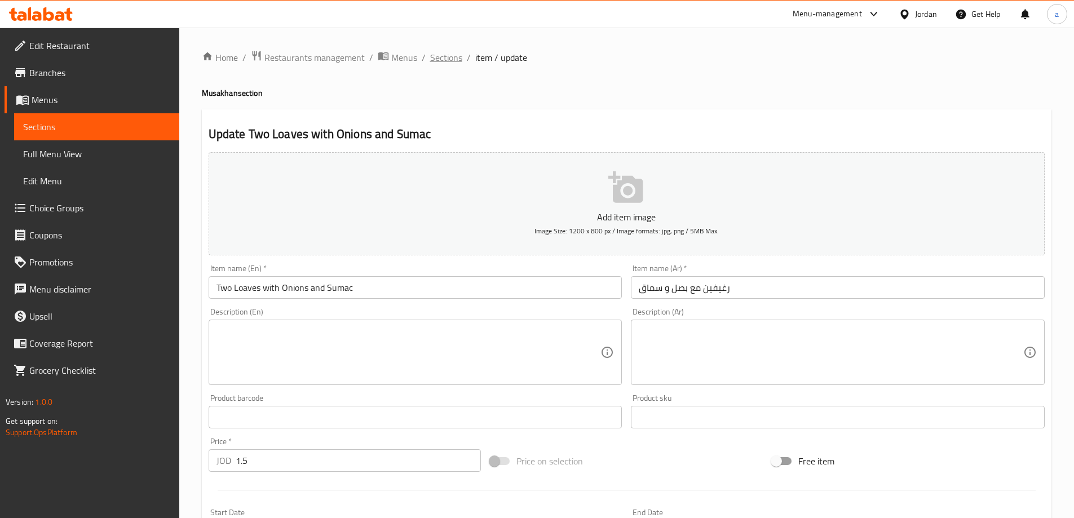
click at [451, 56] on span "Sections" at bounding box center [446, 58] width 32 height 14
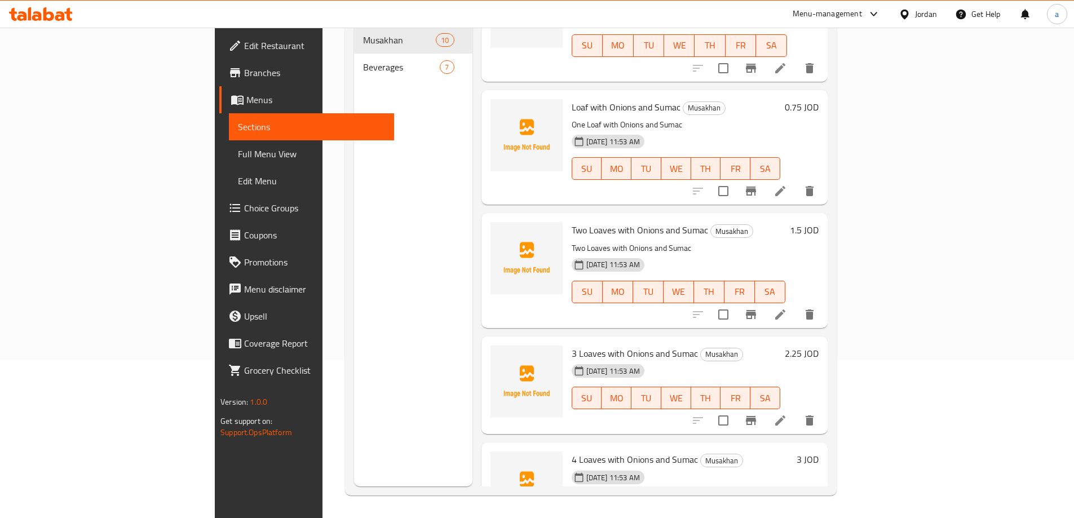
scroll to position [652, 0]
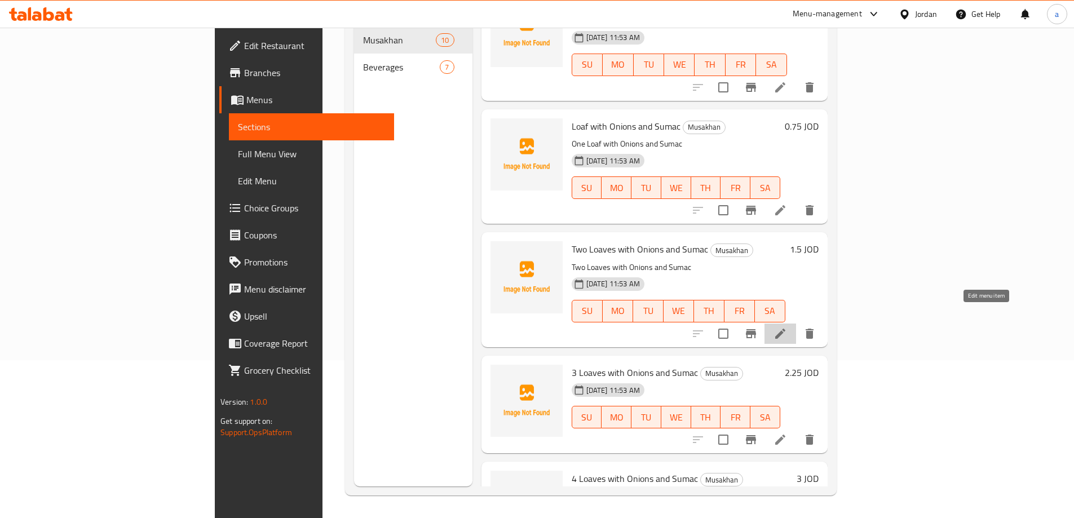
click at [785, 329] on icon at bounding box center [780, 334] width 10 height 10
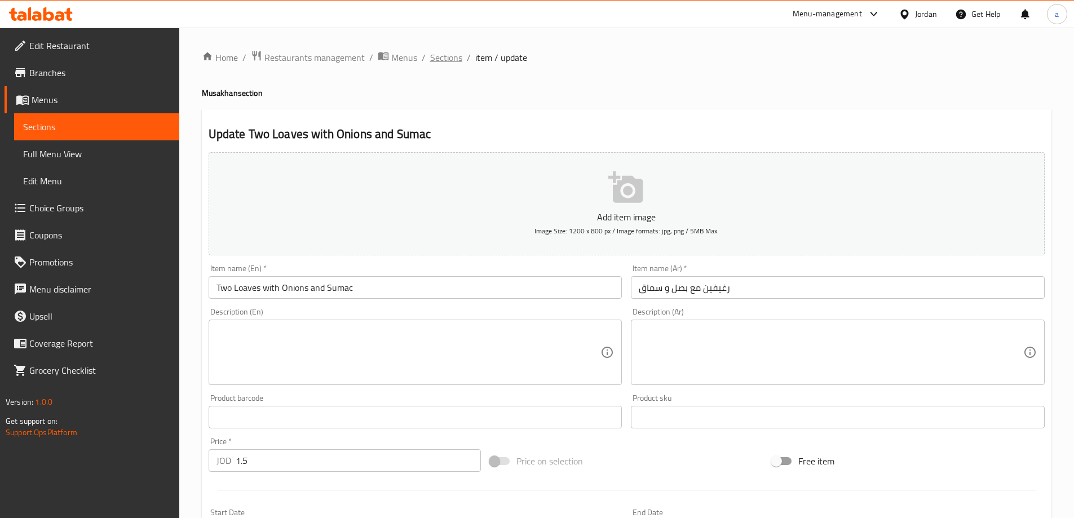
click at [457, 56] on span "Sections" at bounding box center [446, 58] width 32 height 14
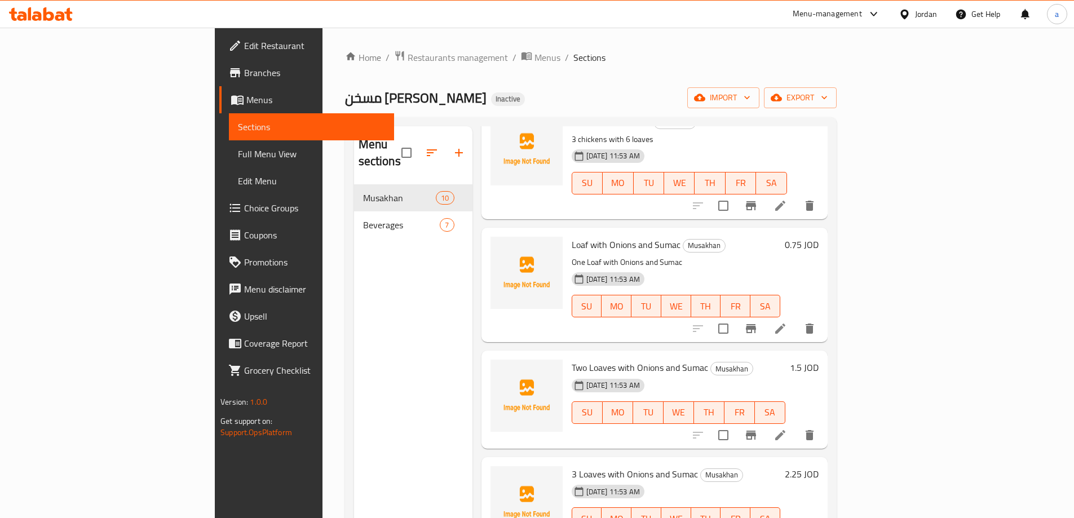
scroll to position [158, 0]
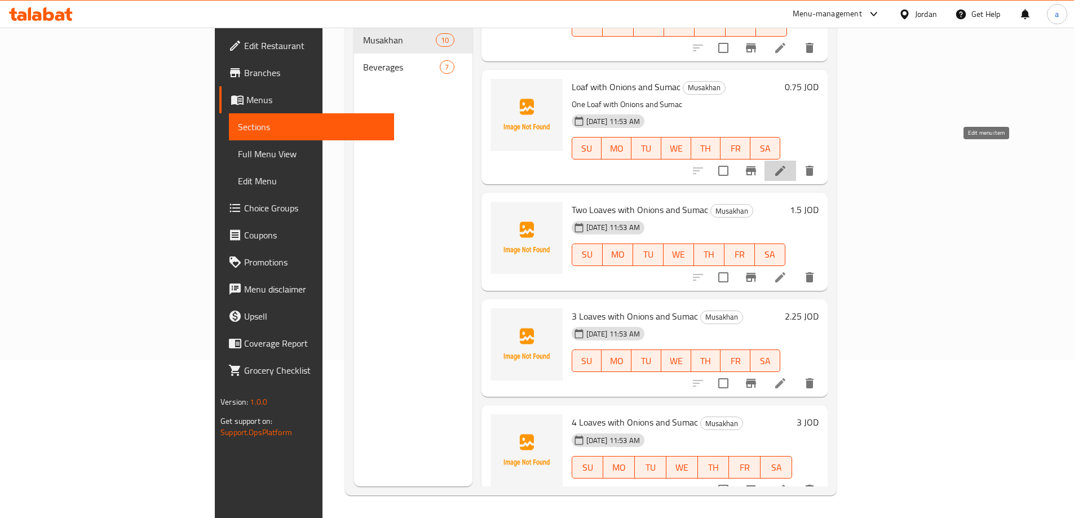
click at [787, 164] on icon at bounding box center [780, 171] width 14 height 14
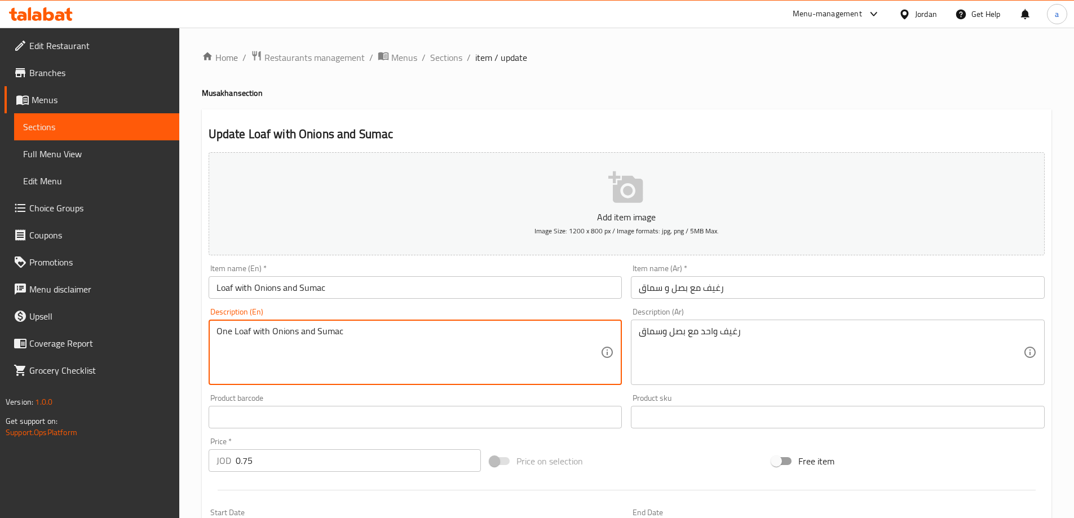
click at [499, 343] on textarea "One Loaf with Onions and Sumac" at bounding box center [408, 353] width 384 height 54
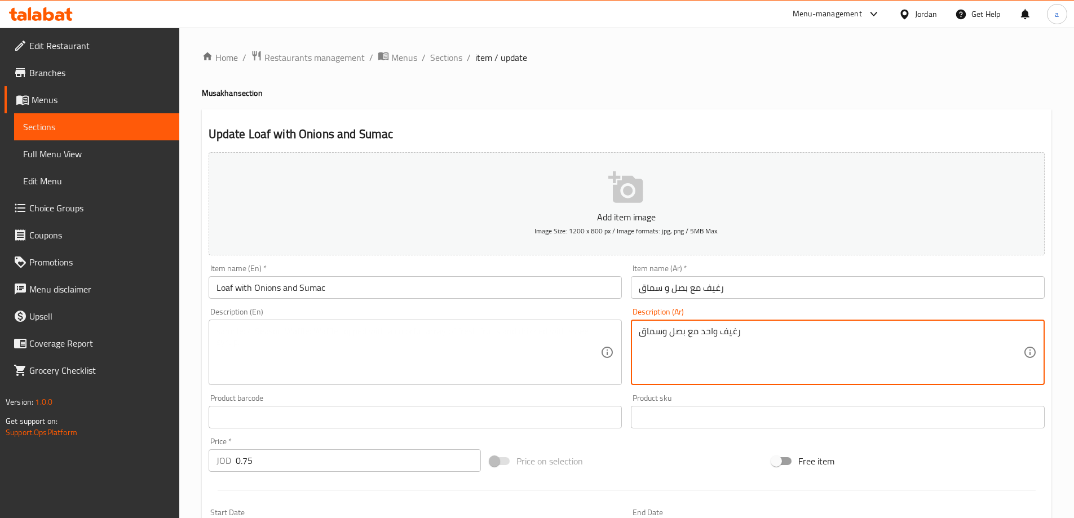
click at [730, 363] on textarea "رغيف واحد مع بصل وسماق" at bounding box center [831, 353] width 384 height 54
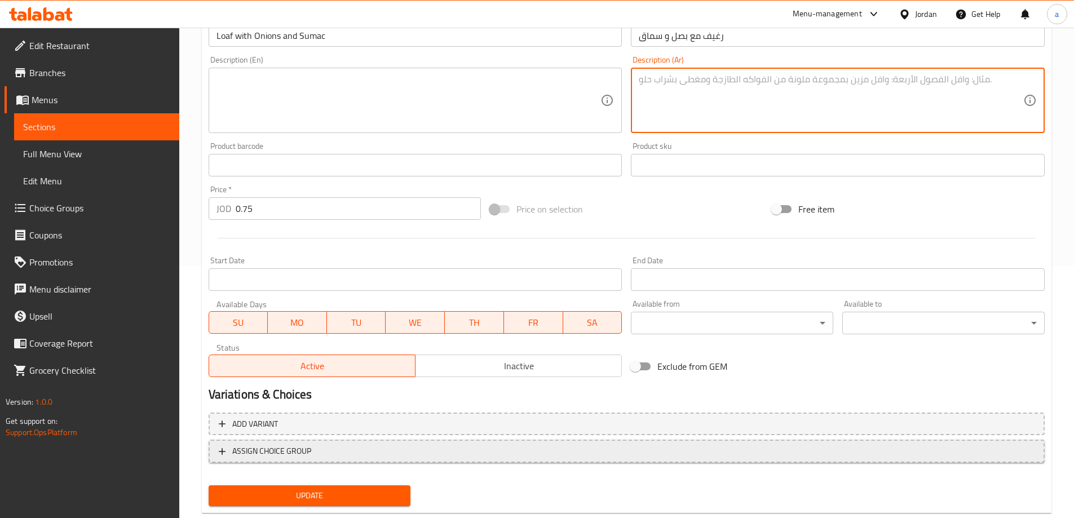
scroll to position [278, 0]
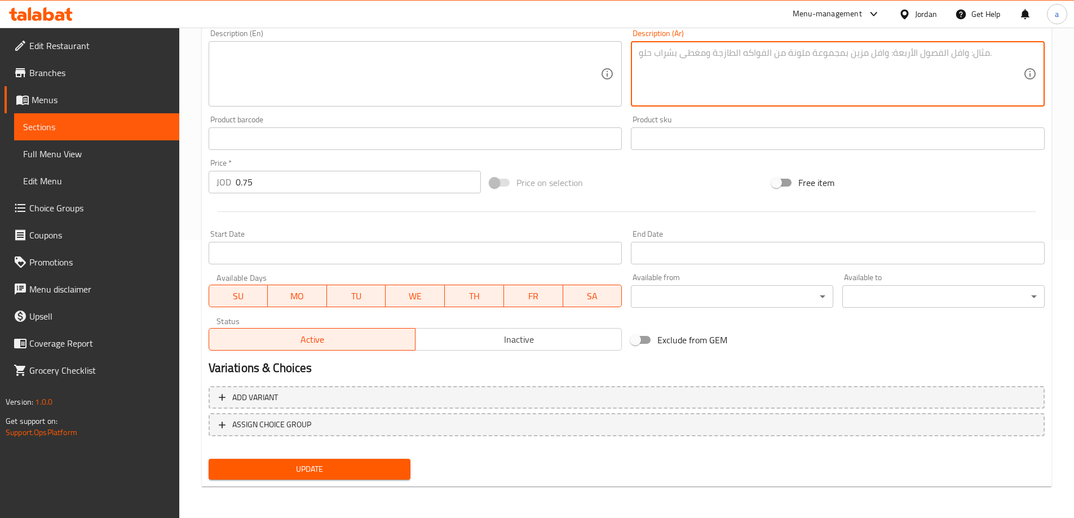
click at [388, 472] on span "Update" at bounding box center [310, 469] width 184 height 14
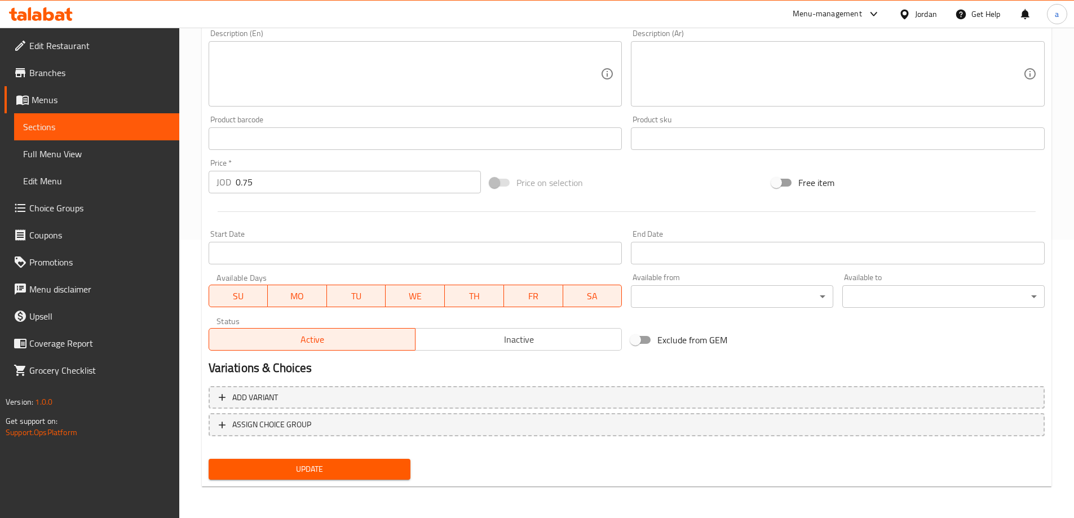
click at [351, 473] on span "Update" at bounding box center [310, 469] width 184 height 14
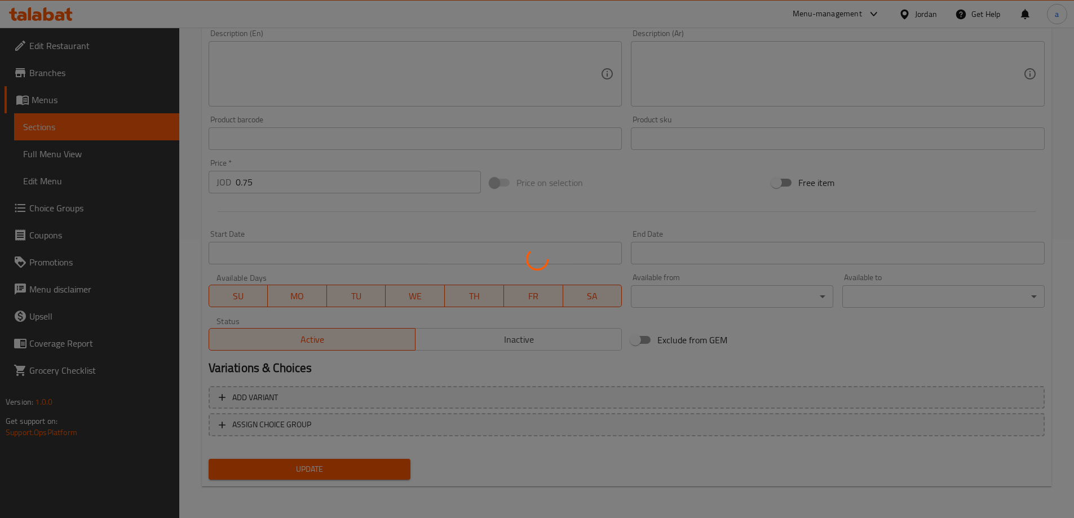
scroll to position [0, 0]
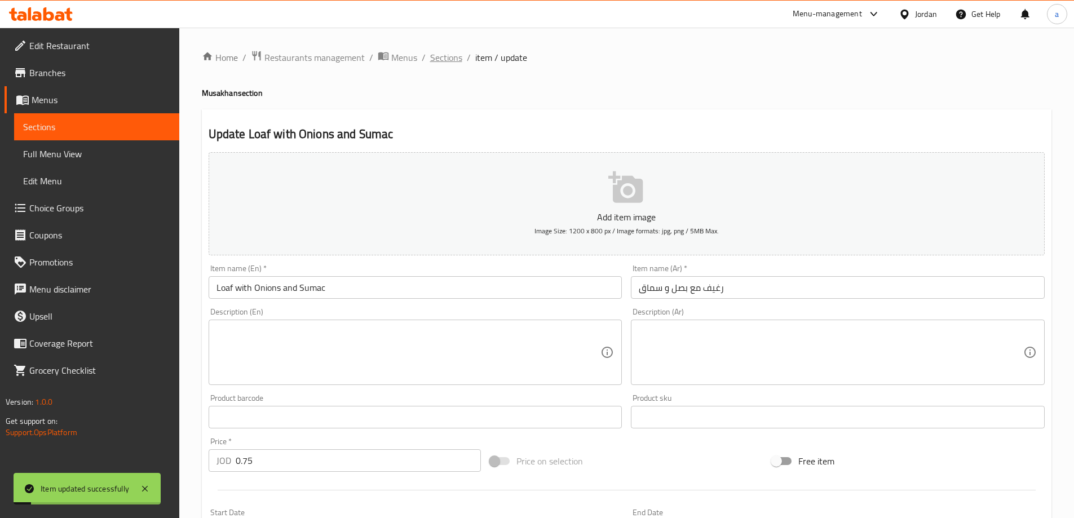
click at [449, 57] on span "Sections" at bounding box center [446, 58] width 32 height 14
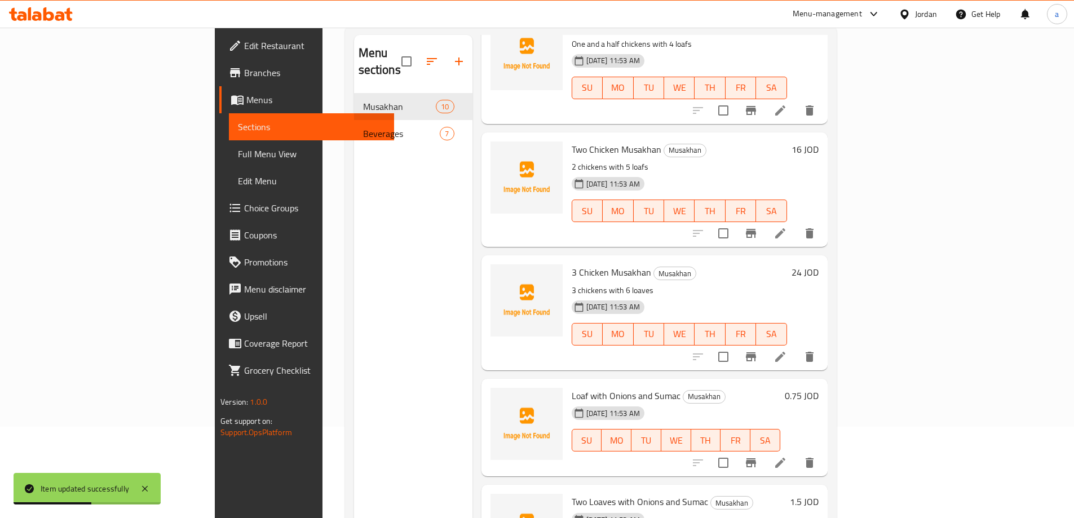
scroll to position [45, 0]
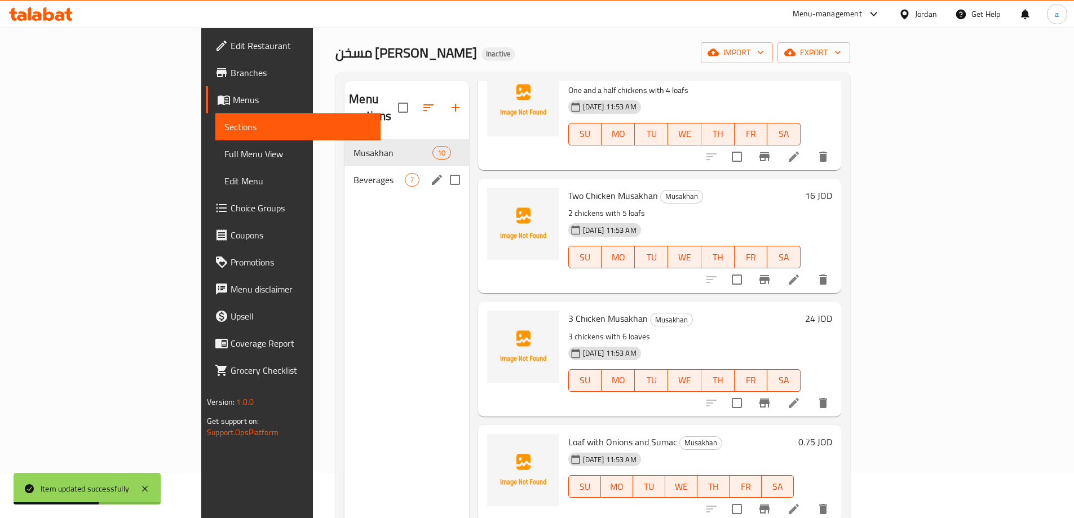
click at [353, 173] on span "Beverages" at bounding box center [378, 180] width 51 height 14
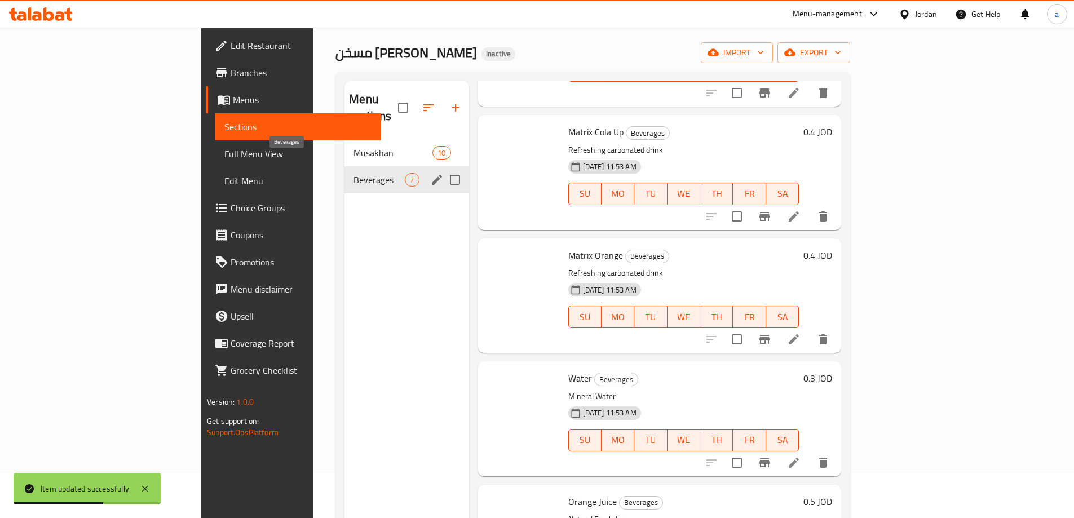
scroll to position [372, 0]
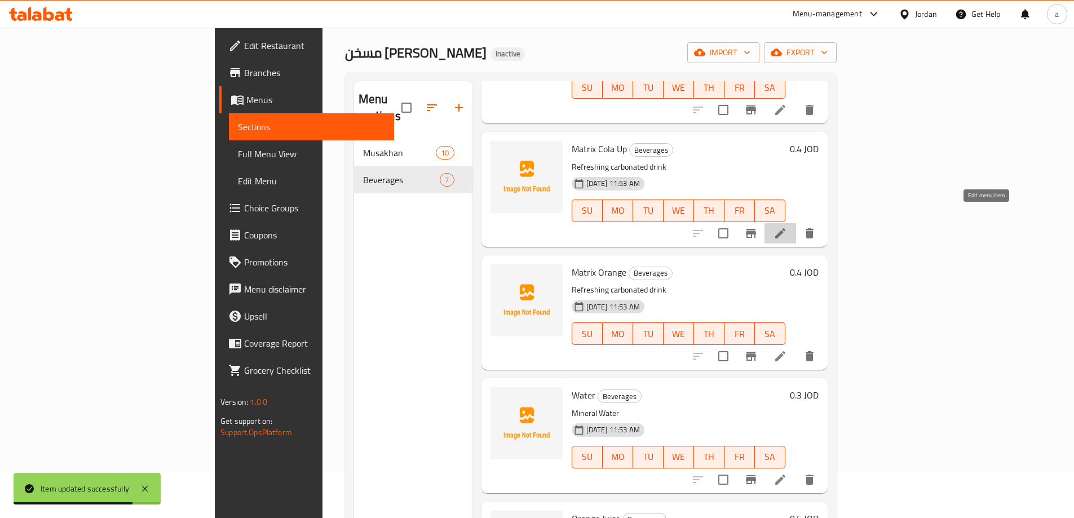
click at [787, 227] on icon at bounding box center [780, 234] width 14 height 14
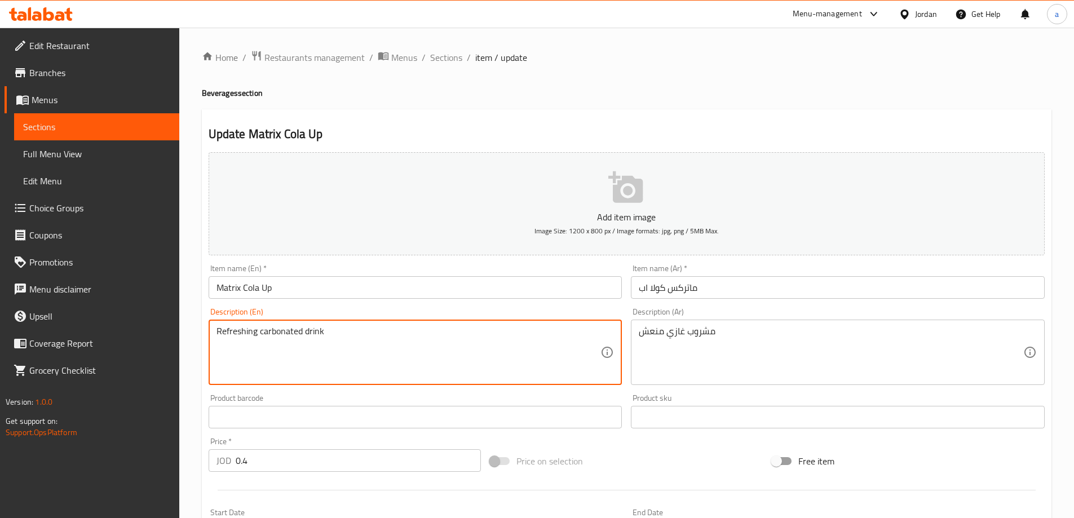
click at [290, 336] on textarea "Refreshing carbonated drink" at bounding box center [408, 353] width 384 height 54
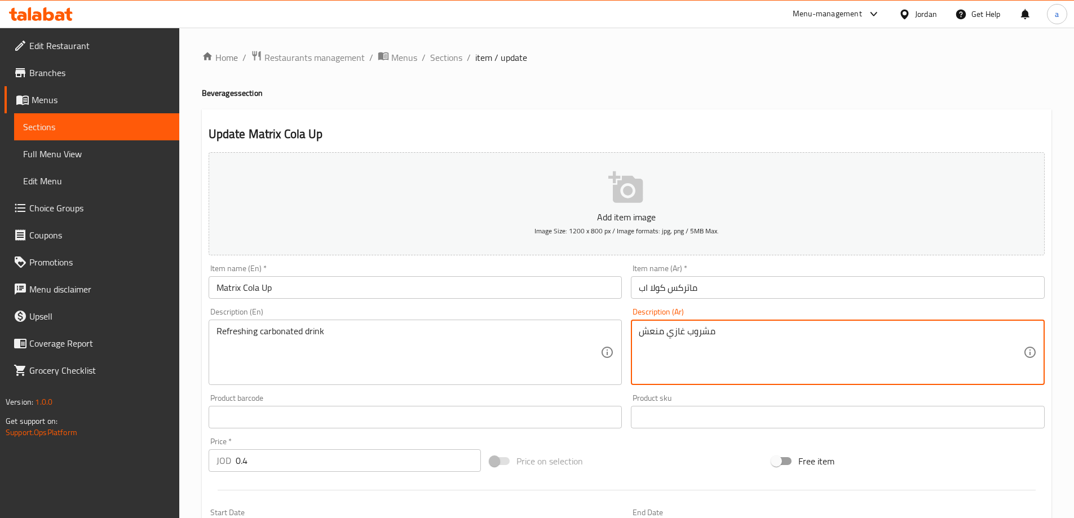
click at [676, 335] on textarea "مشروب غازي منعش" at bounding box center [831, 353] width 384 height 54
click at [680, 347] on textarea "مشروب غازي منعش" at bounding box center [831, 353] width 384 height 54
click at [678, 338] on textarea "مشروب غازي منعش" at bounding box center [831, 353] width 384 height 54
click at [684, 339] on textarea "مشروب كاربونيتيد منعش" at bounding box center [831, 353] width 384 height 54
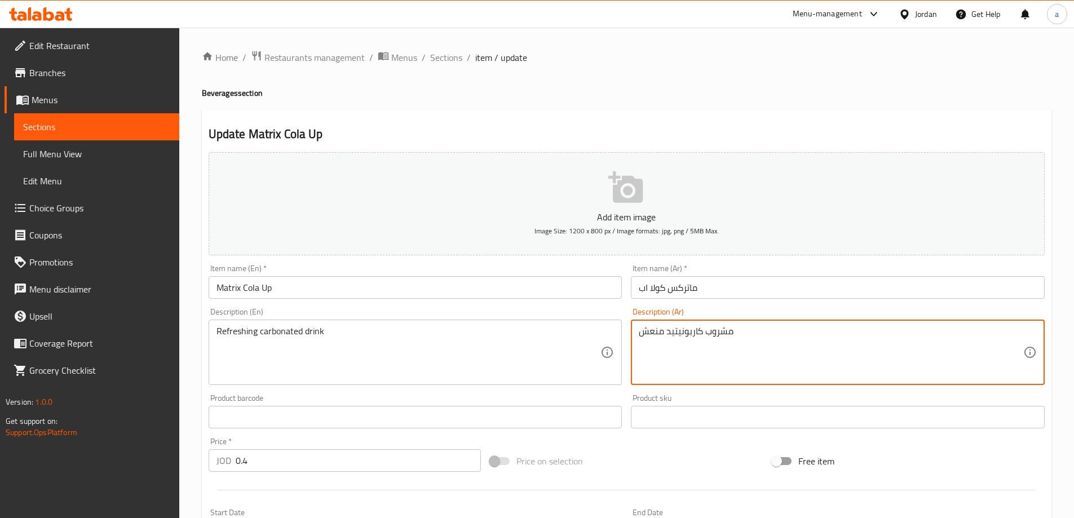
click at [684, 339] on textarea "مشروب كاربونيتيد منعش" at bounding box center [831, 353] width 384 height 54
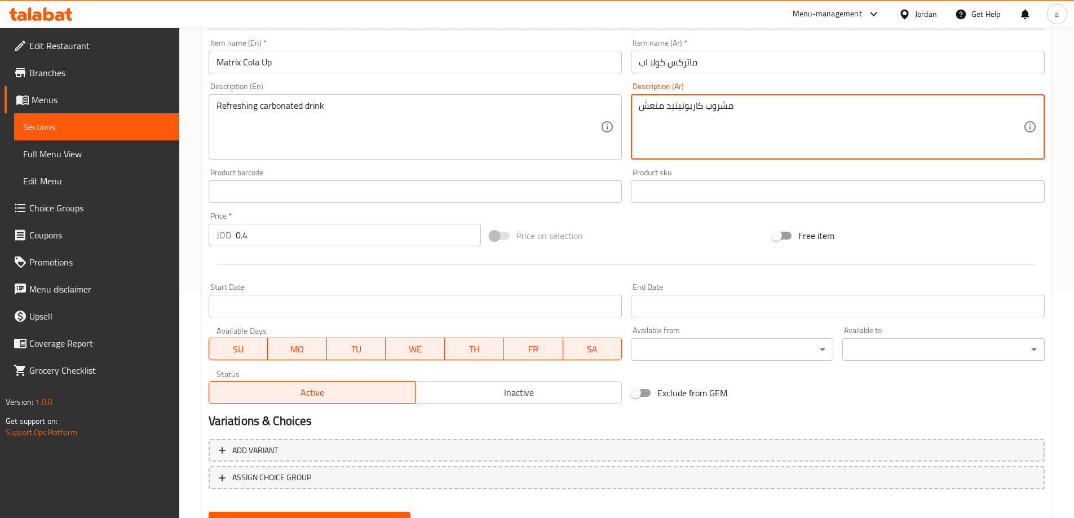
scroll to position [278, 0]
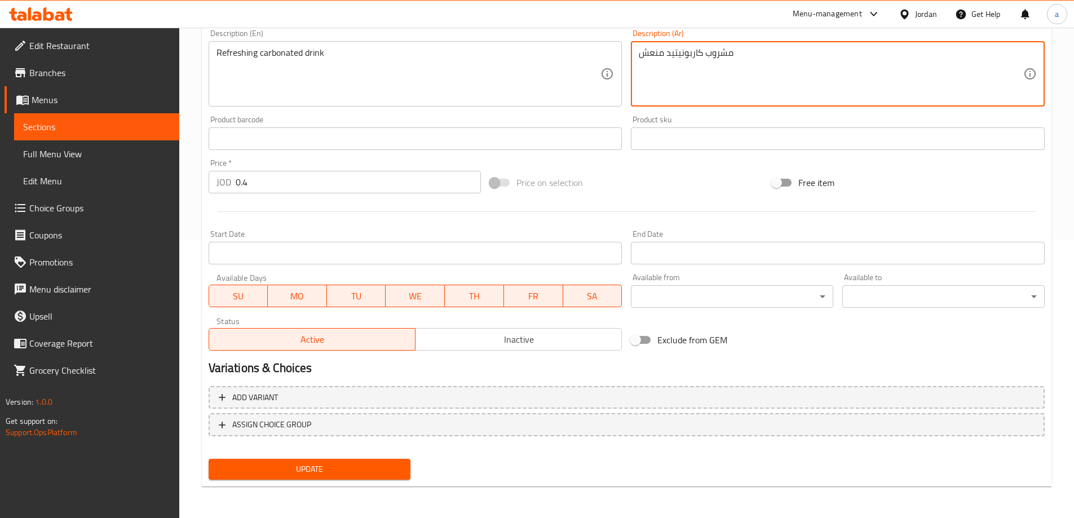
type textarea "مشروب كاربونيتيد منعش"
click at [362, 466] on span "Update" at bounding box center [310, 469] width 184 height 14
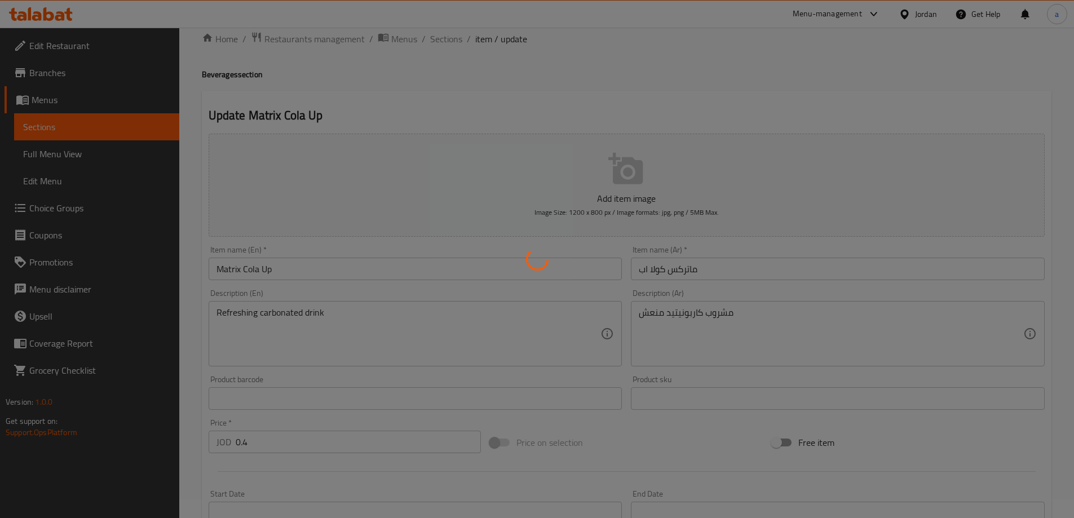
scroll to position [0, 0]
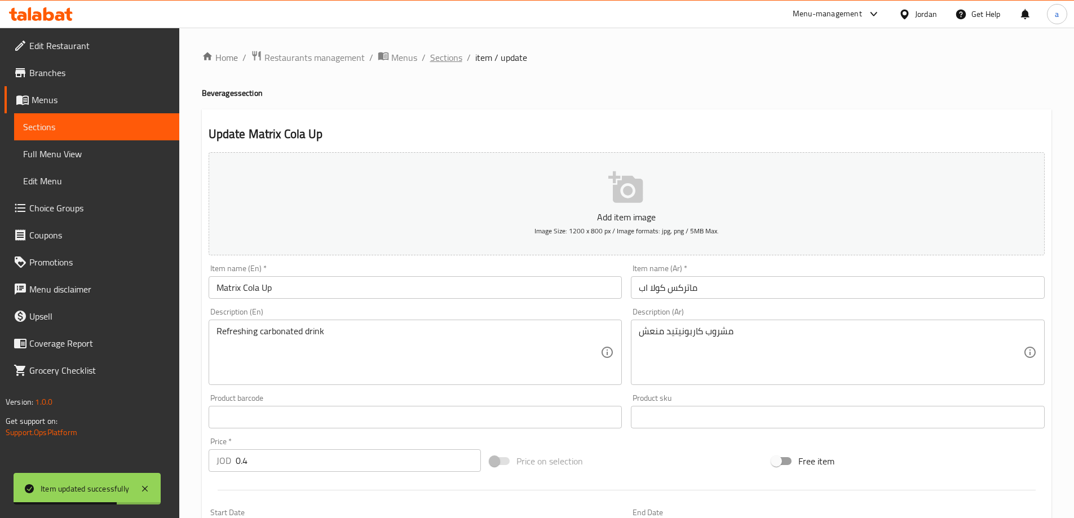
click at [445, 55] on span "Sections" at bounding box center [446, 58] width 32 height 14
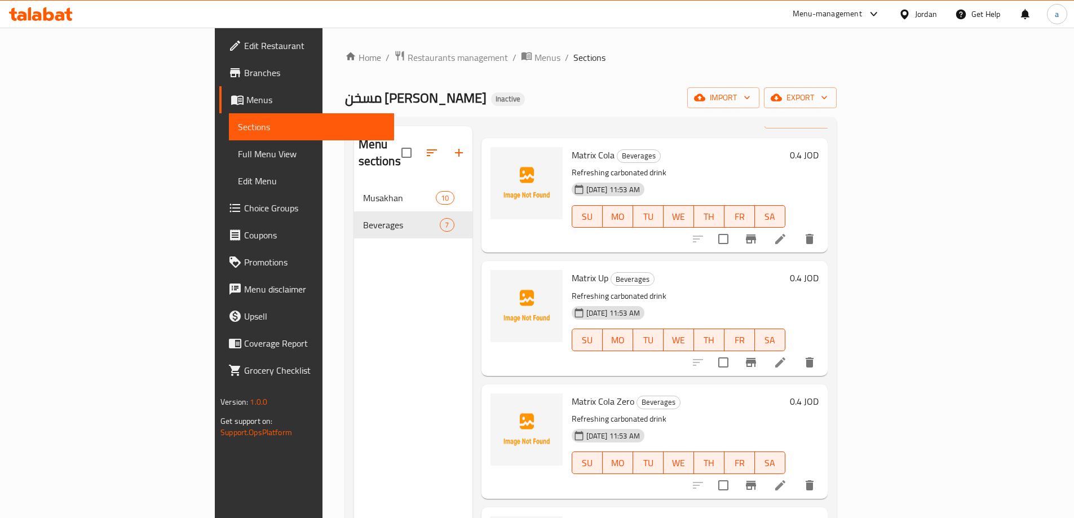
scroll to position [113, 0]
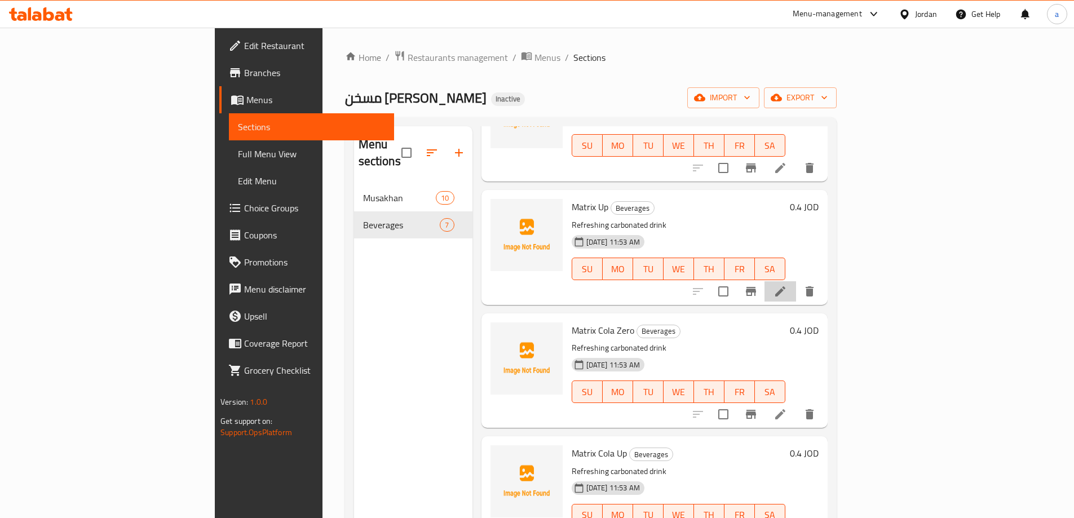
click at [796, 282] on li at bounding box center [780, 291] width 32 height 20
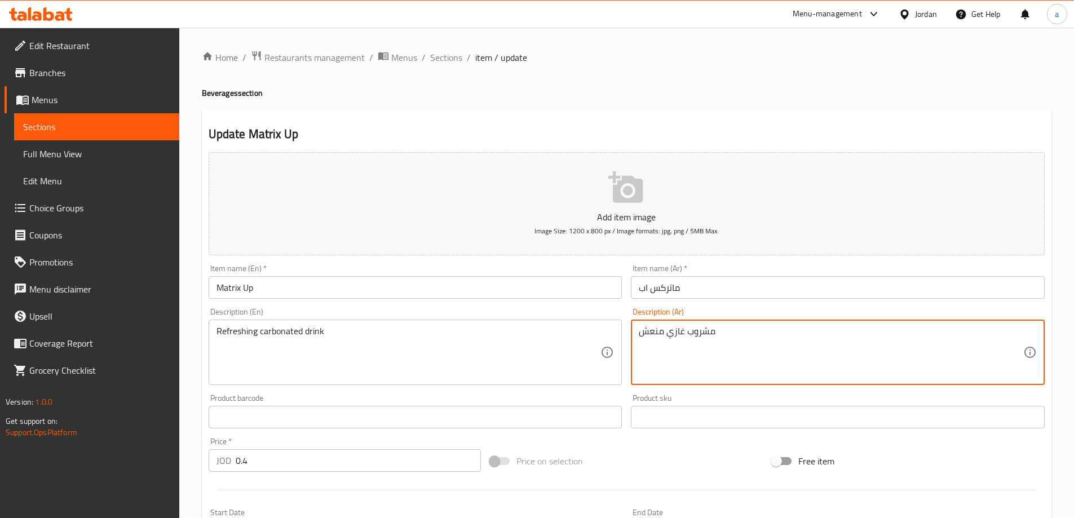
paste textarea "كاربونيتيد"
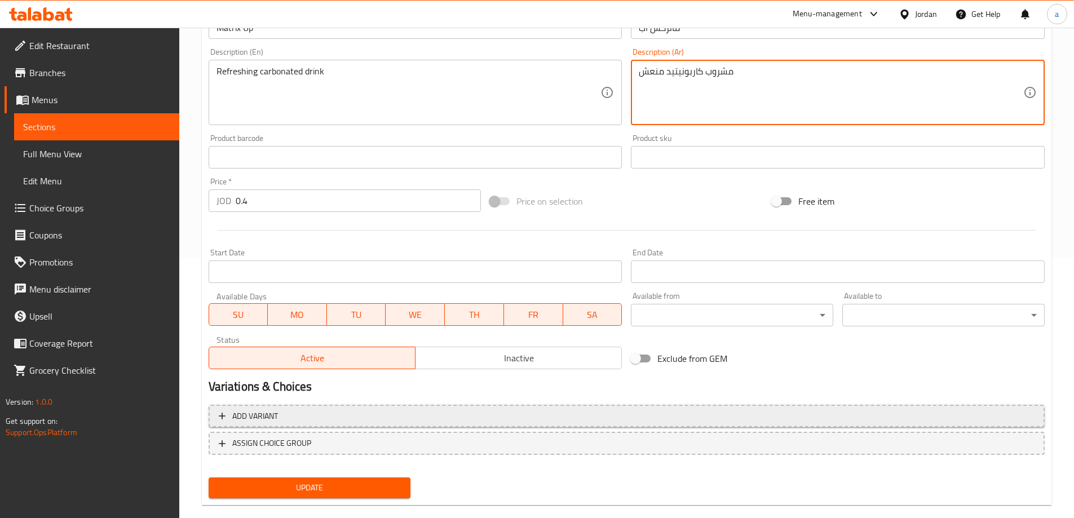
scroll to position [278, 0]
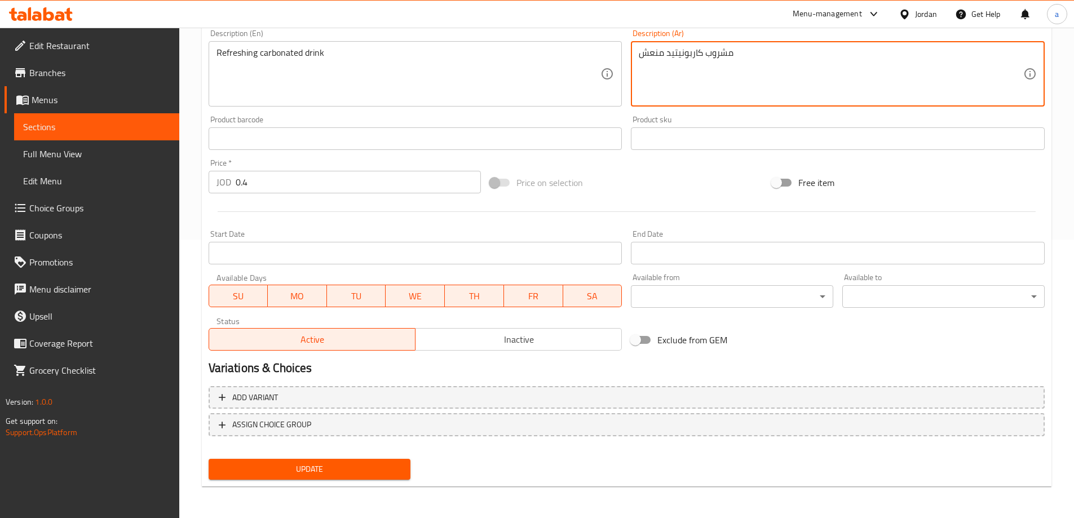
type textarea "مشروب كاربونيتيد منعش"
click at [267, 463] on span "Update" at bounding box center [310, 469] width 184 height 14
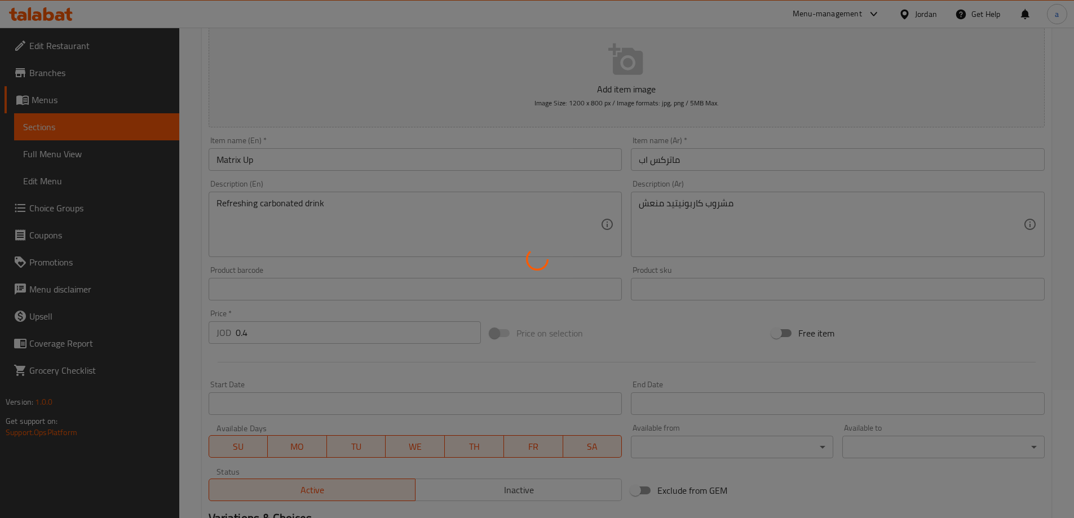
scroll to position [0, 0]
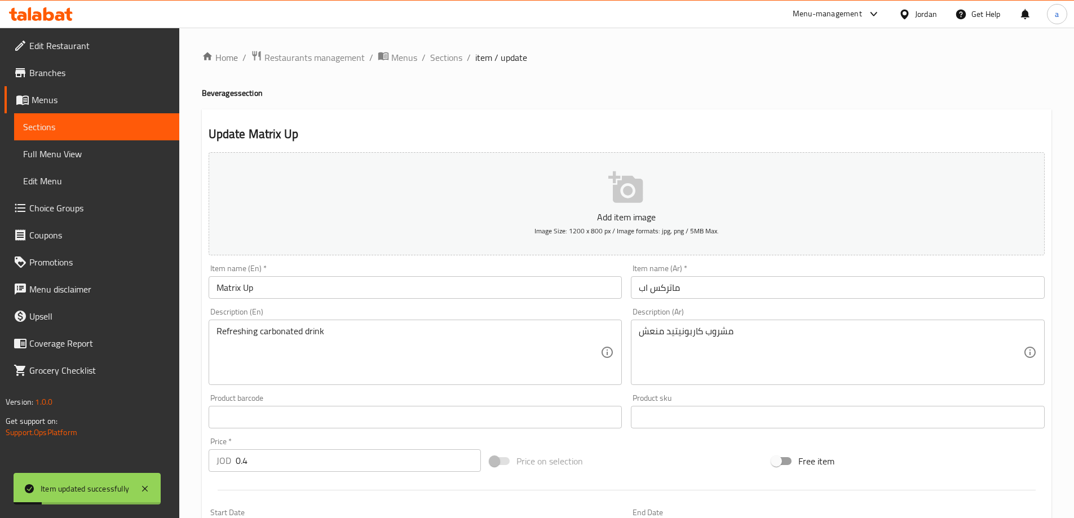
click at [437, 60] on span "Sections" at bounding box center [446, 58] width 32 height 14
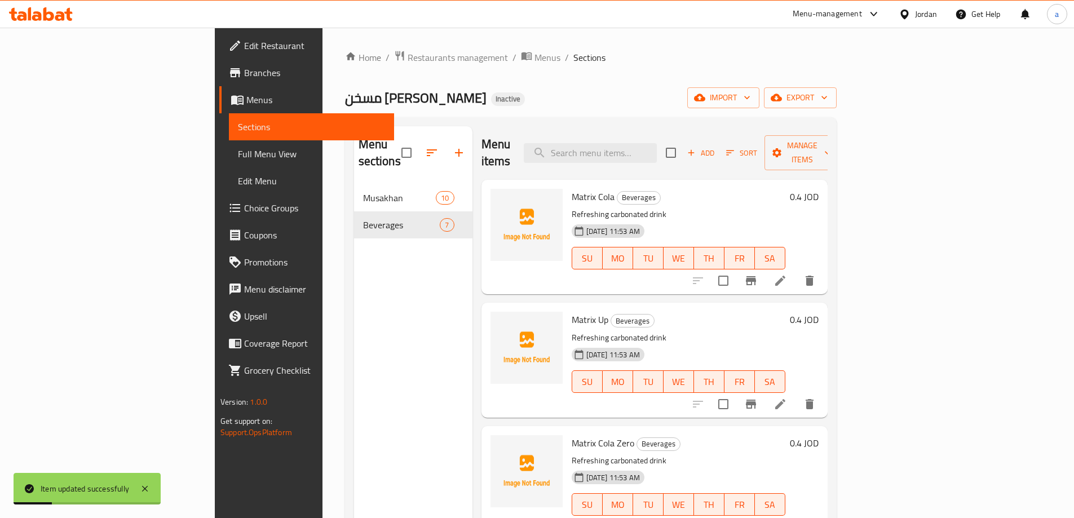
scroll to position [225, 0]
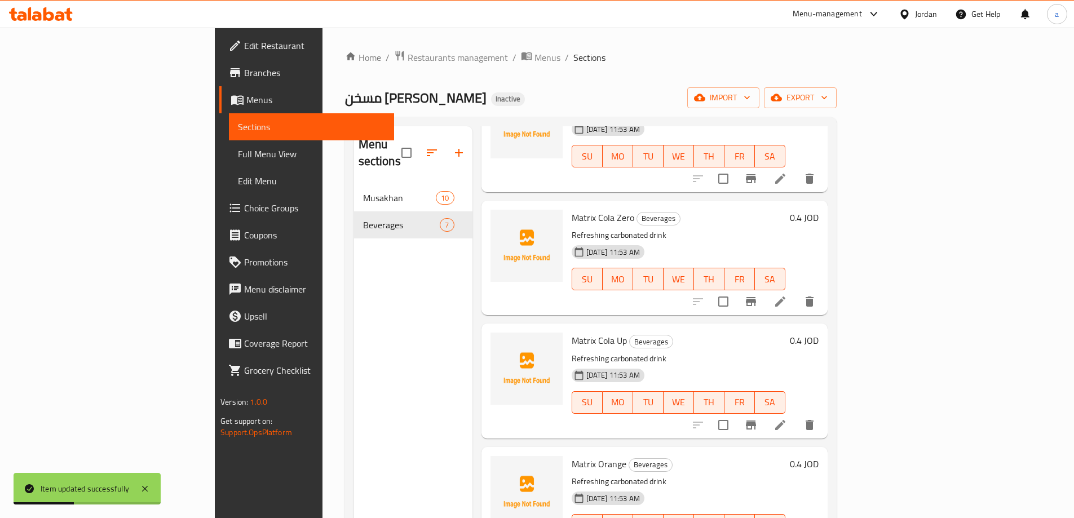
click at [796, 291] on li at bounding box center [780, 301] width 32 height 20
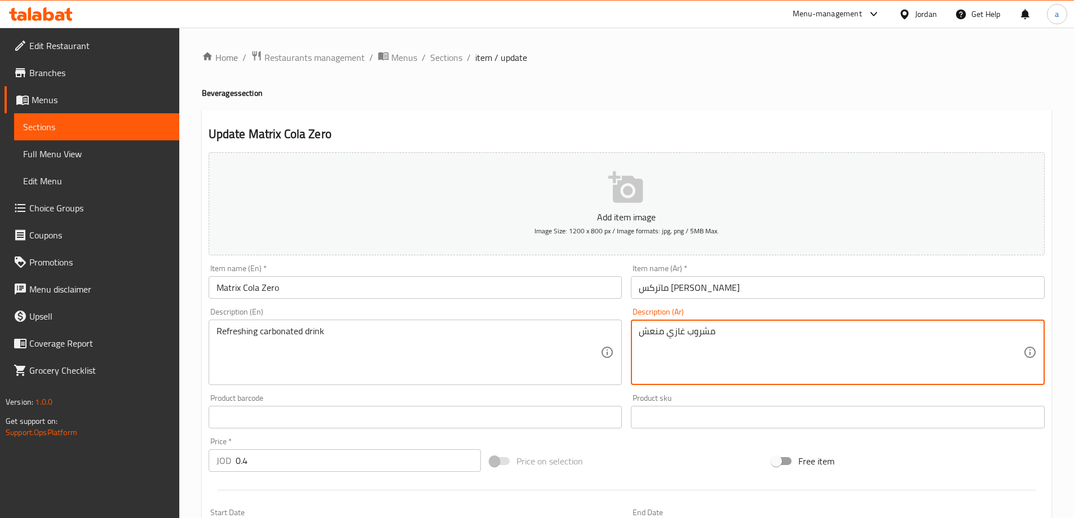
click at [676, 331] on textarea "مشروب غازي منعش" at bounding box center [831, 353] width 384 height 54
paste textarea "كاربونيتيد"
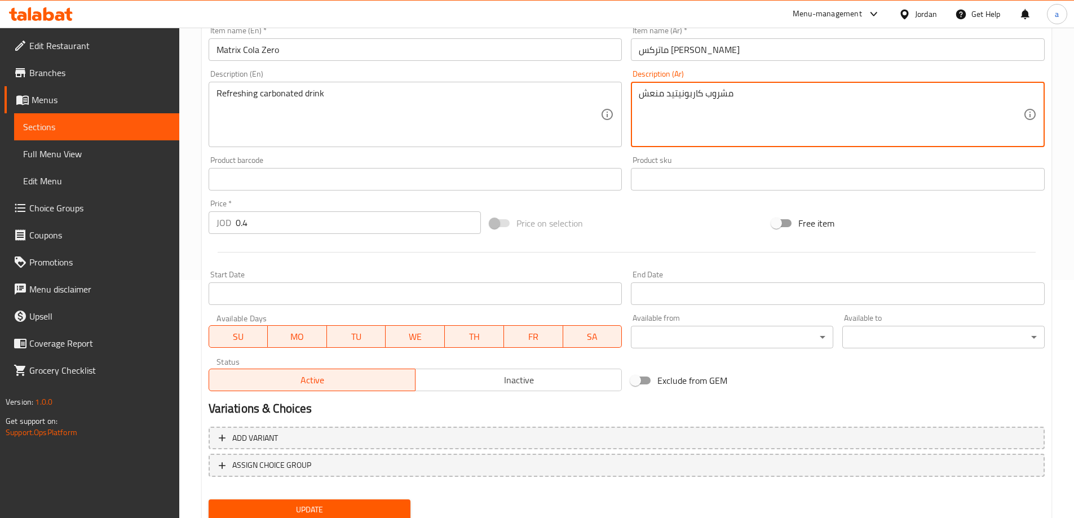
scroll to position [278, 0]
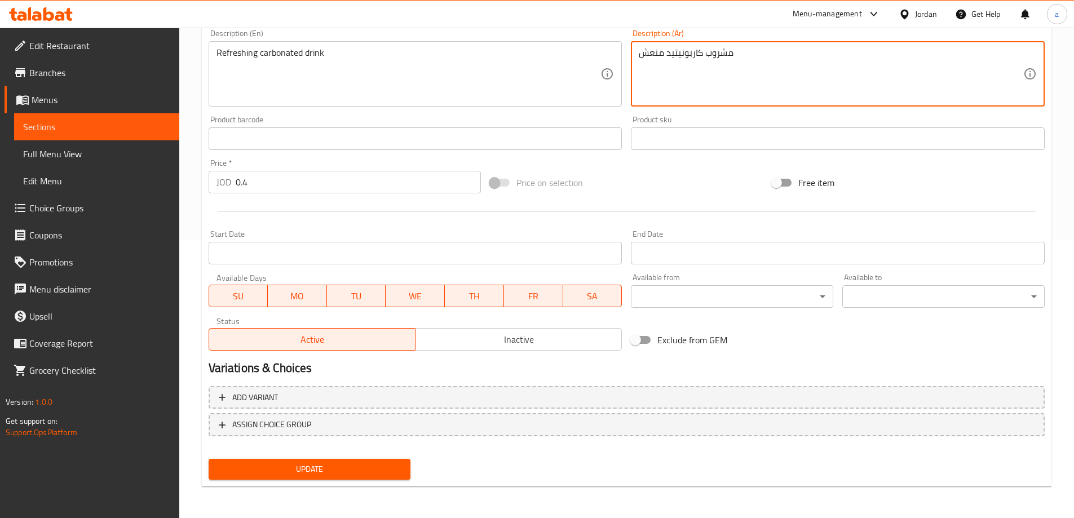
type textarea "مشروب كاربونيتيد منعش"
click at [370, 468] on span "Update" at bounding box center [310, 469] width 184 height 14
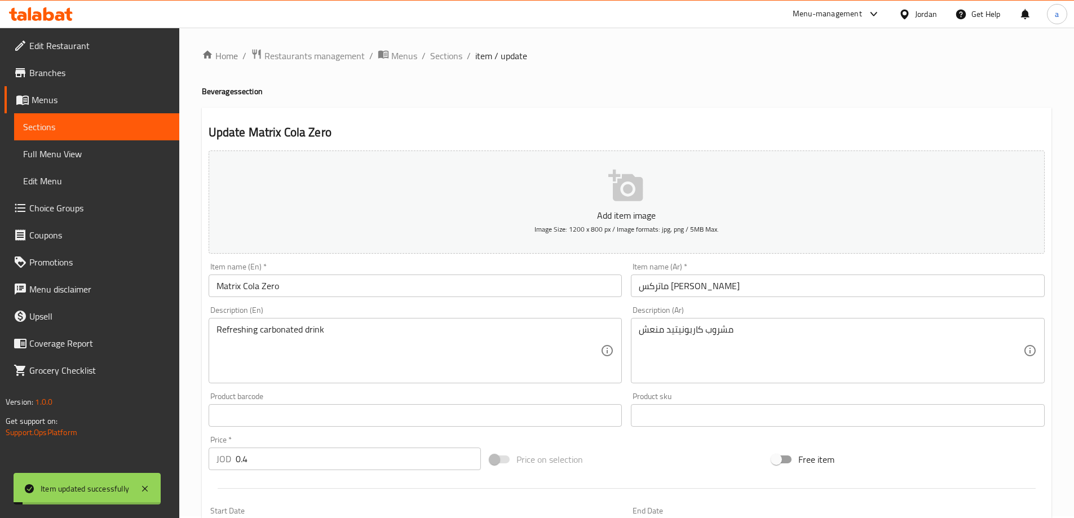
scroll to position [0, 0]
click at [444, 55] on span "Sections" at bounding box center [446, 58] width 32 height 14
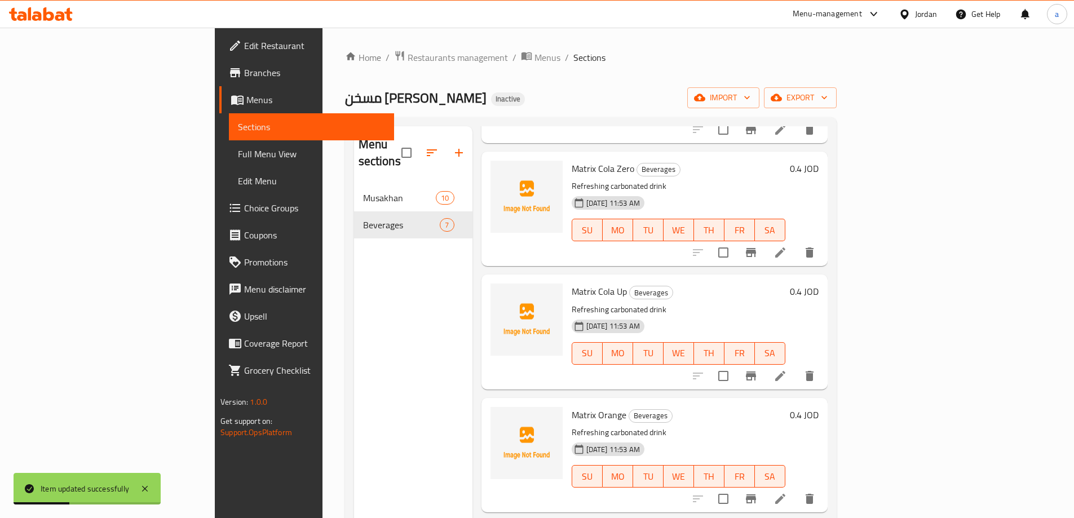
scroll to position [372, 0]
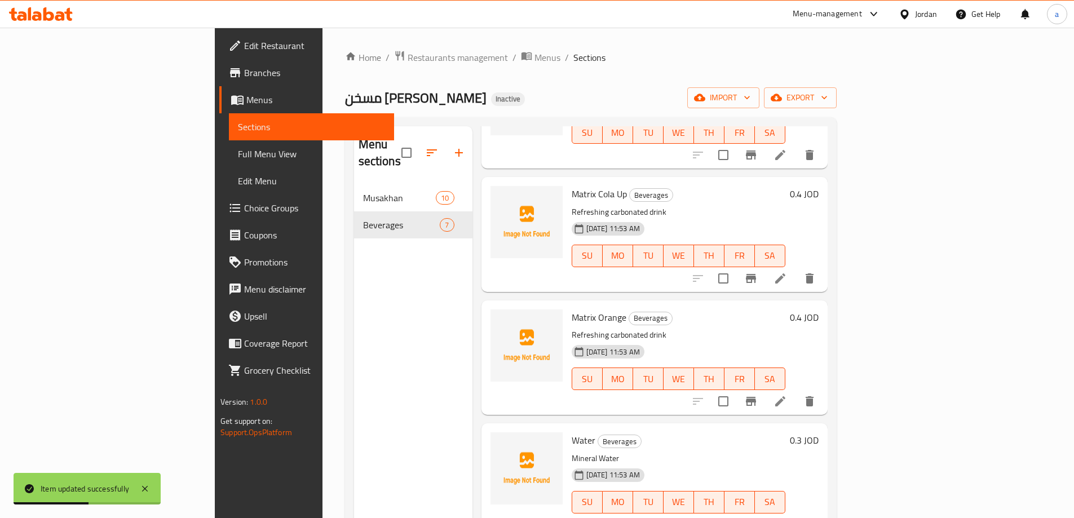
click at [796, 269] on li at bounding box center [780, 278] width 32 height 20
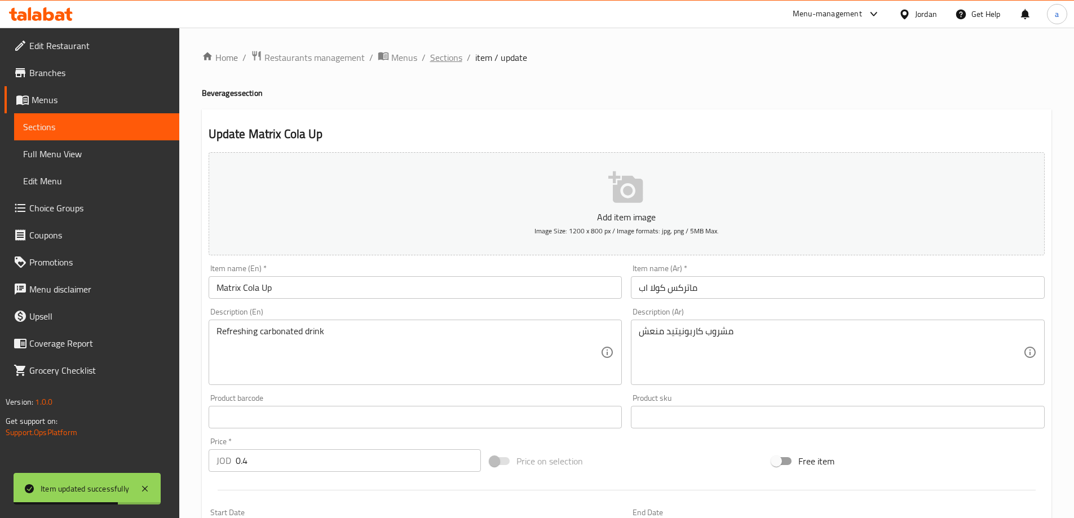
click at [445, 61] on span "Sections" at bounding box center [446, 58] width 32 height 14
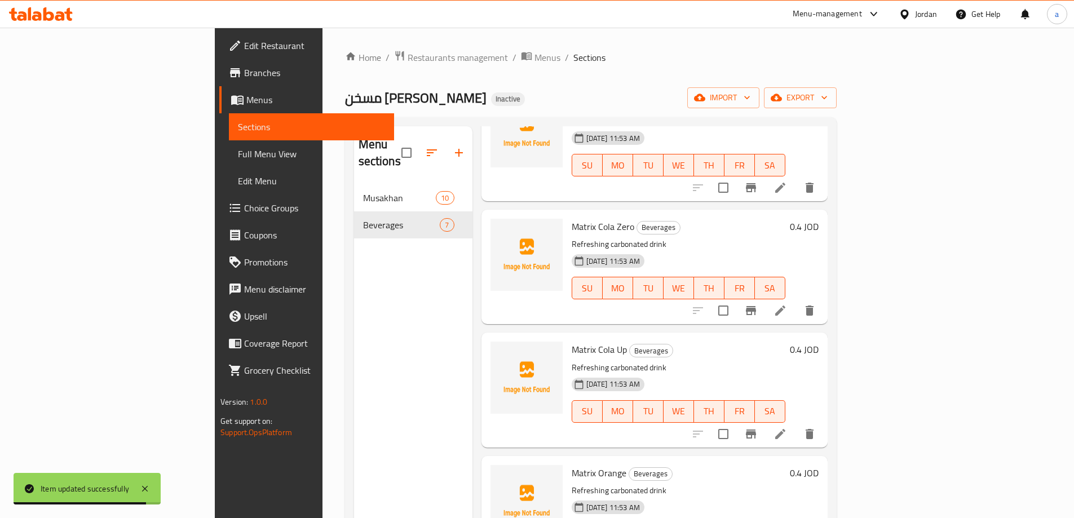
scroll to position [282, 0]
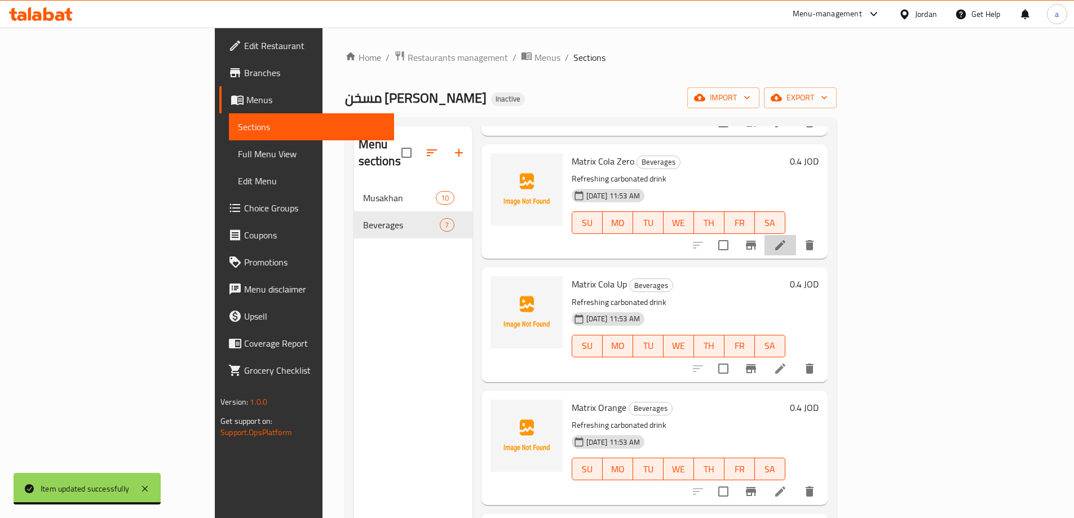
click at [796, 236] on li at bounding box center [780, 245] width 32 height 20
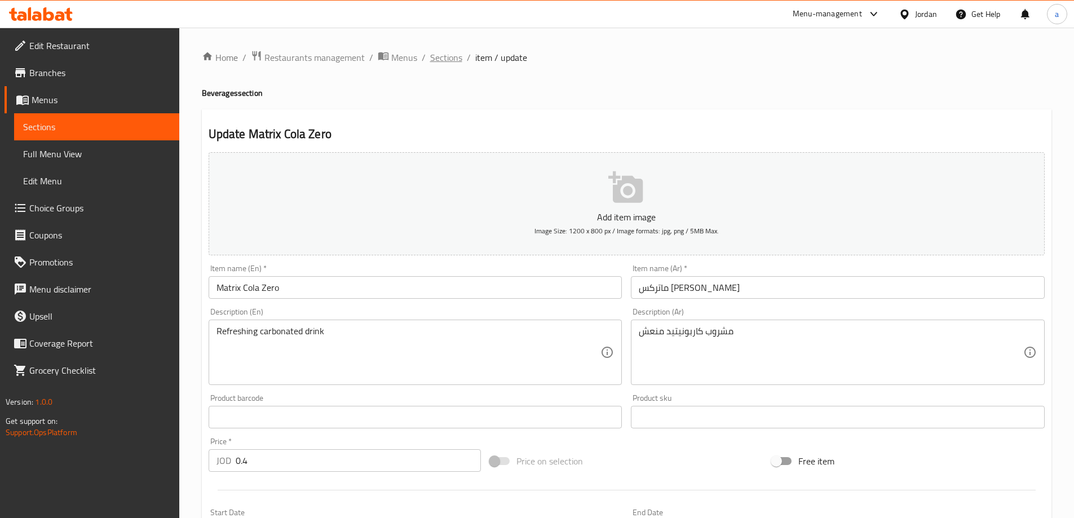
click at [446, 61] on span "Sections" at bounding box center [446, 58] width 32 height 14
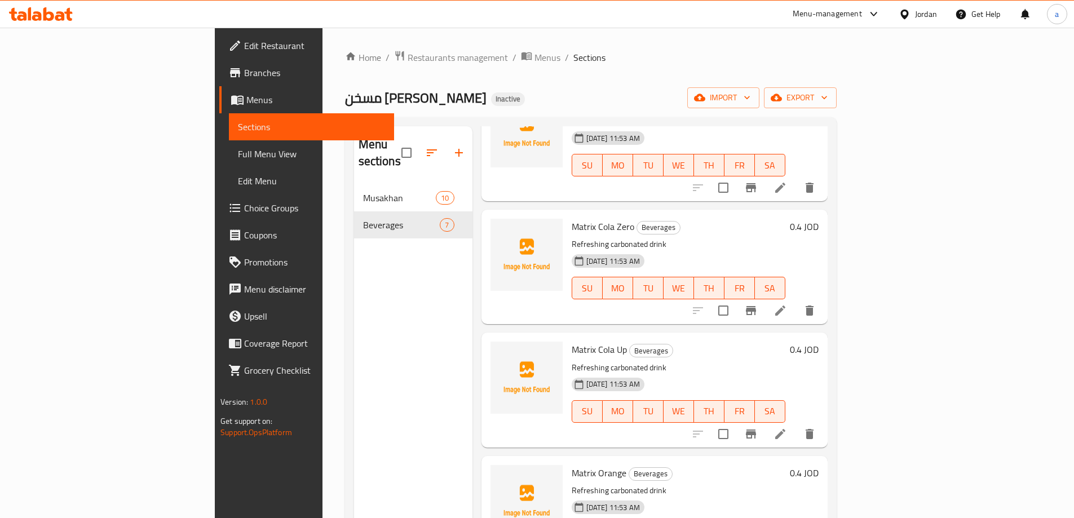
scroll to position [282, 0]
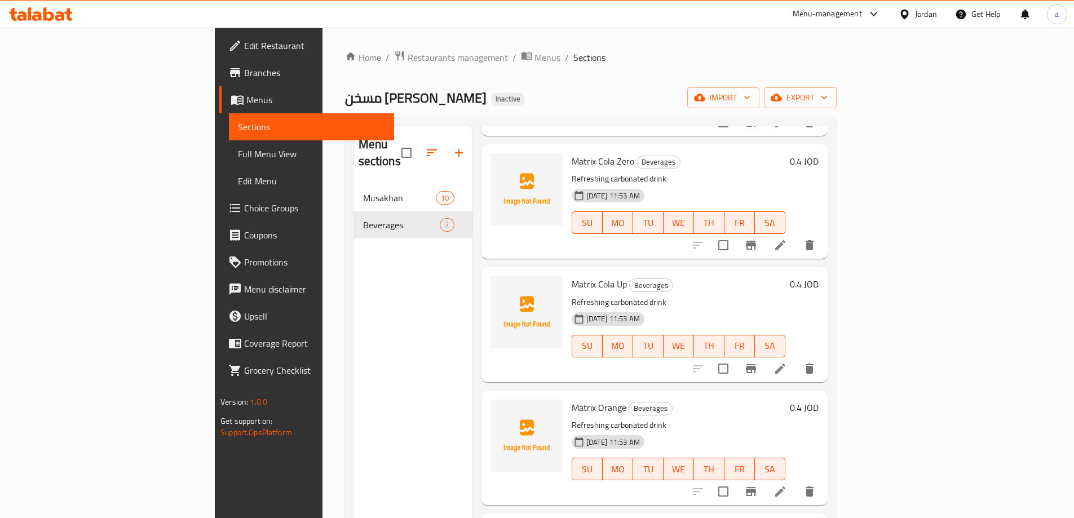
click at [796, 358] on li at bounding box center [780, 368] width 32 height 20
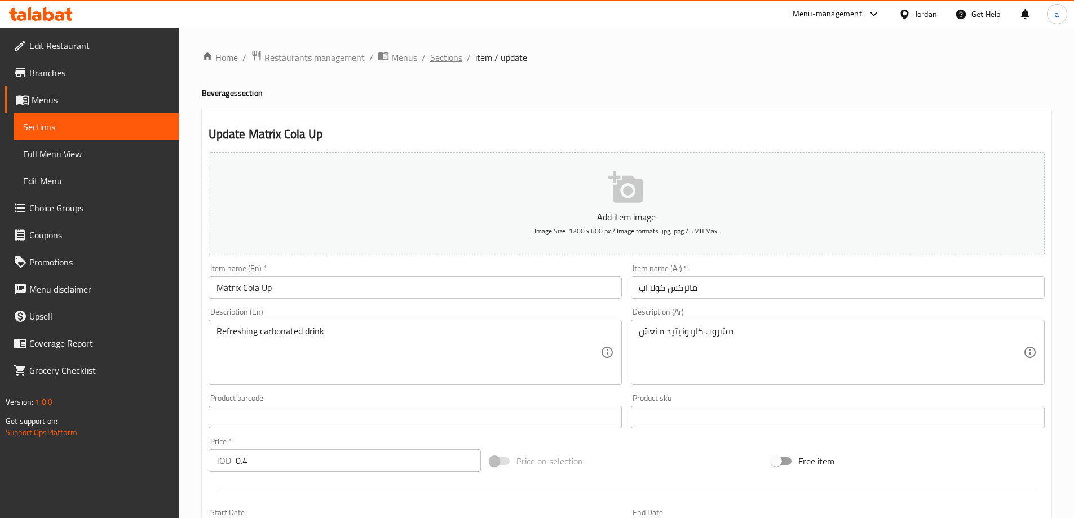
click at [443, 58] on span "Sections" at bounding box center [446, 58] width 32 height 14
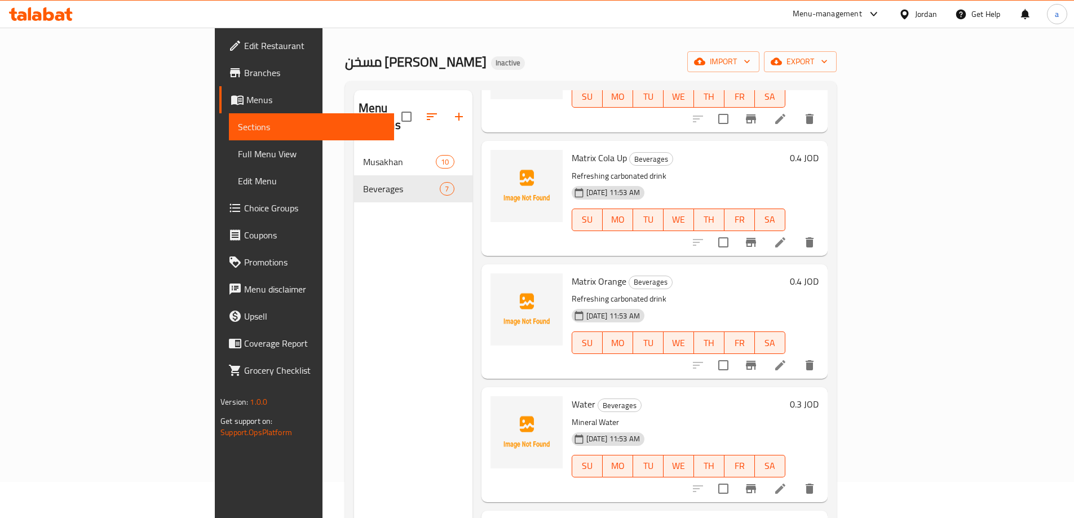
scroll to position [56, 0]
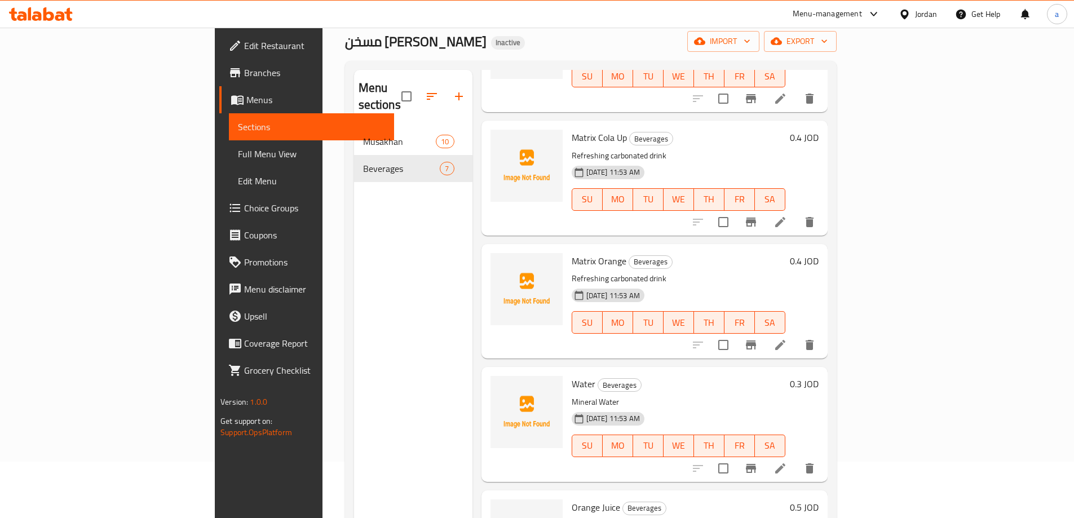
click at [796, 336] on li at bounding box center [780, 345] width 32 height 20
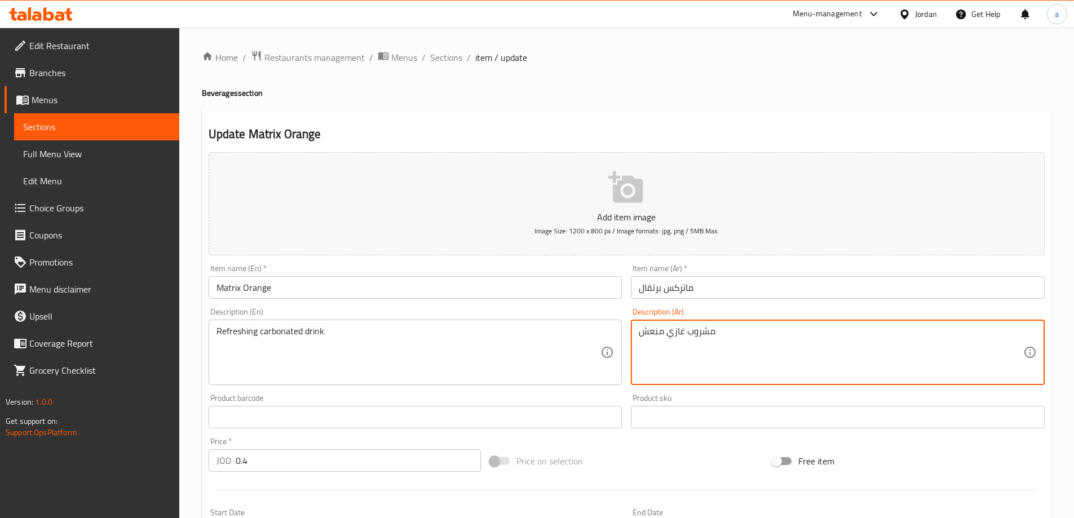
click at [681, 339] on textarea "مشروب غازي منعش" at bounding box center [831, 353] width 384 height 54
paste textarea "كاربونيتيد"
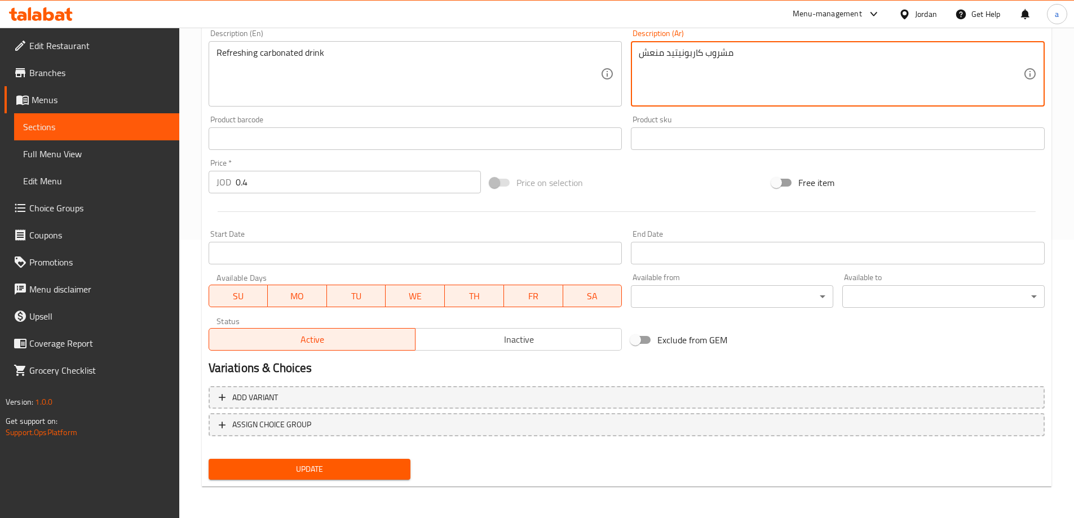
type textarea "مشروب كاربونيتيد منعش"
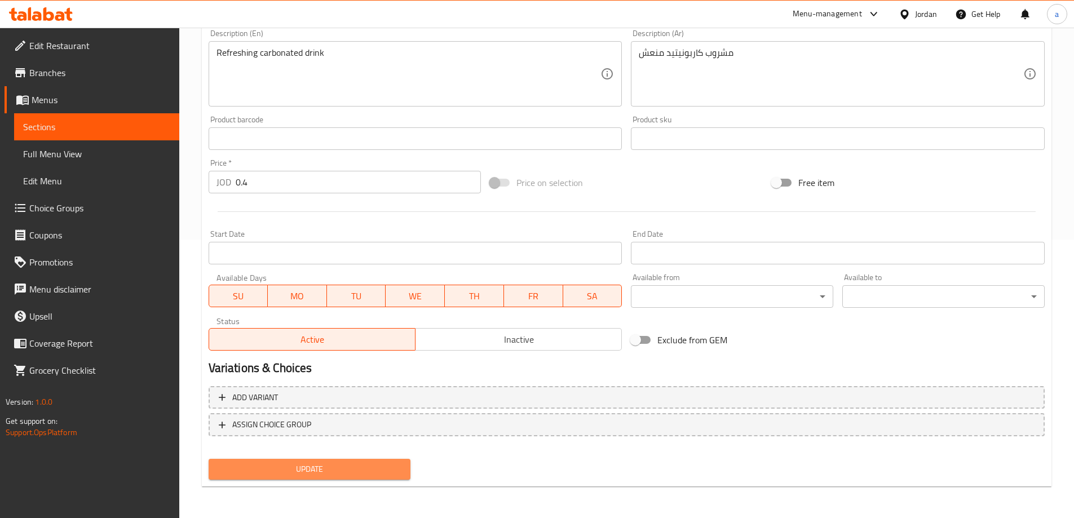
click at [364, 463] on span "Update" at bounding box center [310, 469] width 184 height 14
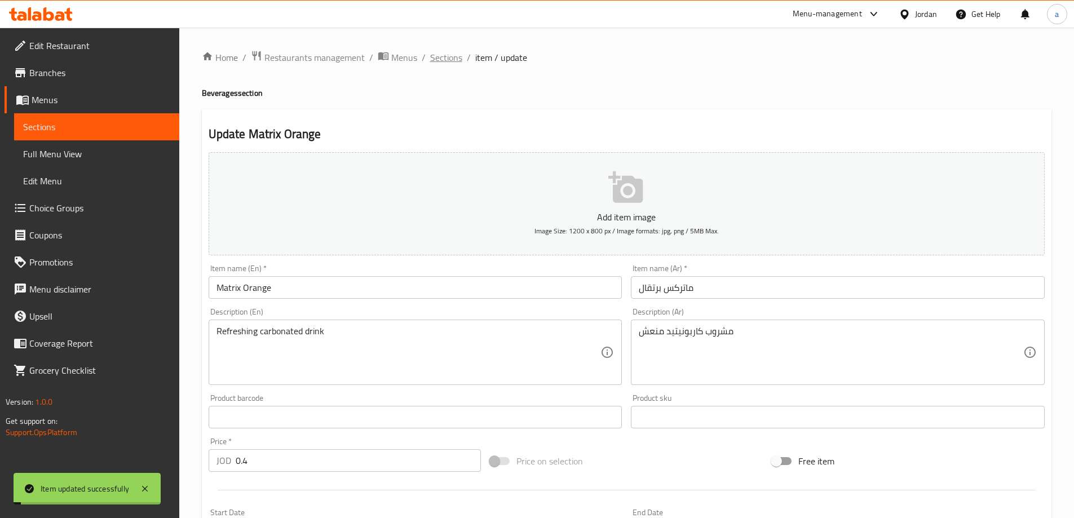
click at [449, 61] on span "Sections" at bounding box center [446, 58] width 32 height 14
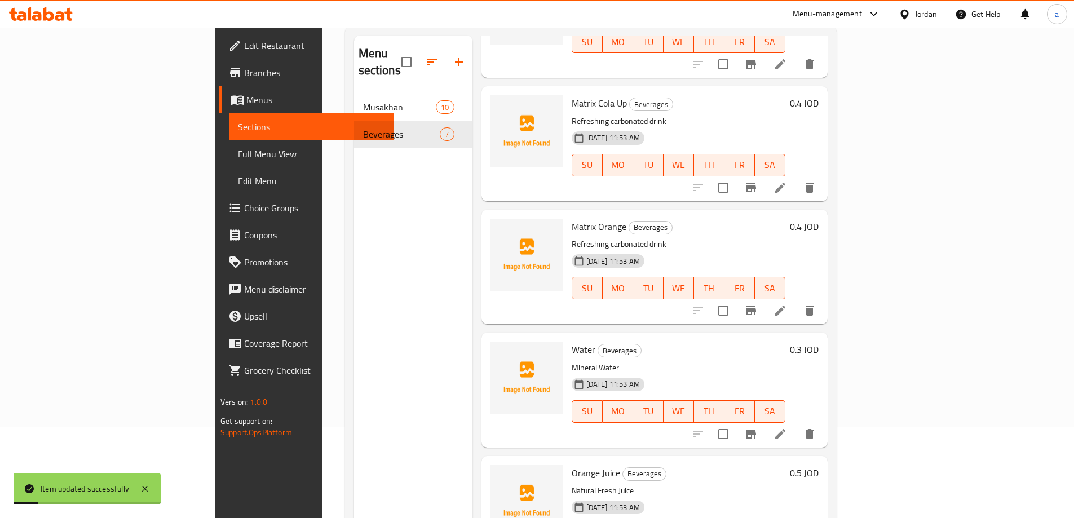
scroll to position [158, 0]
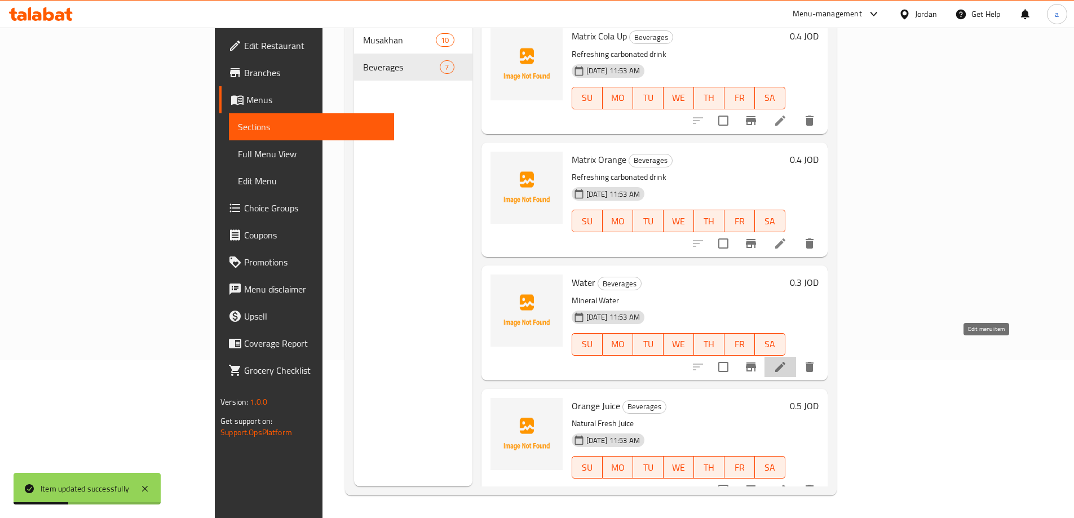
click at [785, 362] on icon at bounding box center [780, 367] width 10 height 10
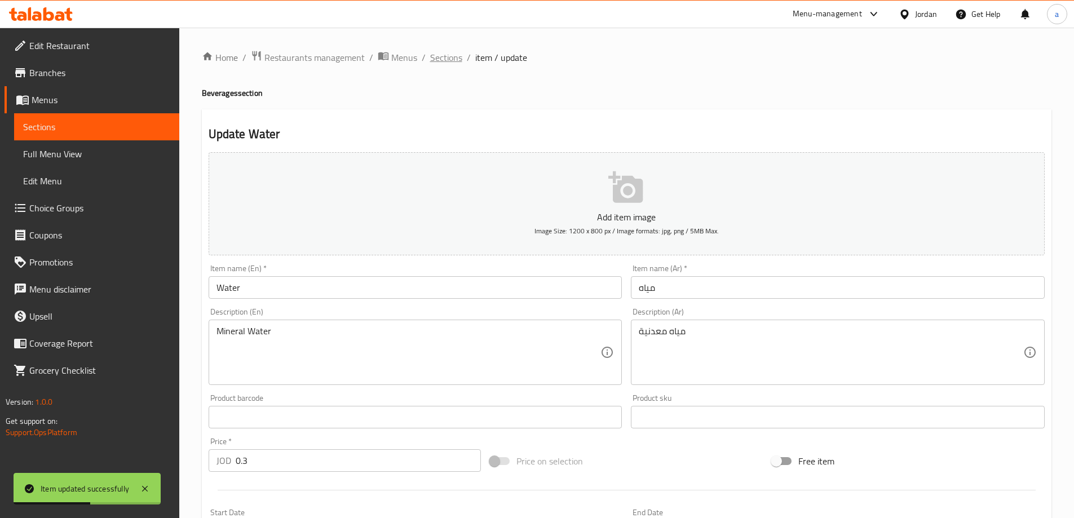
click at [443, 51] on span "Sections" at bounding box center [446, 58] width 32 height 14
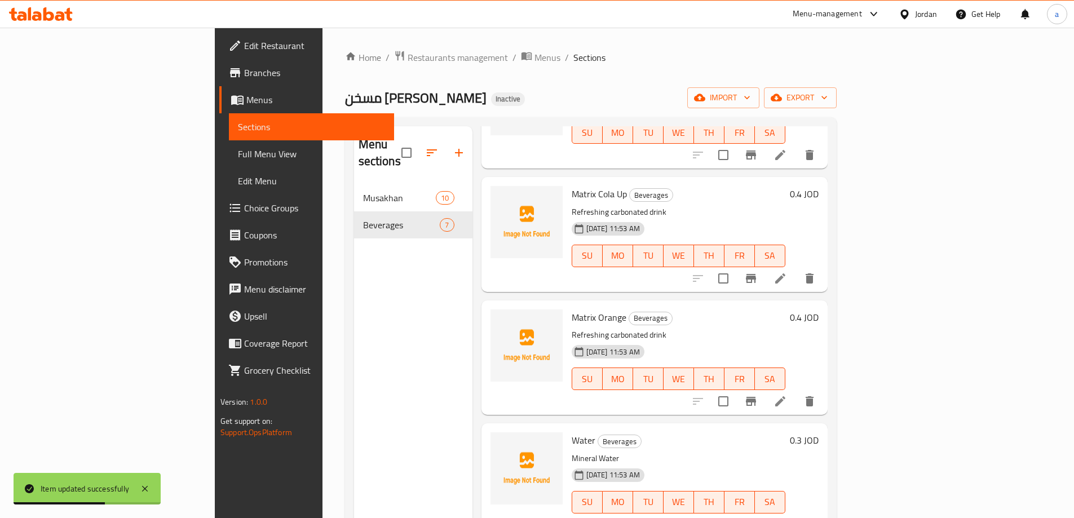
scroll to position [158, 0]
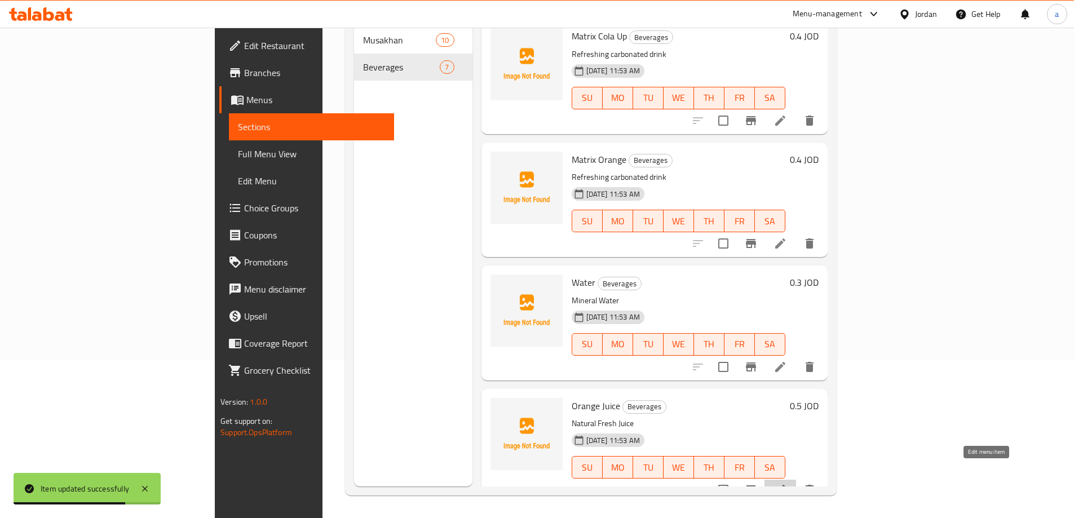
click at [787, 483] on icon at bounding box center [780, 490] width 14 height 14
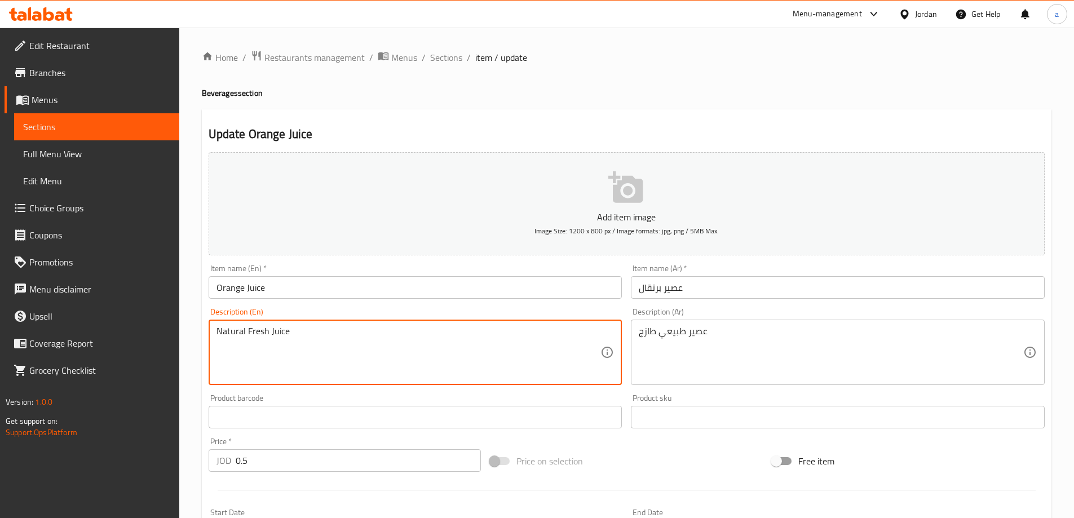
click at [238, 334] on textarea "Natural Fresh Juice" at bounding box center [408, 353] width 384 height 54
click at [435, 335] on textarea "Natural Fresh Juice" at bounding box center [408, 353] width 384 height 54
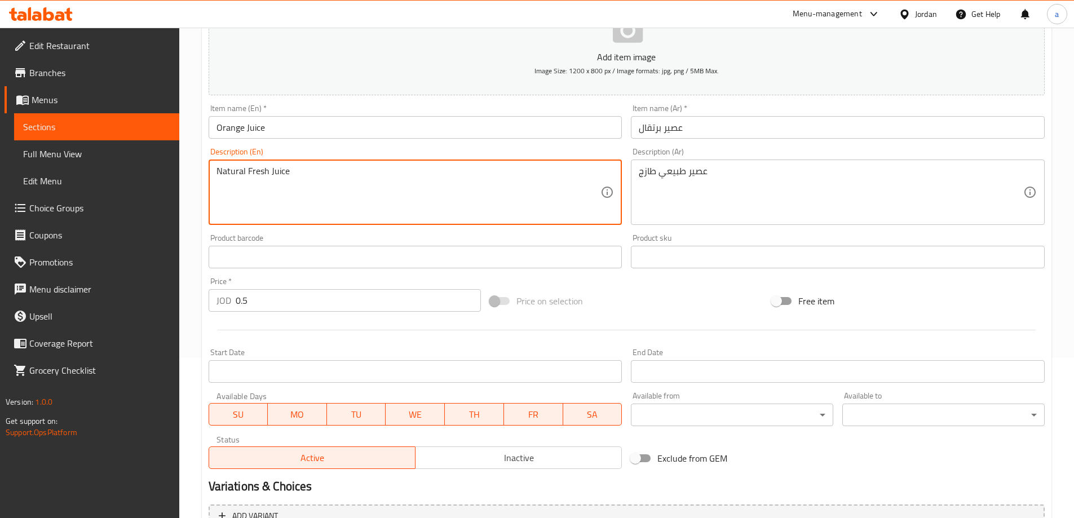
scroll to position [278, 0]
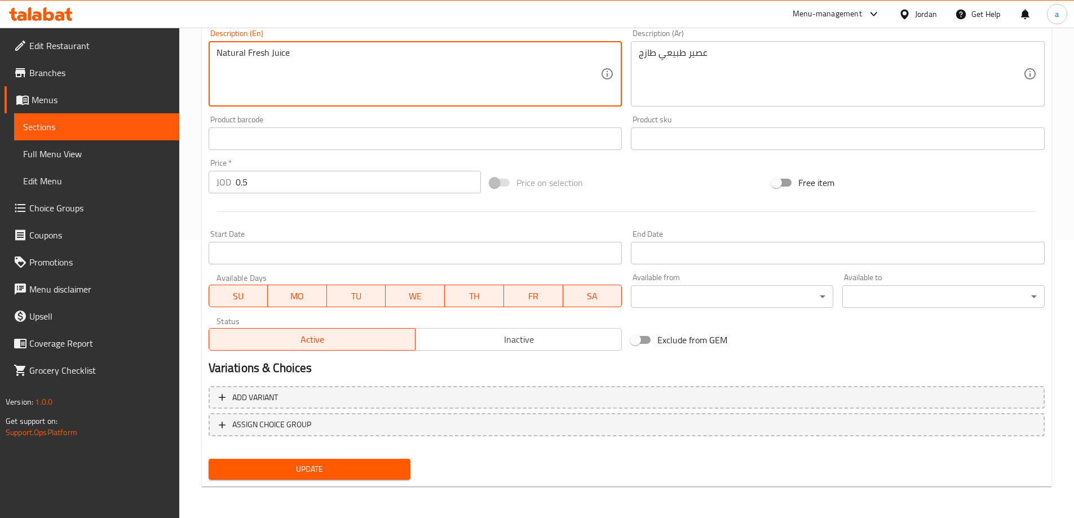
click at [333, 462] on button "Update" at bounding box center [310, 469] width 202 height 21
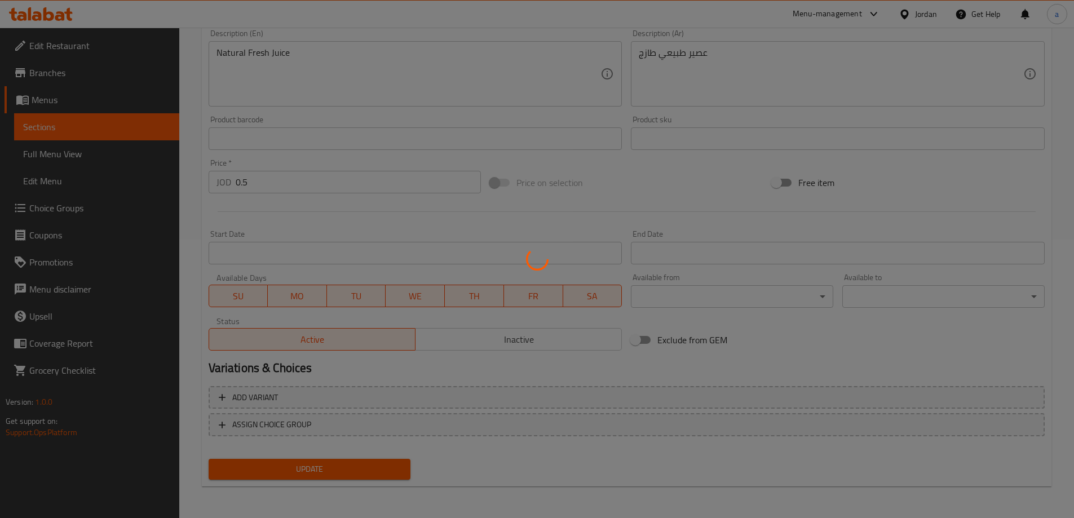
scroll to position [0, 0]
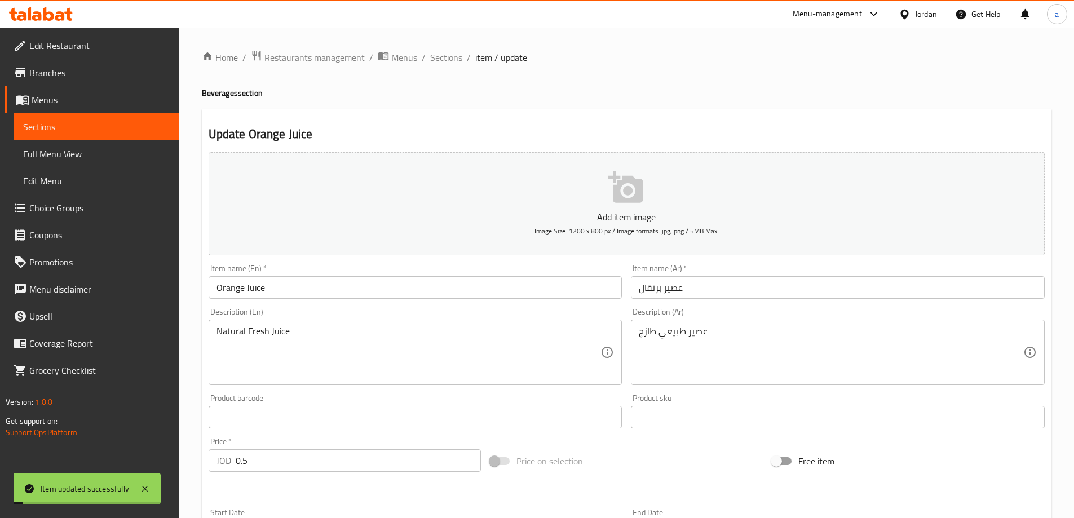
click at [443, 67] on div "Home / Restaurants management / Menus / Sections / item / update Beverages sect…" at bounding box center [626, 412] width 849 height 724
click at [446, 60] on span "Sections" at bounding box center [446, 58] width 32 height 14
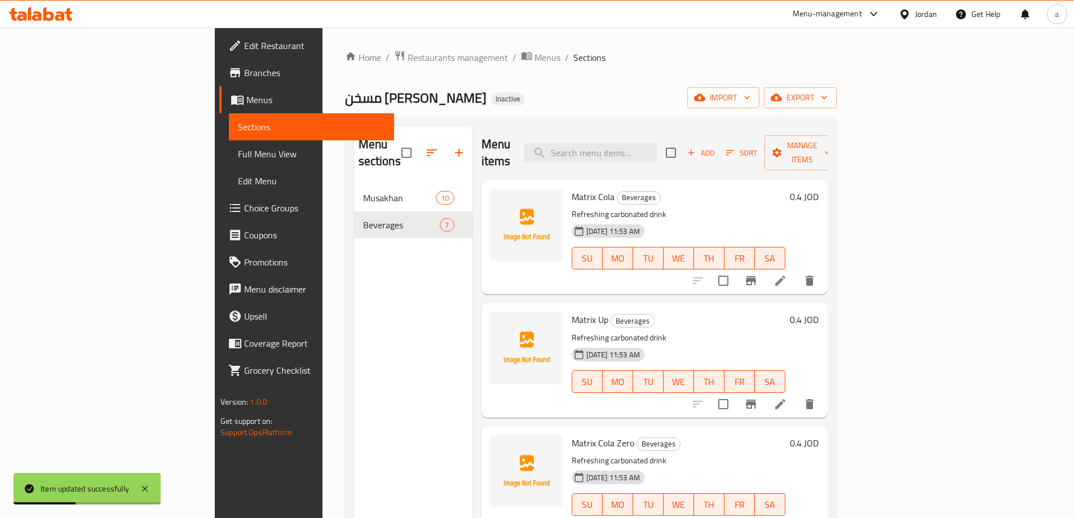
click at [238, 161] on span "Full Menu View" at bounding box center [311, 154] width 147 height 14
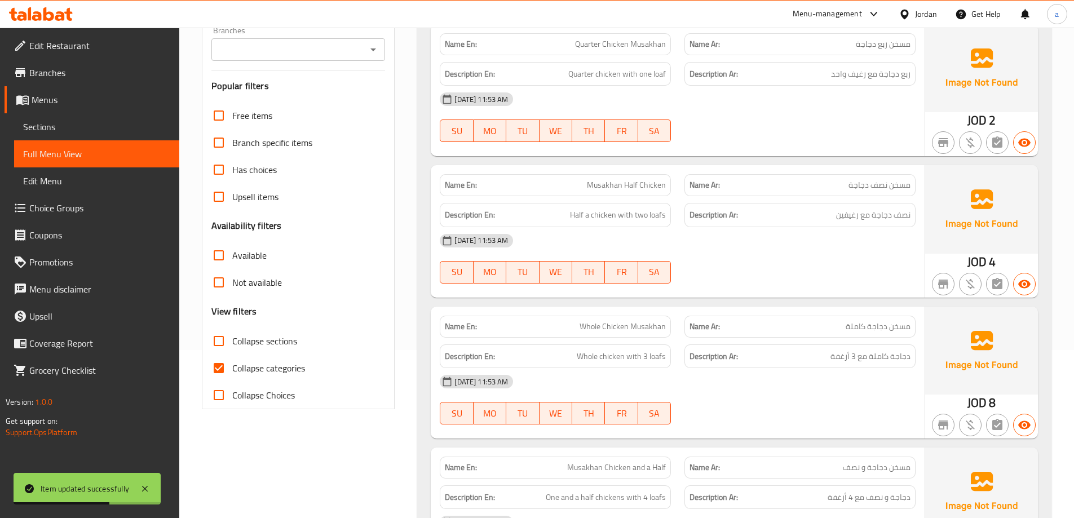
scroll to position [225, 0]
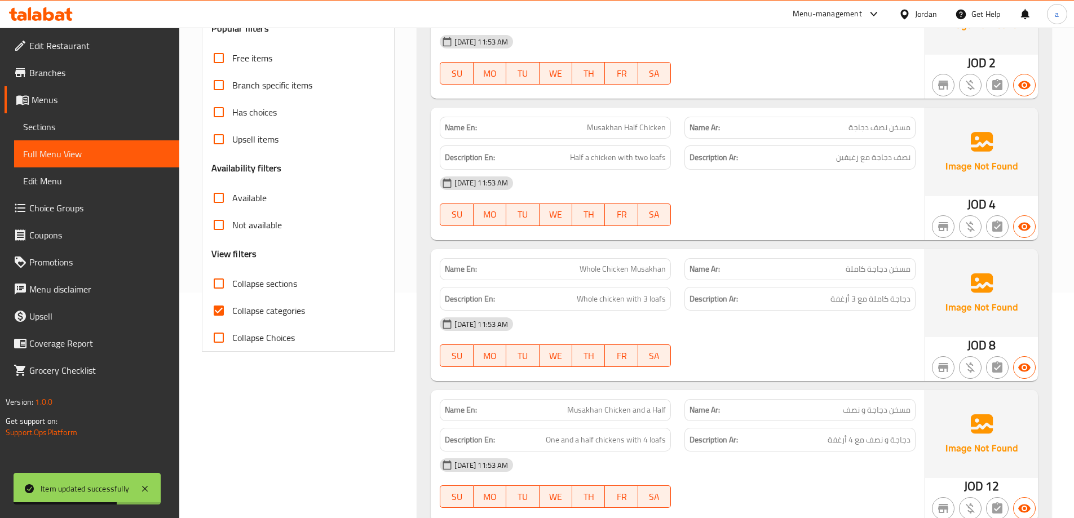
click at [260, 311] on span "Collapse categories" at bounding box center [268, 311] width 73 height 14
click at [232, 311] on input "Collapse categories" at bounding box center [218, 310] width 27 height 27
checkbox input "false"
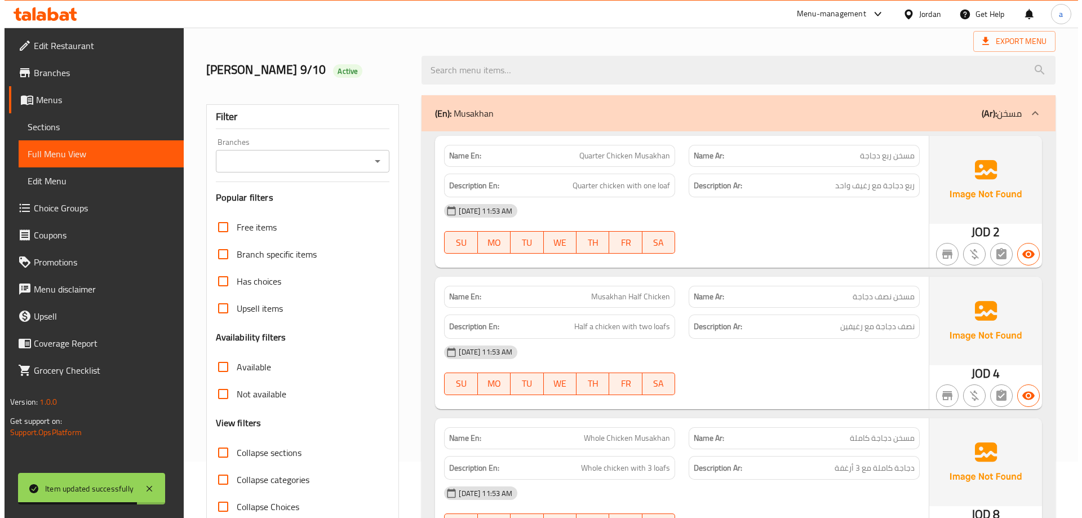
scroll to position [0, 0]
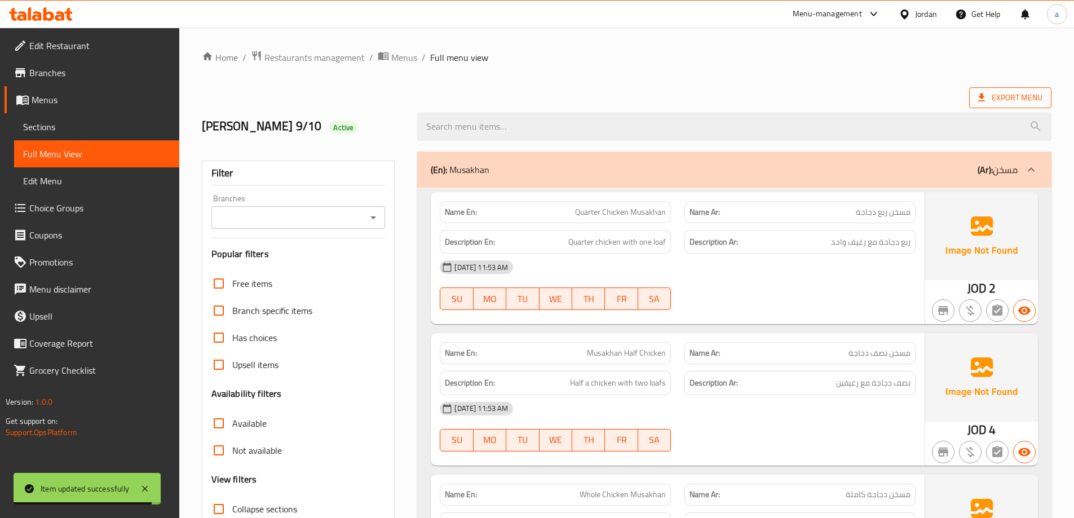
click at [986, 92] on icon at bounding box center [981, 97] width 11 height 11
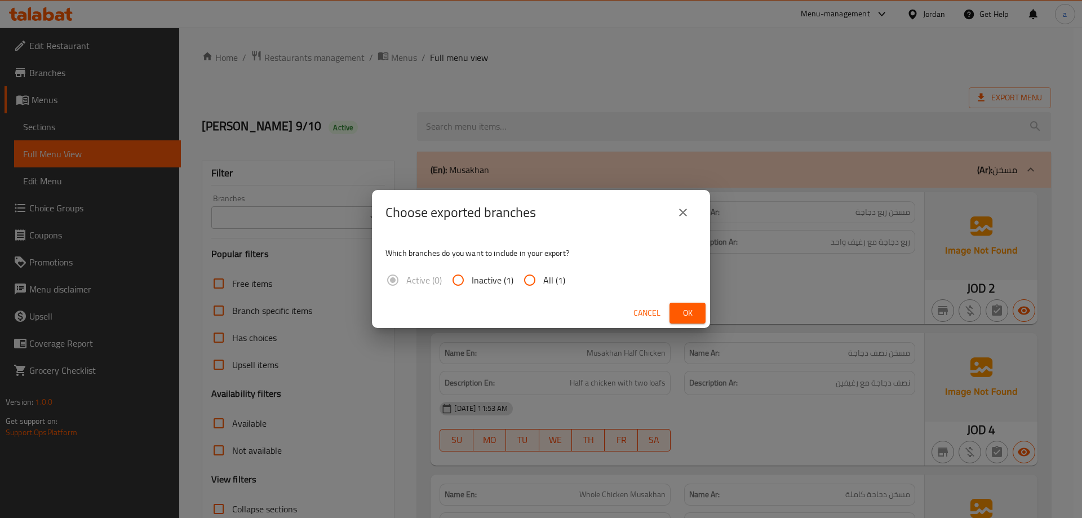
click at [551, 280] on span "All (1)" at bounding box center [554, 280] width 22 height 14
click at [543, 280] on input "All (1)" at bounding box center [529, 280] width 27 height 27
radio input "true"
click at [684, 308] on span "Ok" at bounding box center [688, 313] width 18 height 14
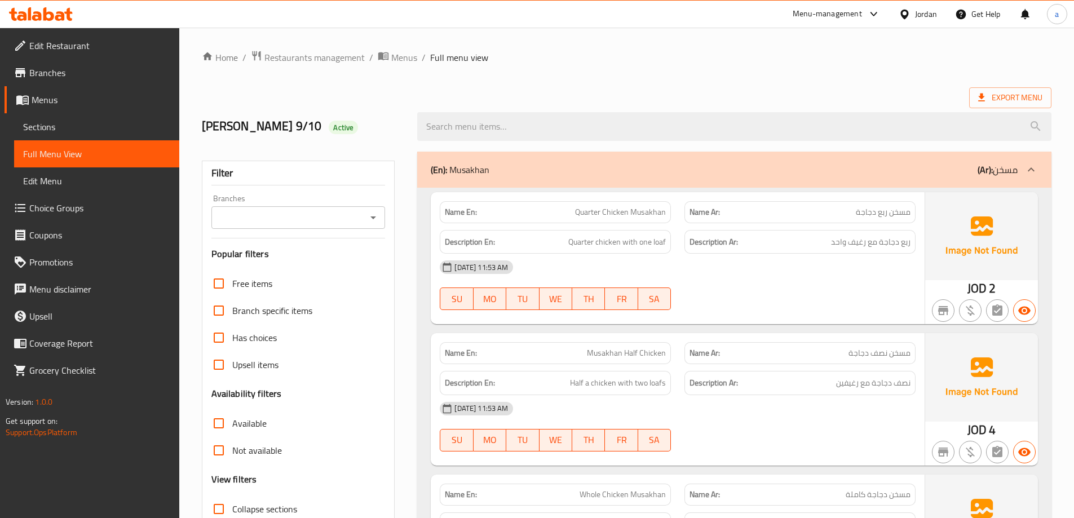
click at [54, 73] on span "Branches" at bounding box center [99, 73] width 141 height 14
